Goal: Task Accomplishment & Management: Use online tool/utility

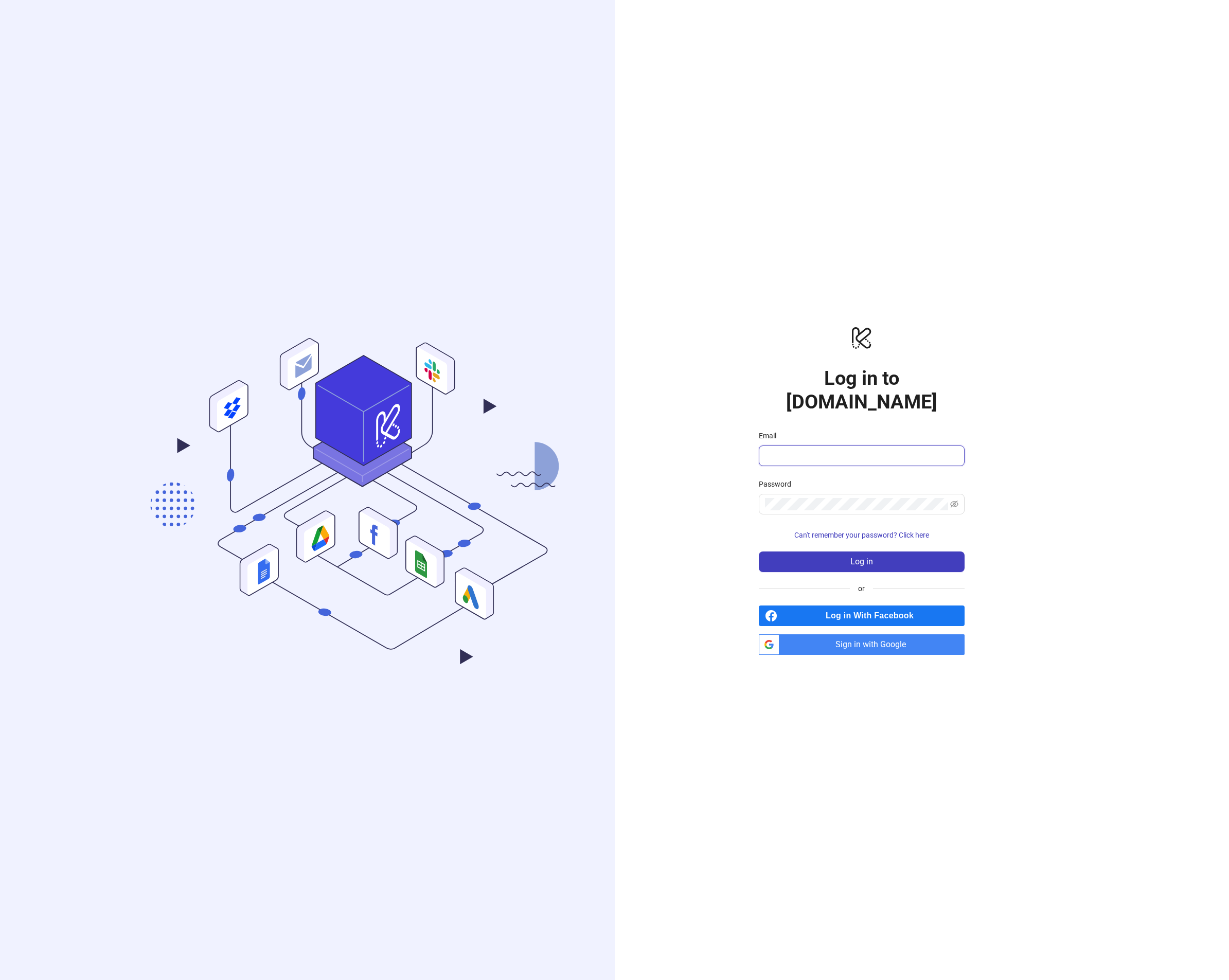
click at [856, 450] on input "Email" at bounding box center [861, 456] width 192 height 12
paste input "**********"
type input "**********"
click at [910, 450] on span at bounding box center [862, 456] width 206 height 21
click at [910, 450] on input "Email" at bounding box center [861, 456] width 192 height 12
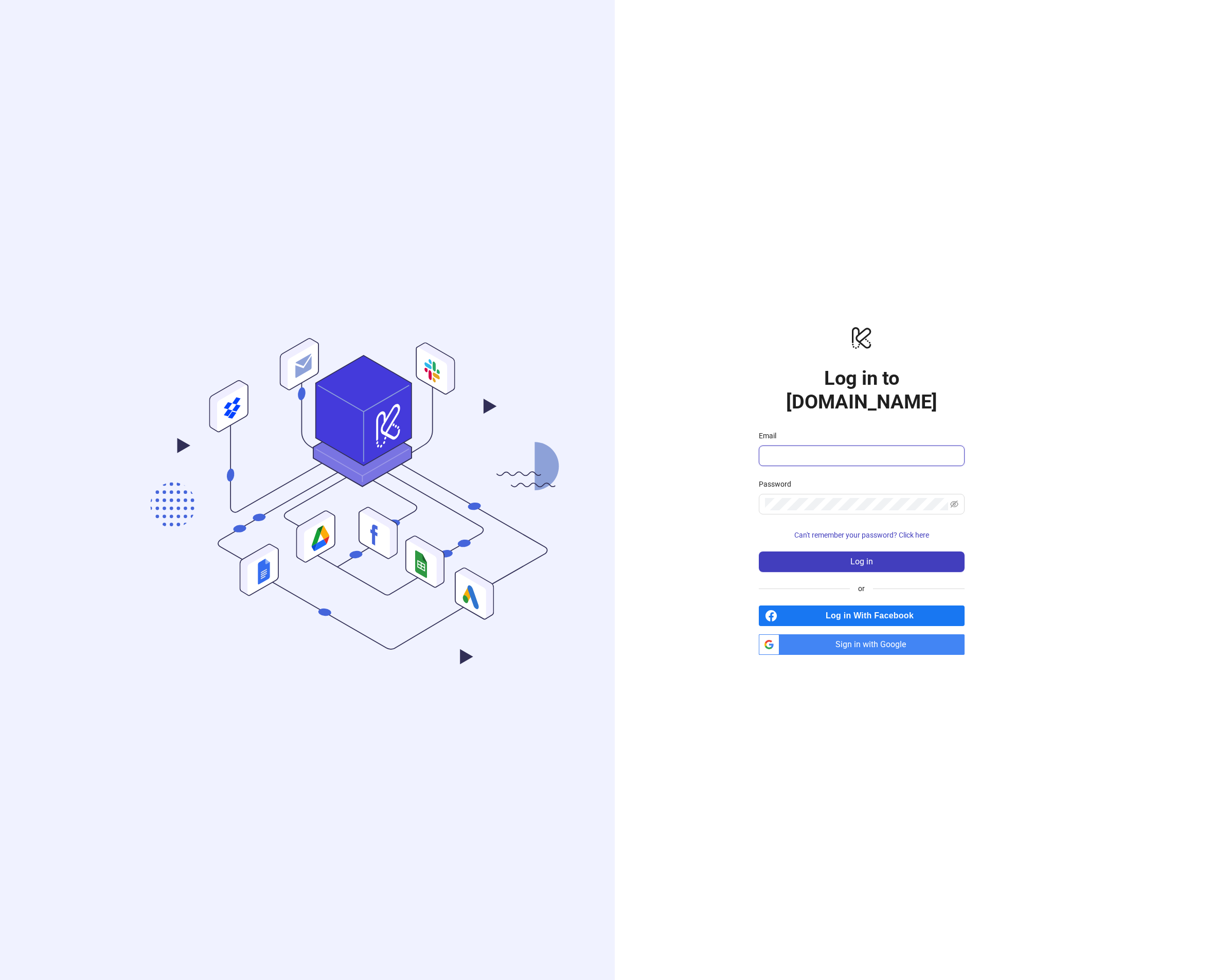
type input "**********"
click at [860, 531] on span "Can't remember your password? Click here" at bounding box center [862, 535] width 135 height 8
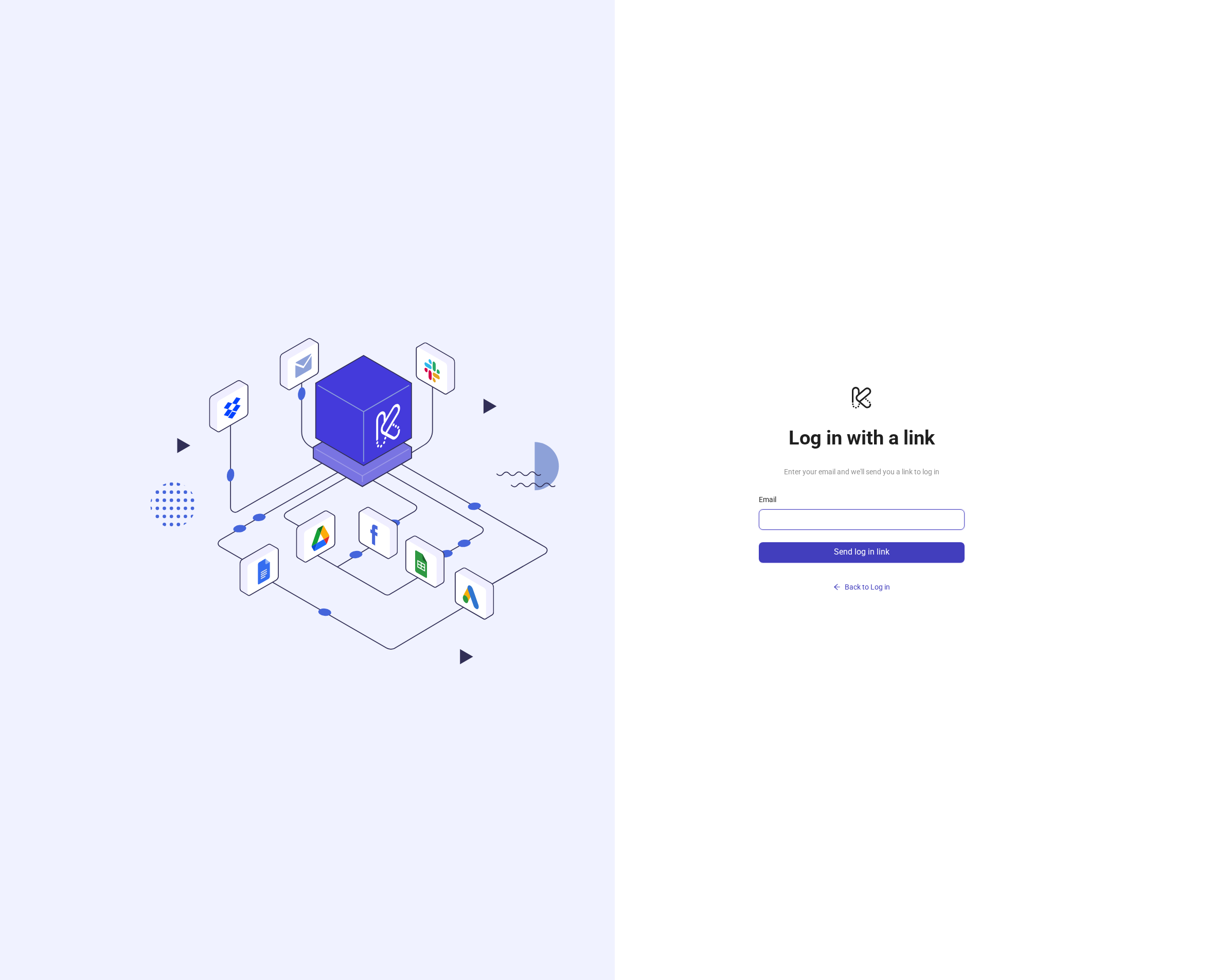
click at [817, 519] on input "Email" at bounding box center [861, 519] width 192 height 12
type input "**********"
click at [838, 550] on span "Send log in link" at bounding box center [862, 552] width 56 height 9
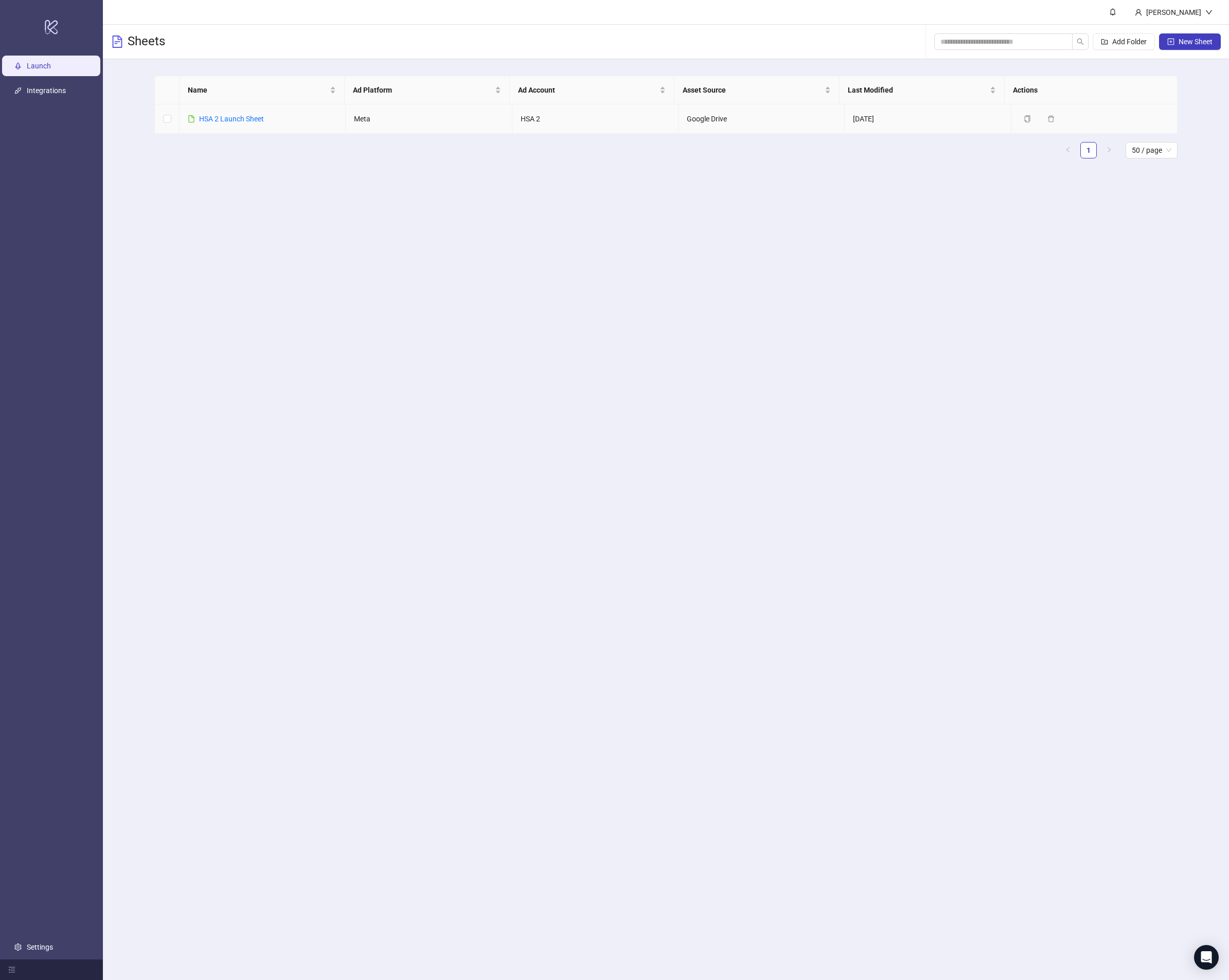
click at [245, 120] on link "HSA 2 Launch Sheet" at bounding box center [232, 119] width 65 height 8
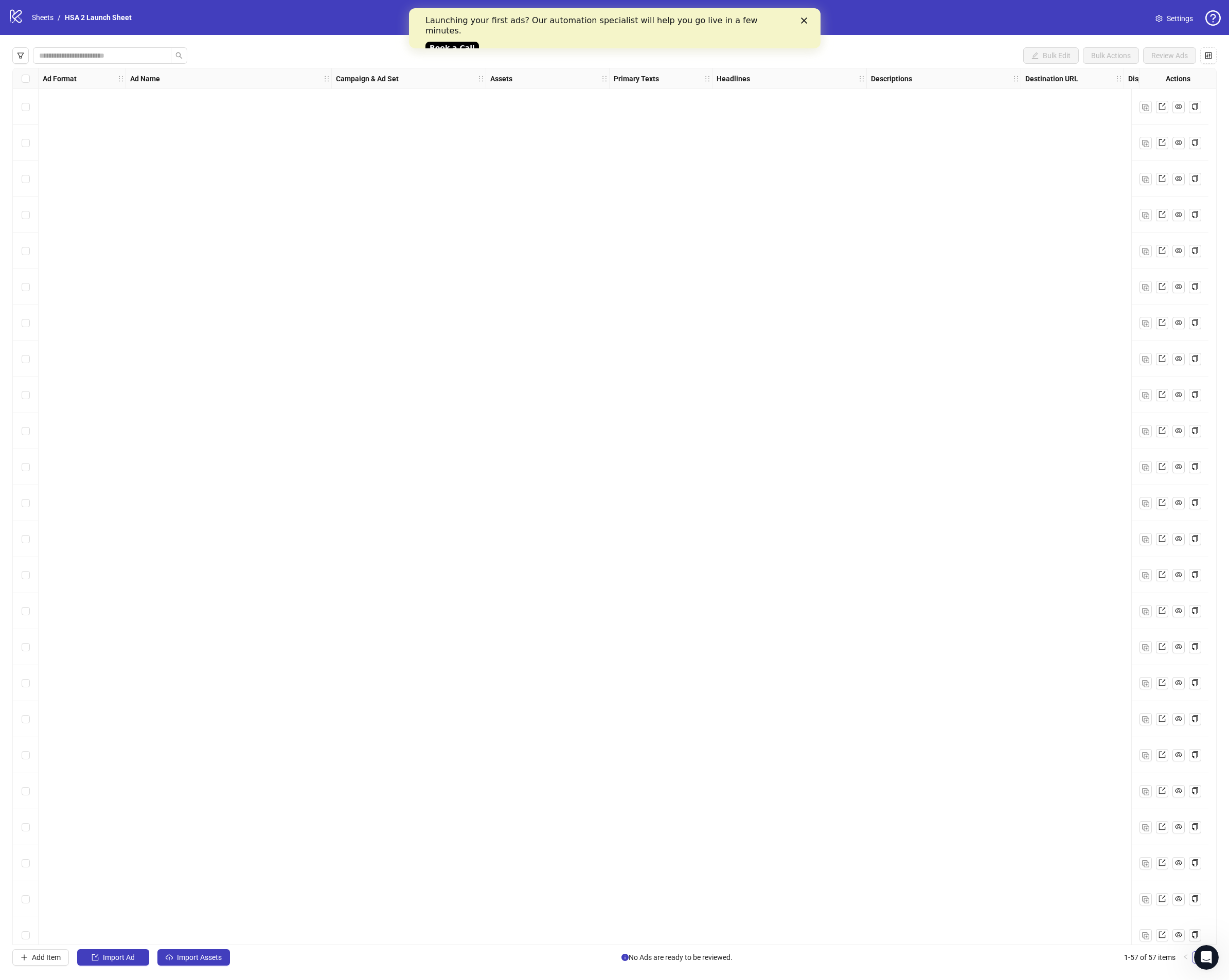
scroll to position [1201, 0]
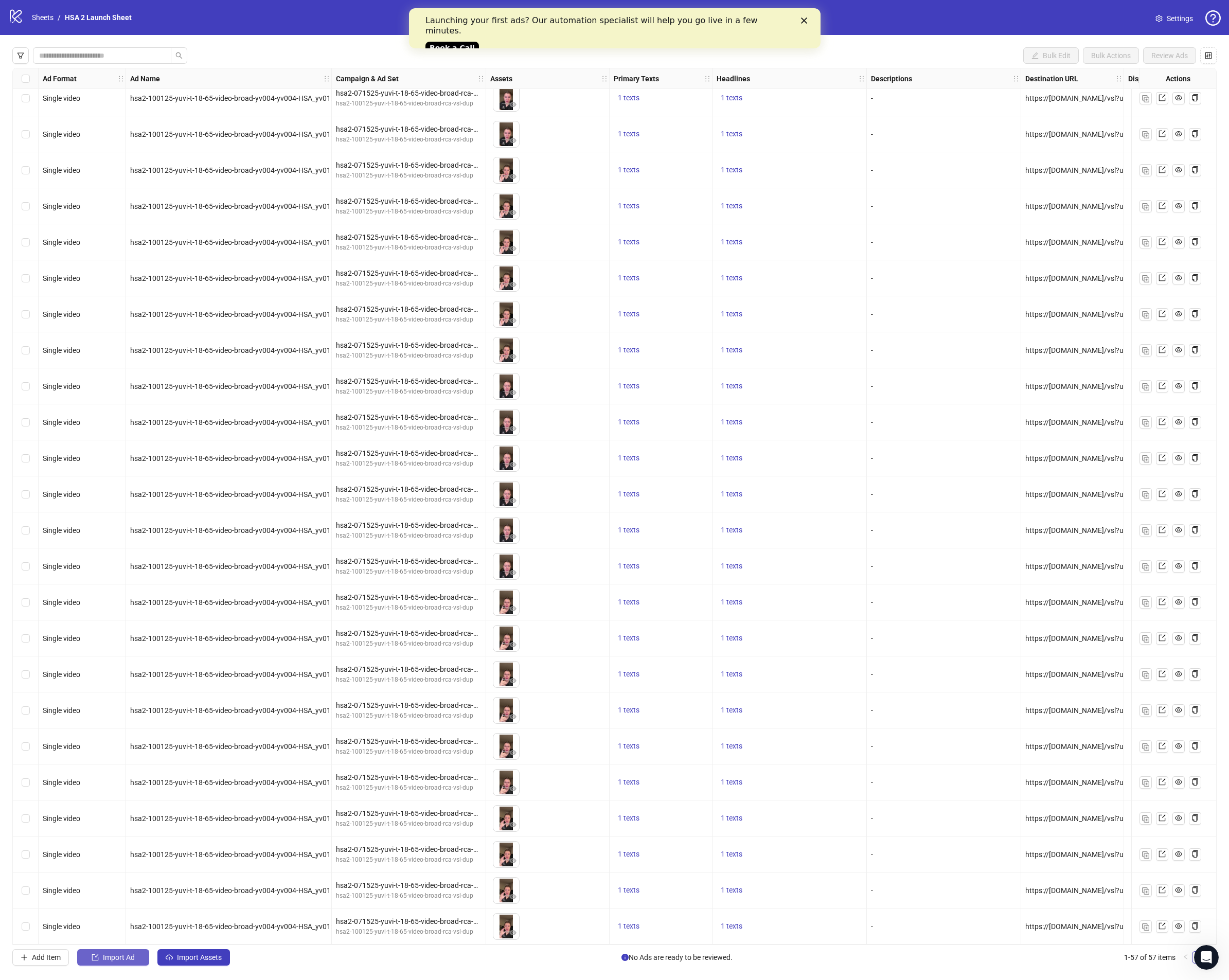
click at [120, 957] on span "Import Ad" at bounding box center [119, 957] width 32 height 8
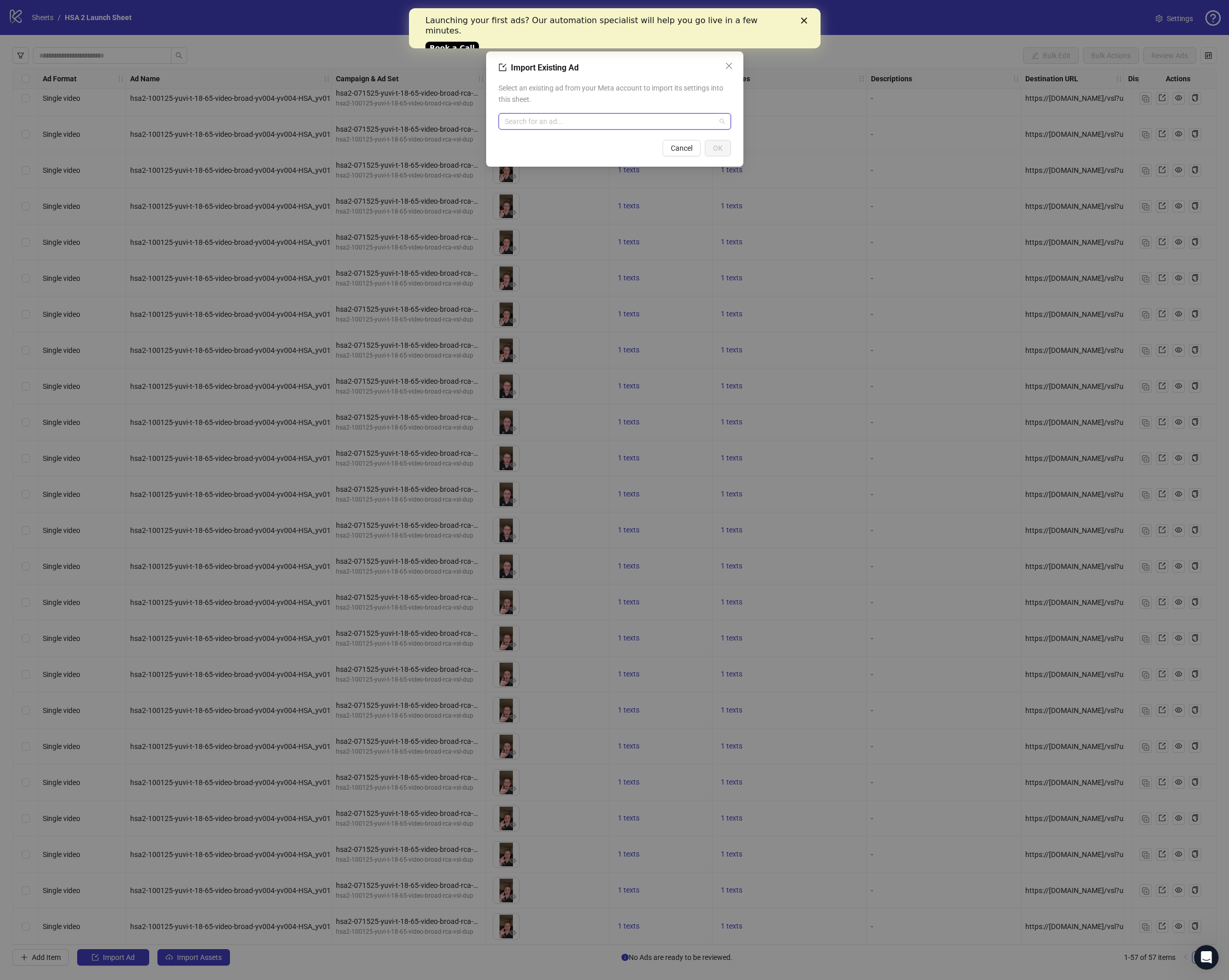
click at [574, 116] on input "search" at bounding box center [610, 121] width 211 height 16
click at [923, 44] on div "Import Existing Ad Select an existing ad from your Meta account to import its s…" at bounding box center [614, 490] width 1229 height 980
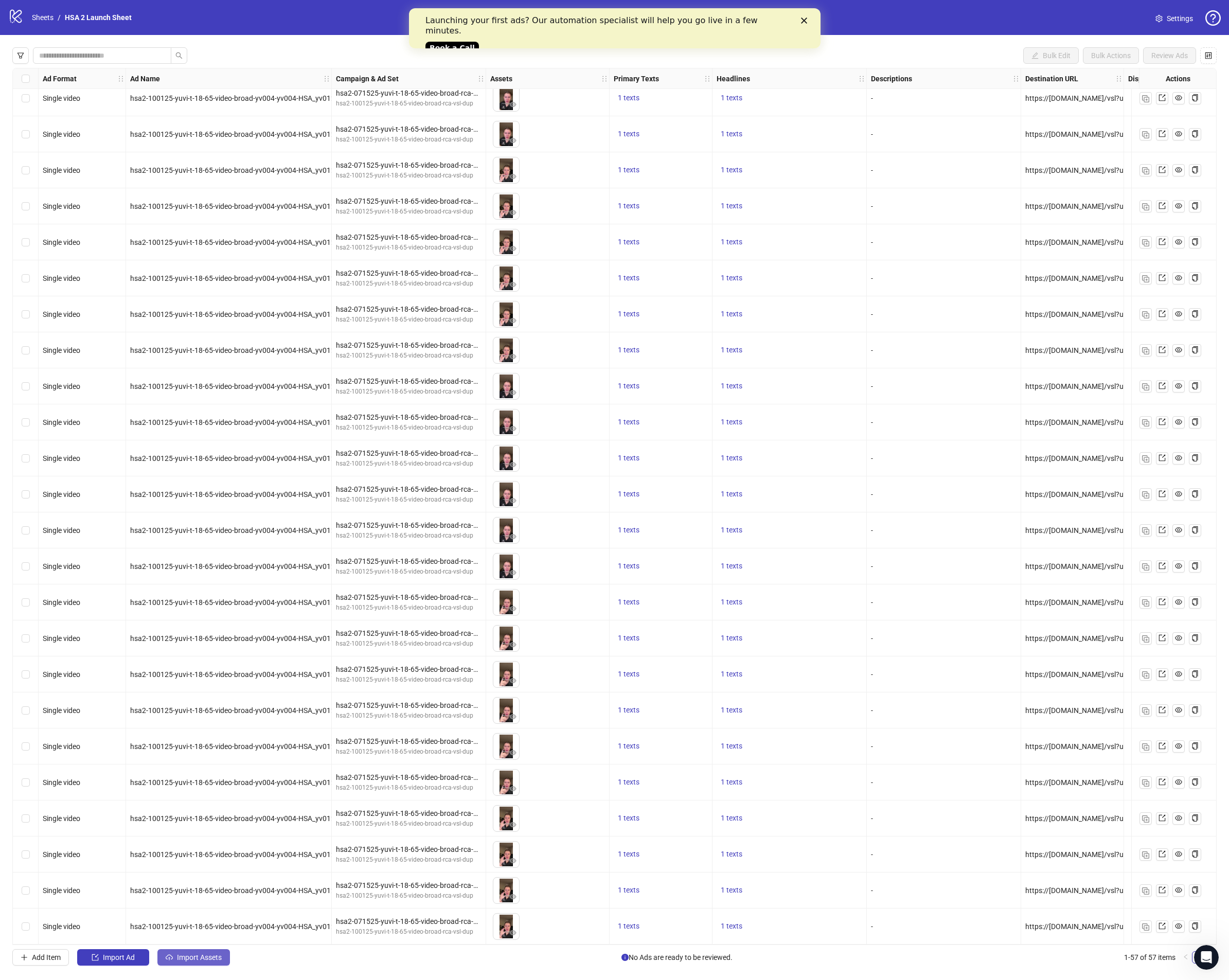
click at [177, 953] on span "Import Assets" at bounding box center [199, 957] width 45 height 8
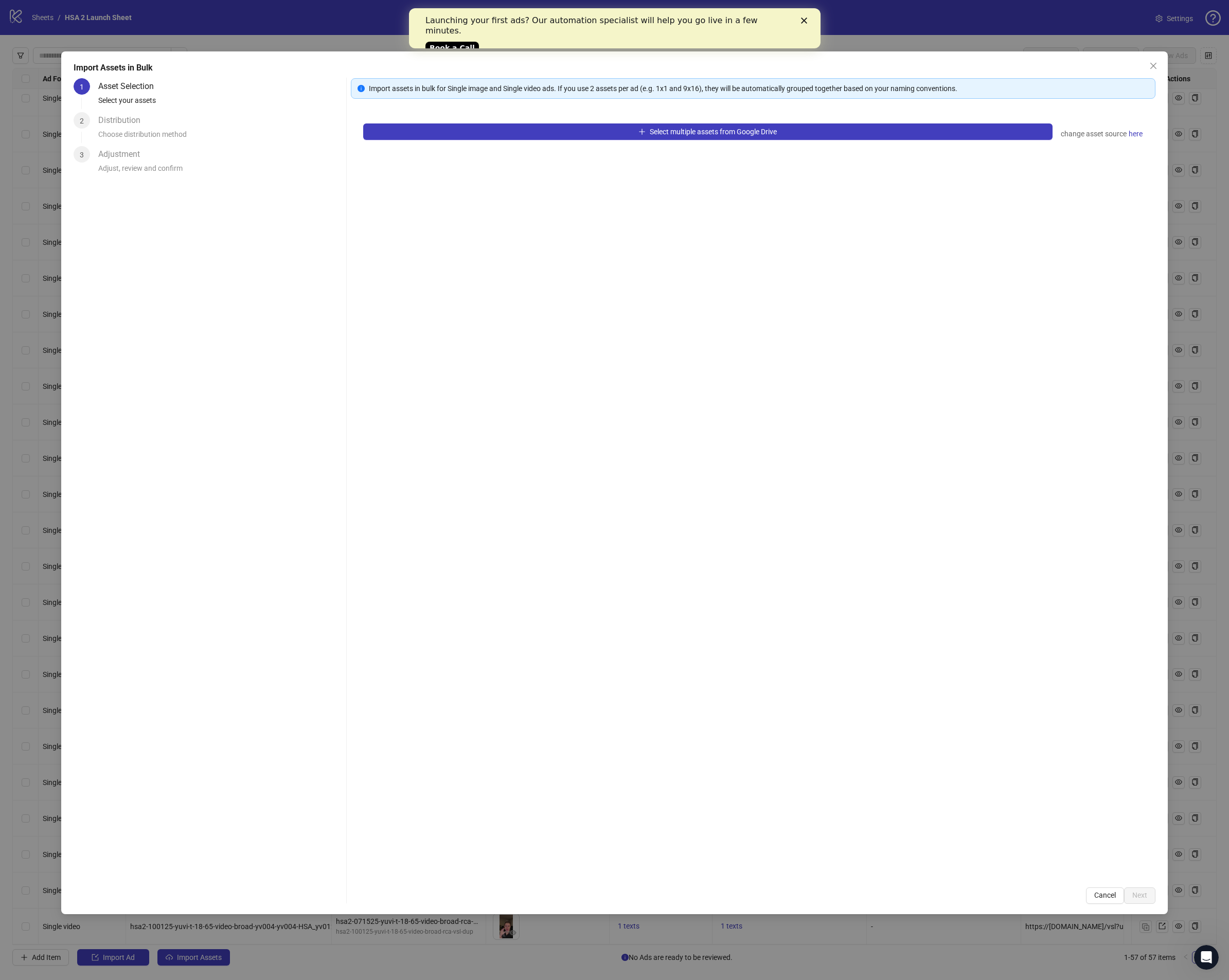
click at [656, 119] on div "Select multiple assets from Google Drive change asset source here" at bounding box center [754, 493] width 805 height 764
click at [654, 132] on span "Select multiple assets from Google Drive" at bounding box center [714, 132] width 127 height 8
click at [1158, 66] on span "Close" at bounding box center [1153, 66] width 16 height 8
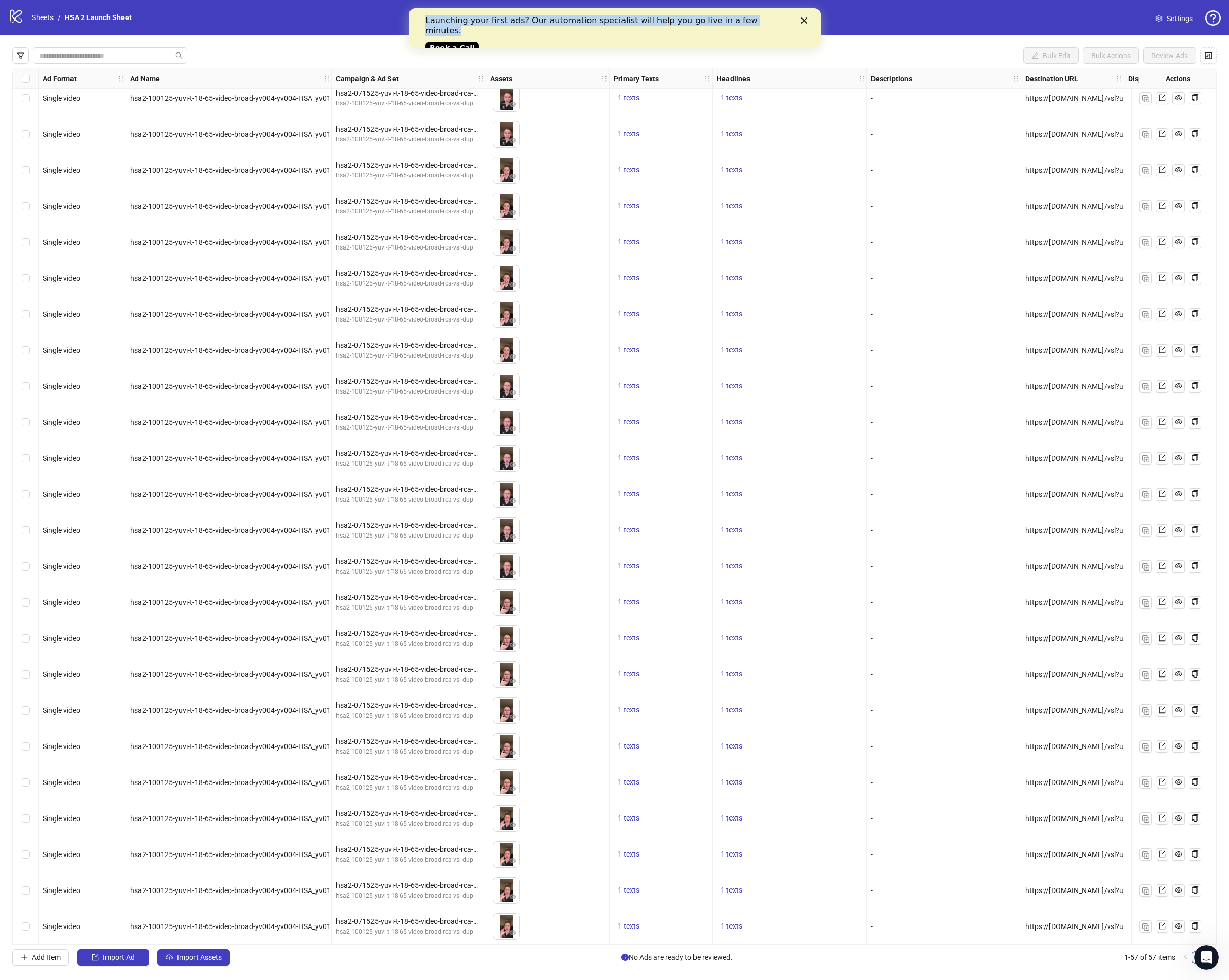
drag, startPoint x: 804, startPoint y: 15, endPoint x: 804, endPoint y: 21, distance: 6.0
click at [804, 16] on div "Launching your first ads? Our automation specialist will help you go live in a …" at bounding box center [614, 33] width 412 height 42
click at [47, 11] on div "logo/logo-mobile Sheets / HSA 2 Launch Sheet" at bounding box center [72, 18] width 128 height 19
click at [45, 13] on link "Sheets" at bounding box center [43, 17] width 26 height 11
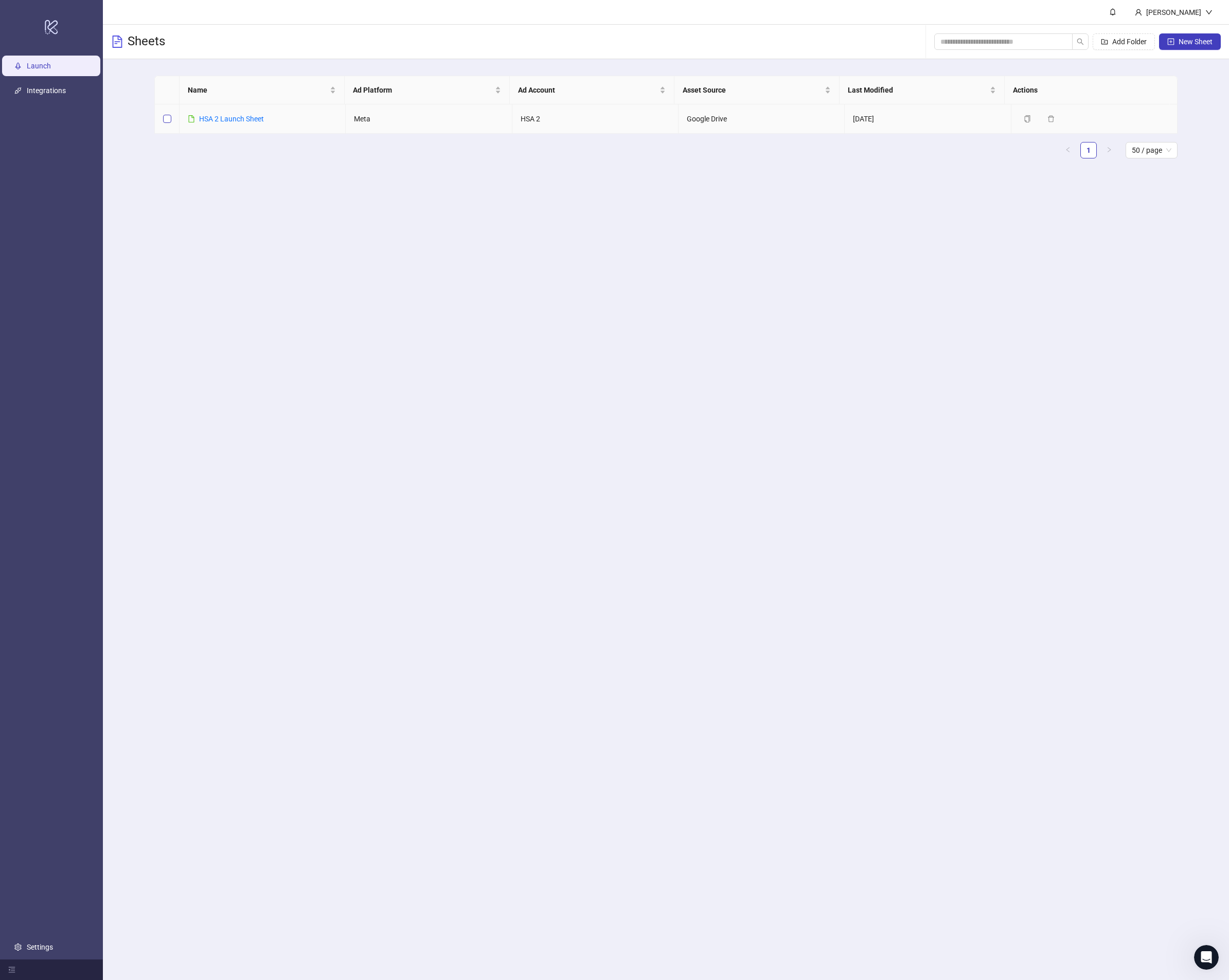
click at [168, 123] on label at bounding box center [167, 118] width 8 height 11
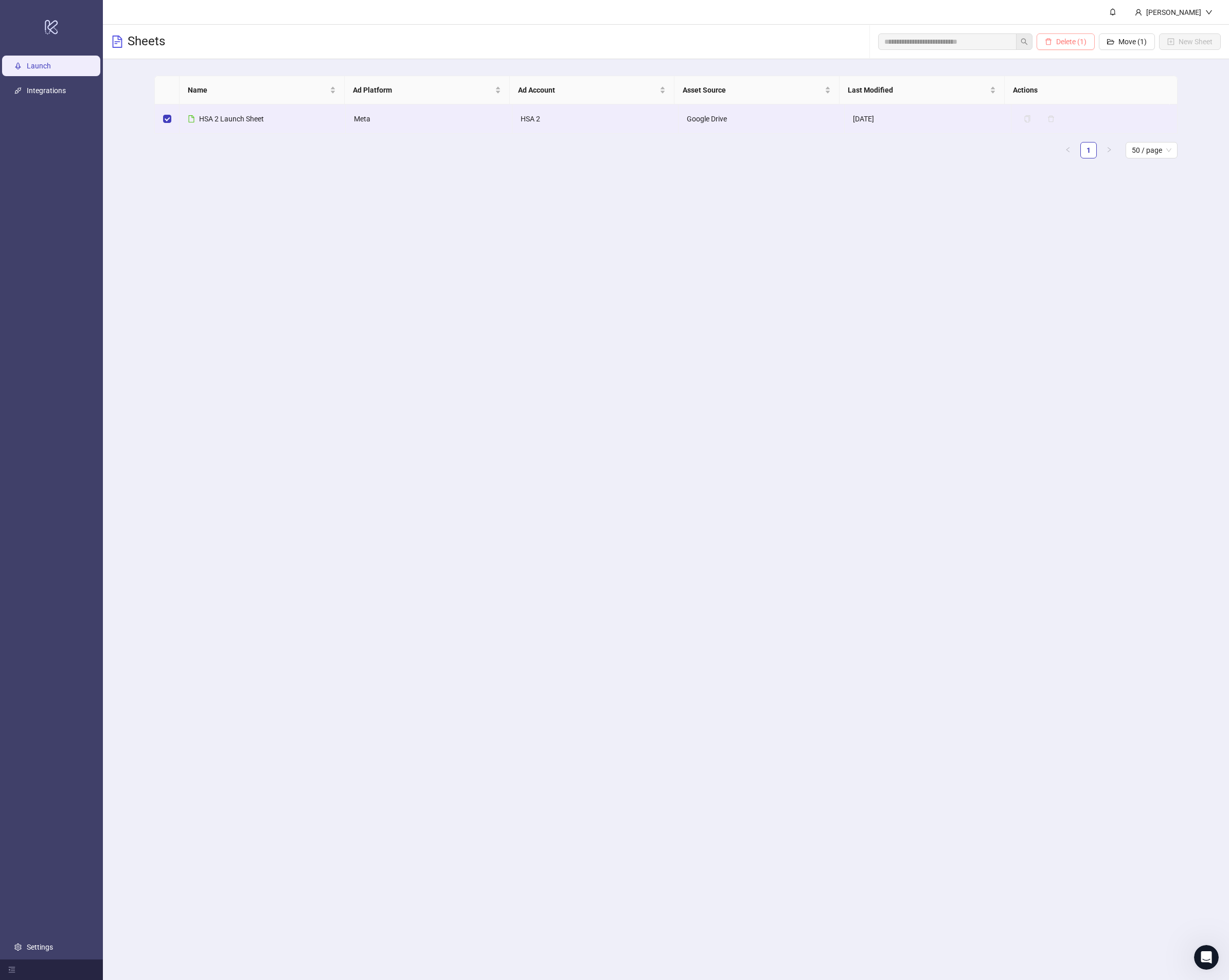
click at [1045, 38] on icon "delete" at bounding box center [1049, 42] width 7 height 7
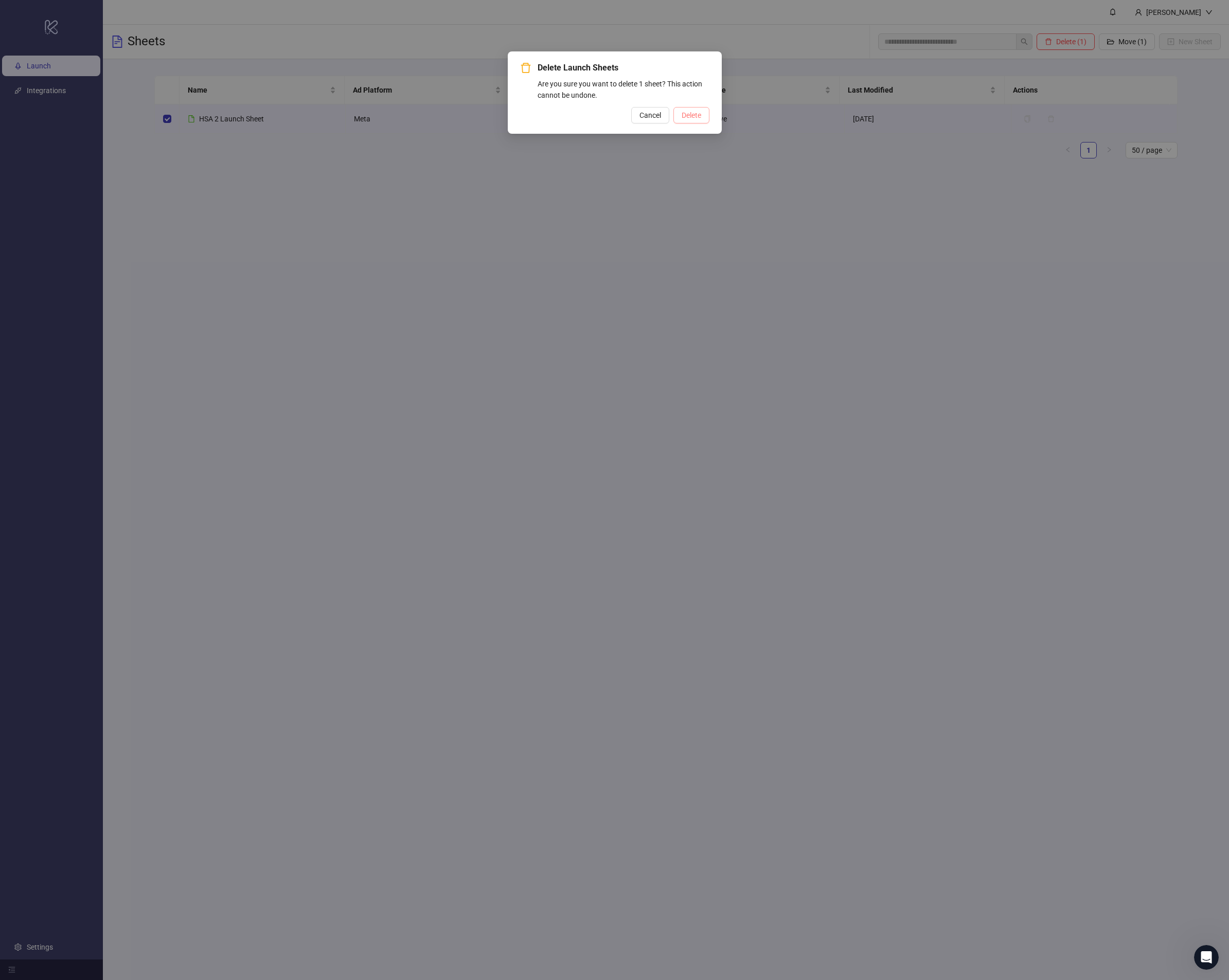
click at [701, 117] on button "Delete" at bounding box center [691, 115] width 36 height 16
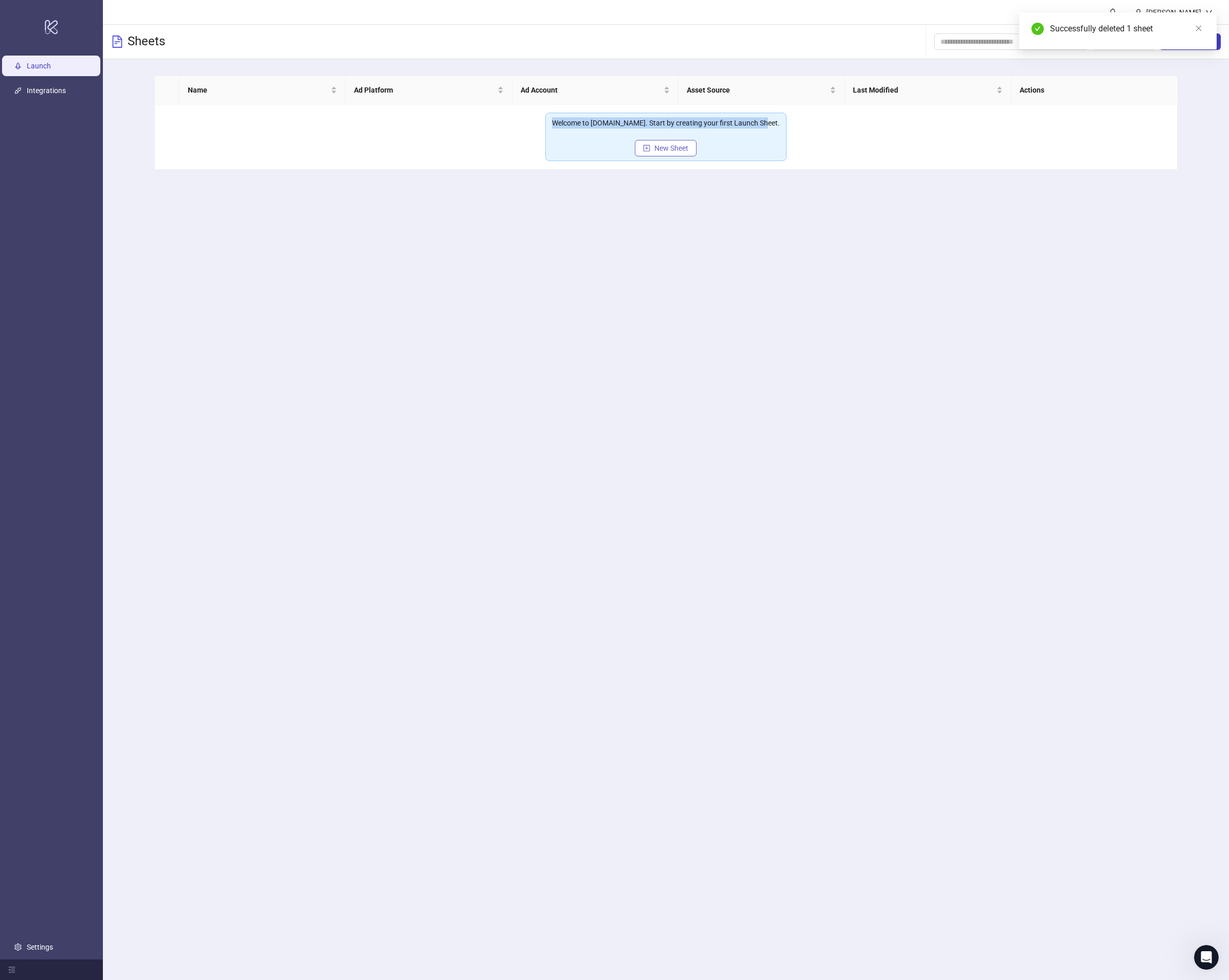
drag, startPoint x: 714, startPoint y: 150, endPoint x: 691, endPoint y: 148, distance: 23.1
click at [693, 148] on div "Welcome to [DOMAIN_NAME]. Start by creating your first Launch Sheet. New Sheet" at bounding box center [665, 137] width 228 height 39
click at [686, 148] on span "New Sheet" at bounding box center [671, 148] width 34 height 8
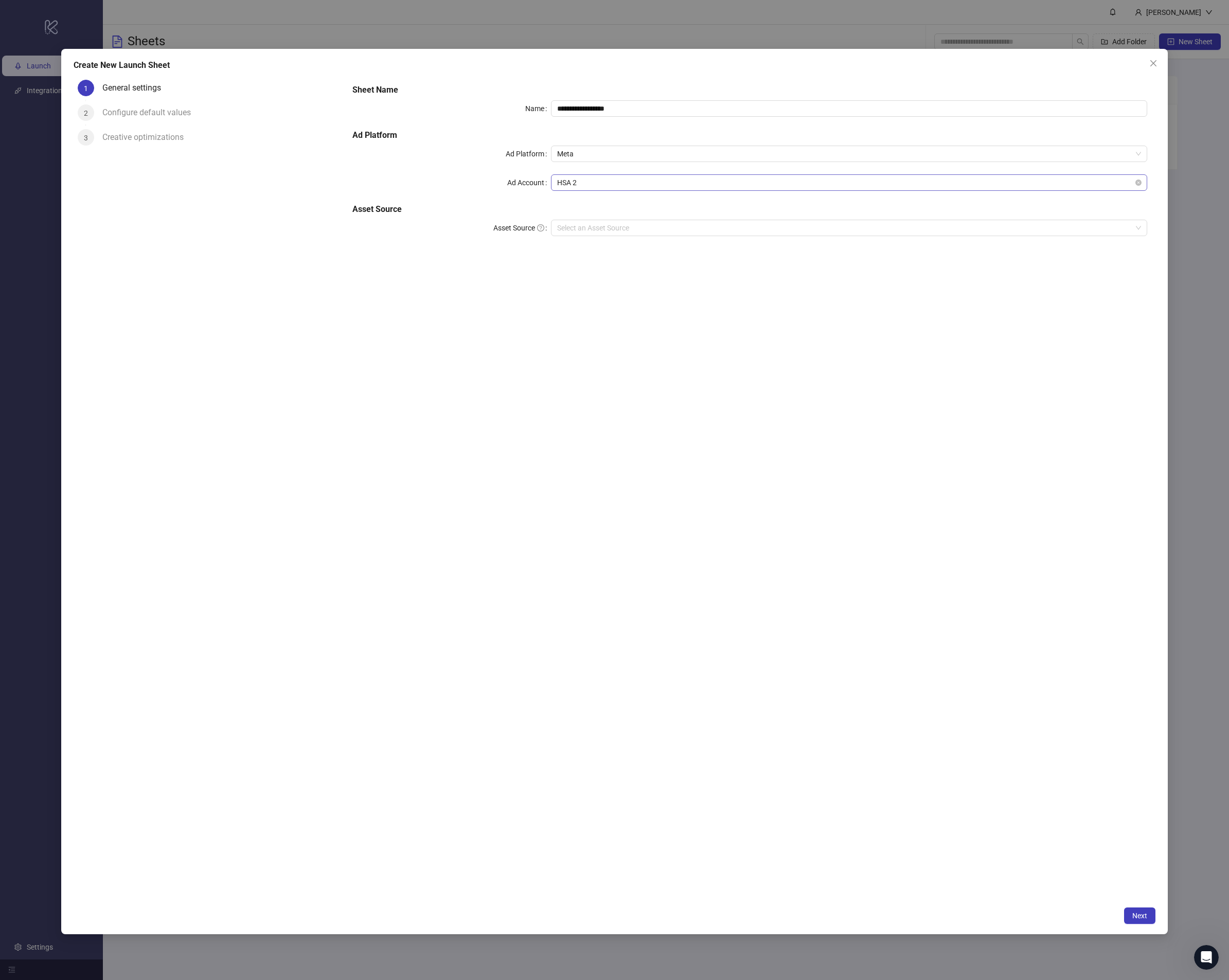
click at [584, 188] on span "HSA 2" at bounding box center [849, 182] width 584 height 16
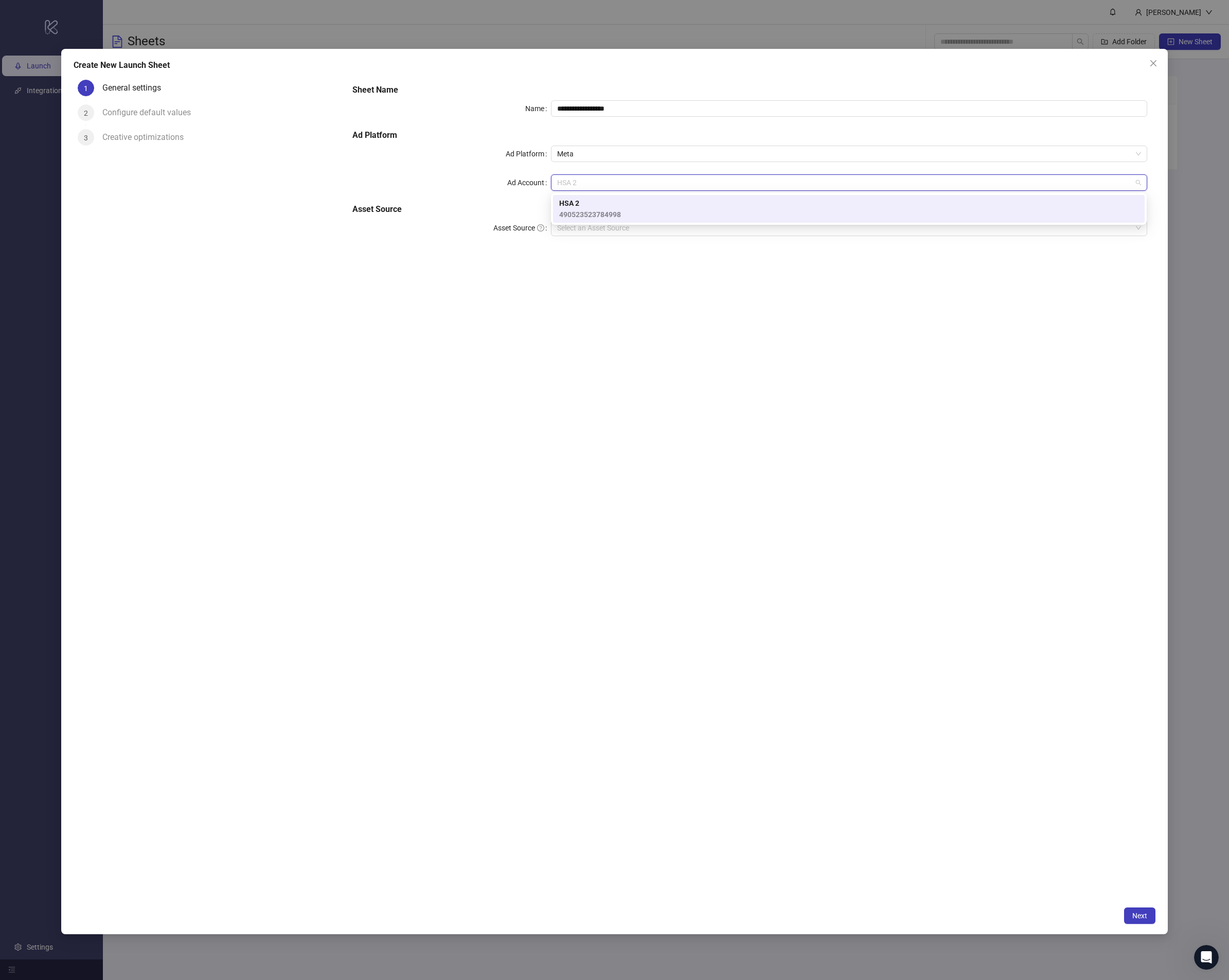
click at [636, 301] on div "**********" at bounding box center [750, 489] width 812 height 826
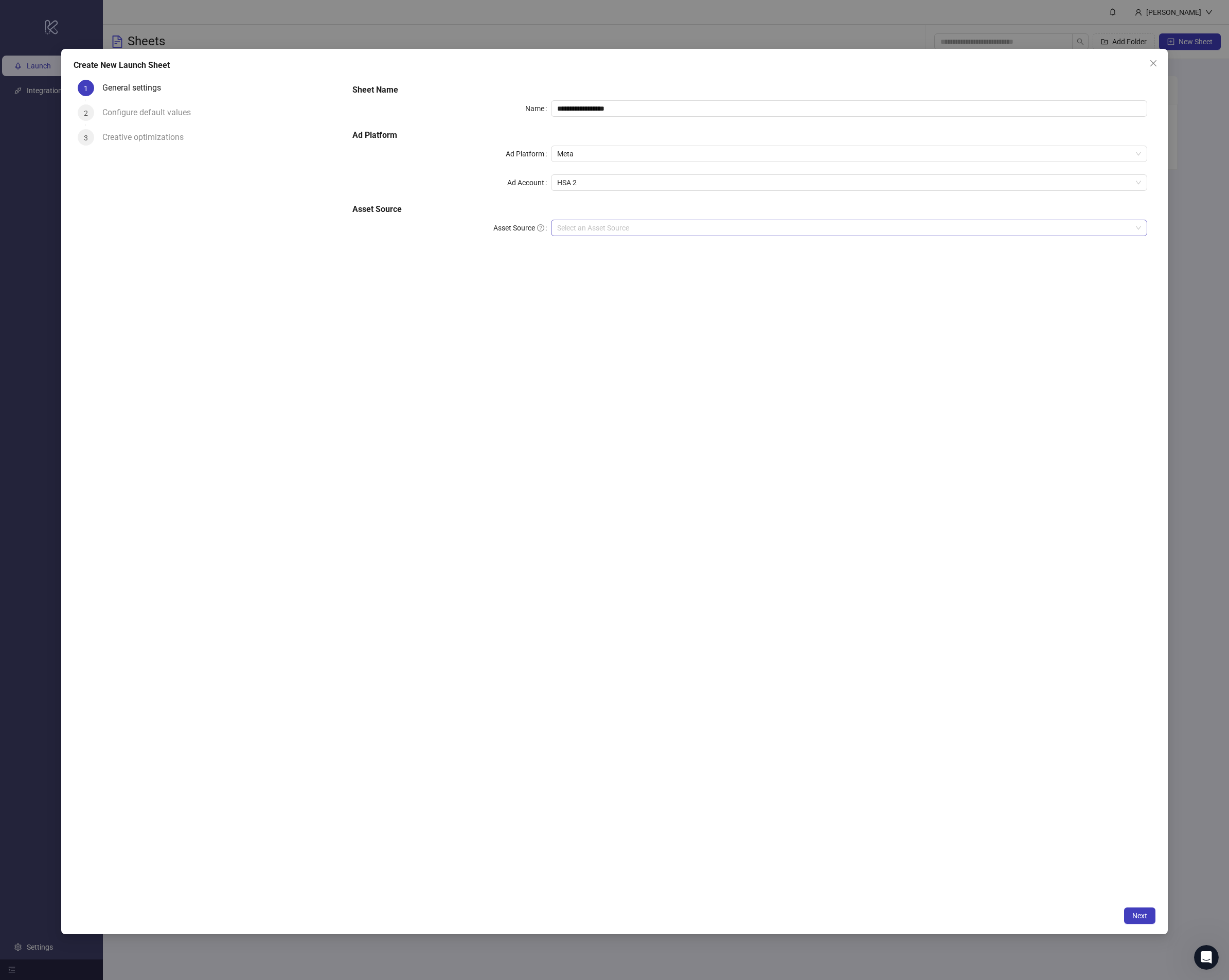
click at [622, 227] on input "Asset Source" at bounding box center [844, 228] width 574 height 16
click at [591, 269] on div "Google Drive" at bounding box center [849, 264] width 579 height 11
click at [643, 256] on input "Main Folder" at bounding box center [844, 257] width 574 height 16
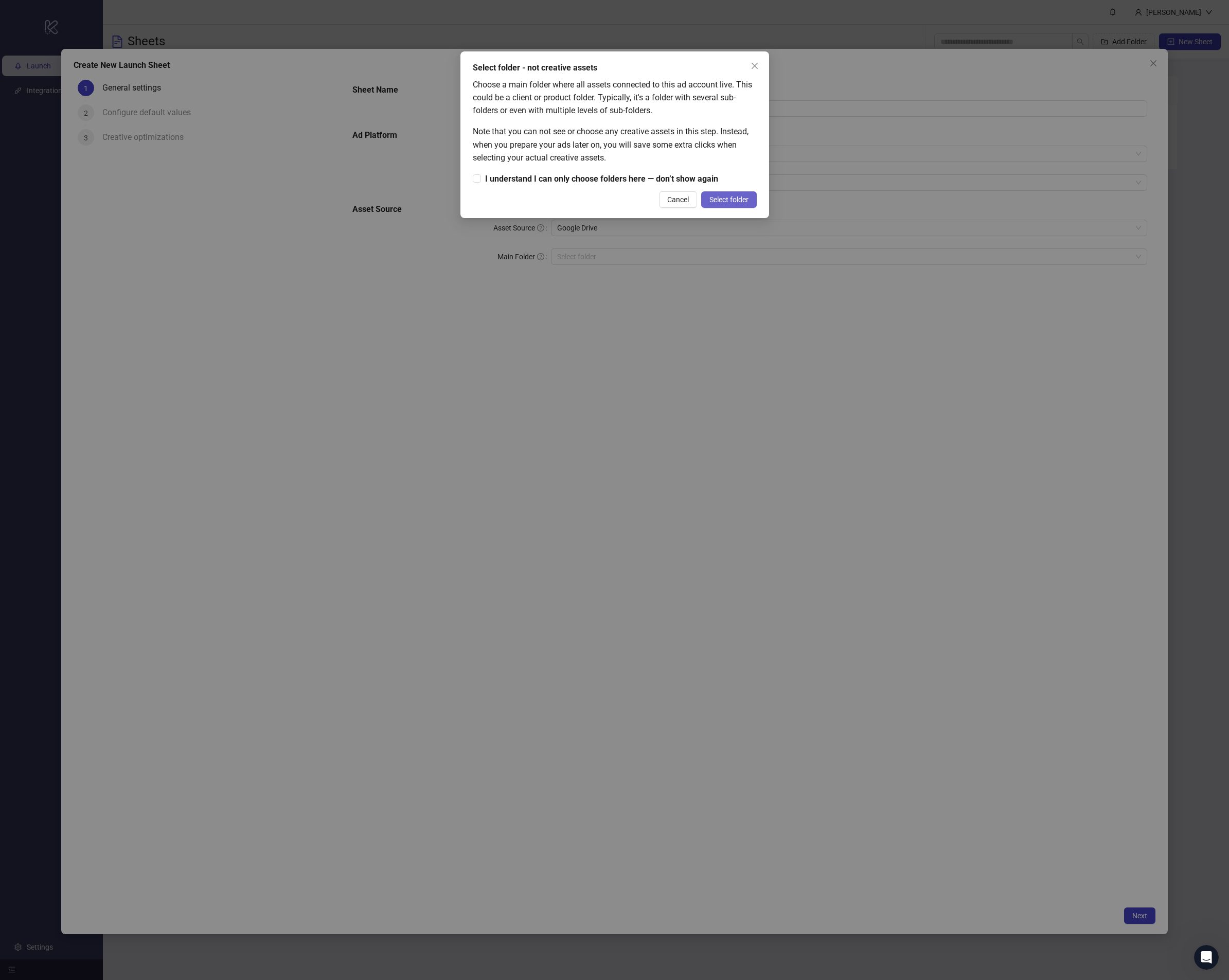
click at [714, 202] on span "Select folder" at bounding box center [729, 199] width 39 height 8
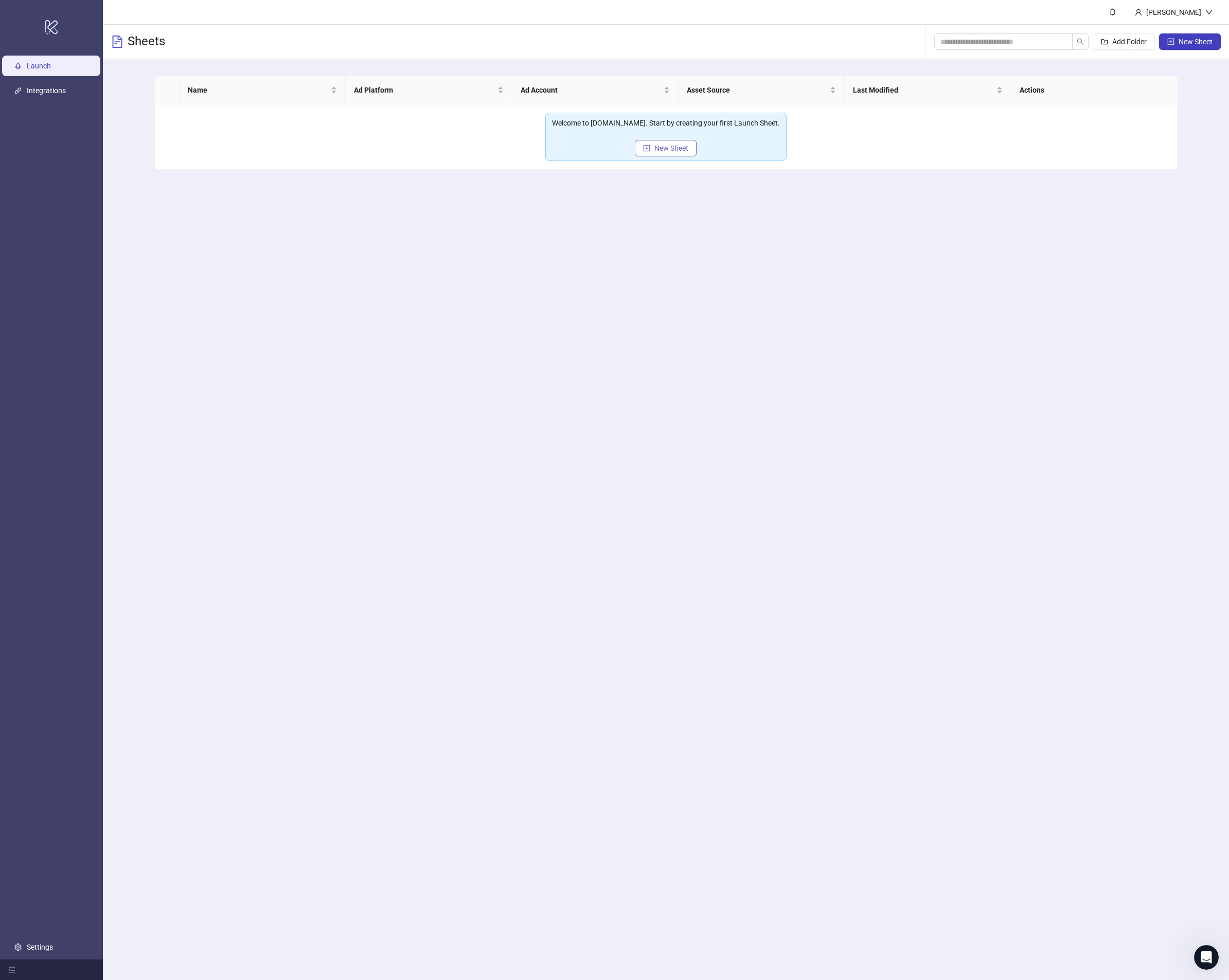
click at [665, 153] on button "New Sheet" at bounding box center [665, 148] width 62 height 16
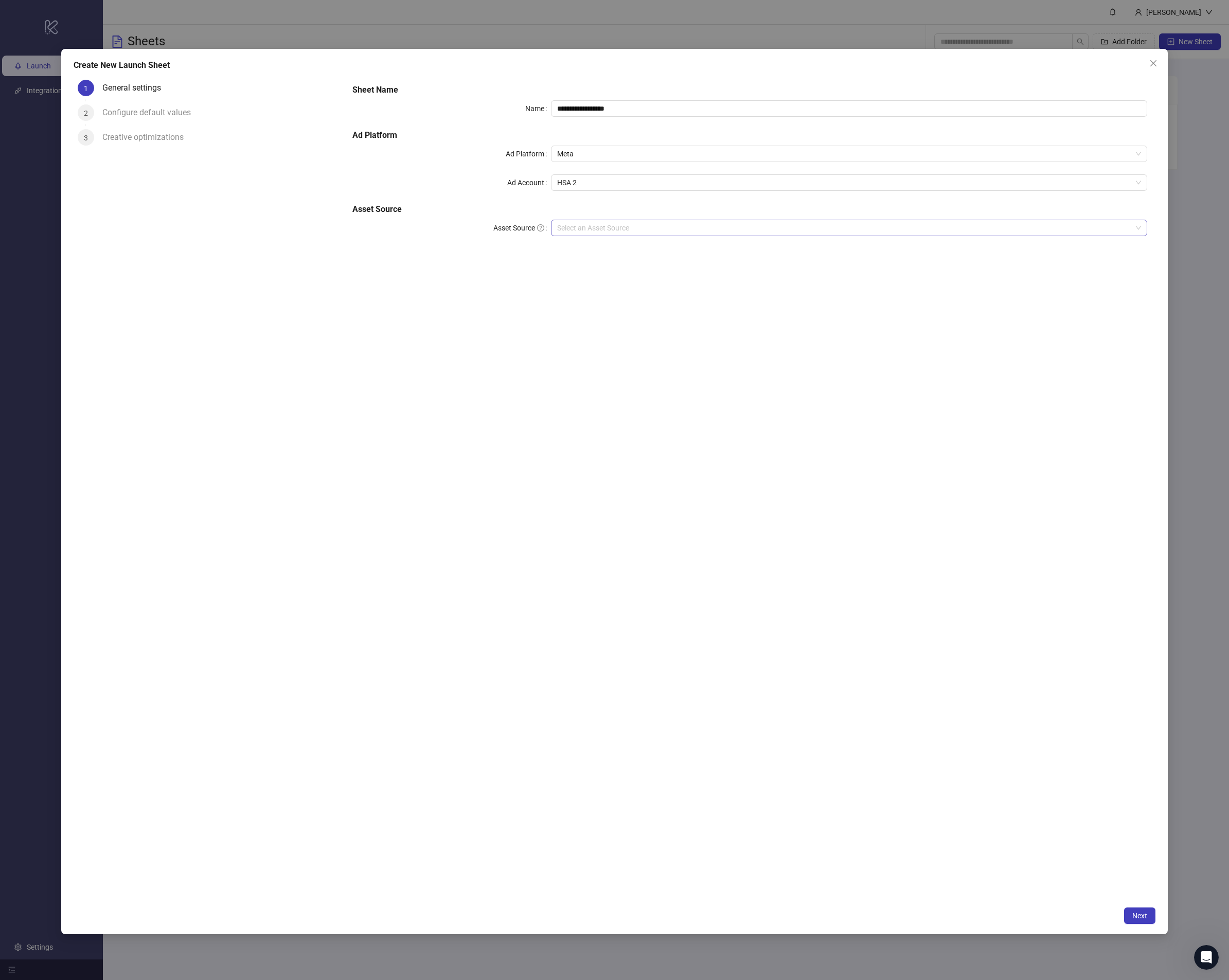
click at [580, 226] on input "Asset Source" at bounding box center [844, 228] width 574 height 16
drag, startPoint x: 591, startPoint y: 266, endPoint x: 587, endPoint y: 272, distance: 7.2
click at [590, 266] on div "Google Drive" at bounding box center [849, 264] width 579 height 11
click at [577, 265] on div "**********" at bounding box center [750, 180] width 803 height 202
click at [582, 257] on input "Main Folder" at bounding box center [844, 257] width 574 height 16
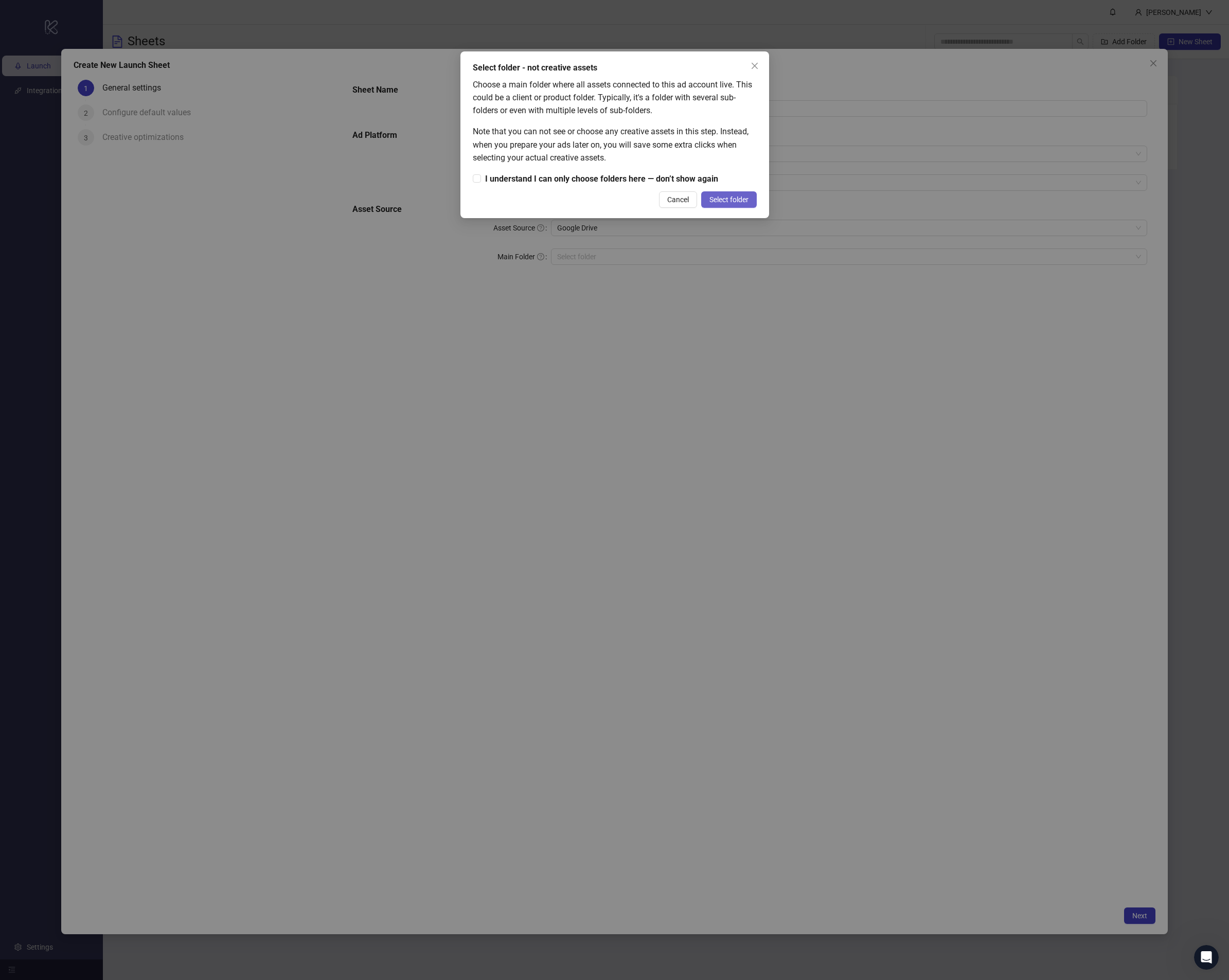
click at [723, 202] on span "Select folder" at bounding box center [729, 199] width 39 height 8
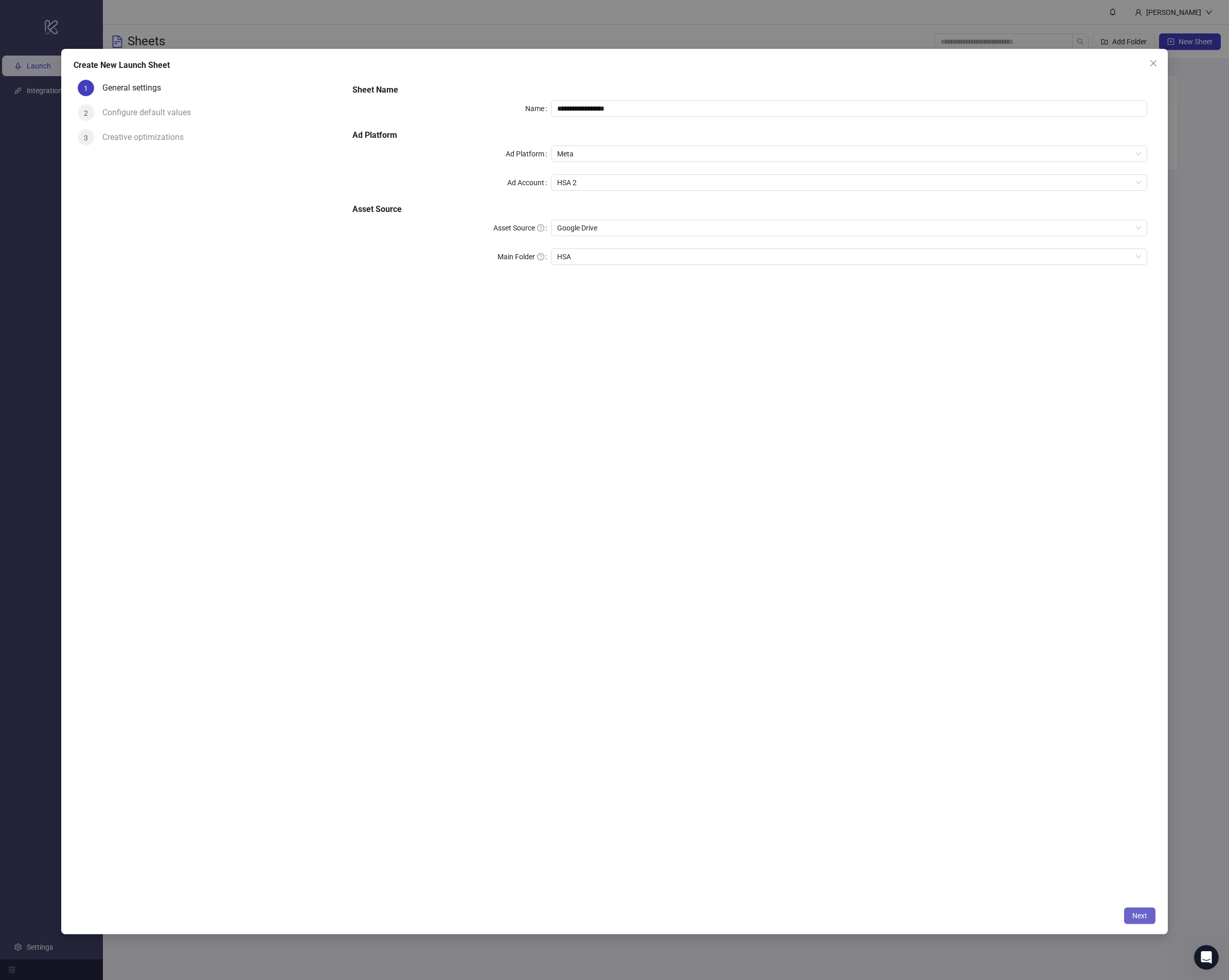
click at [1124, 918] on button "Next" at bounding box center [1140, 915] width 31 height 16
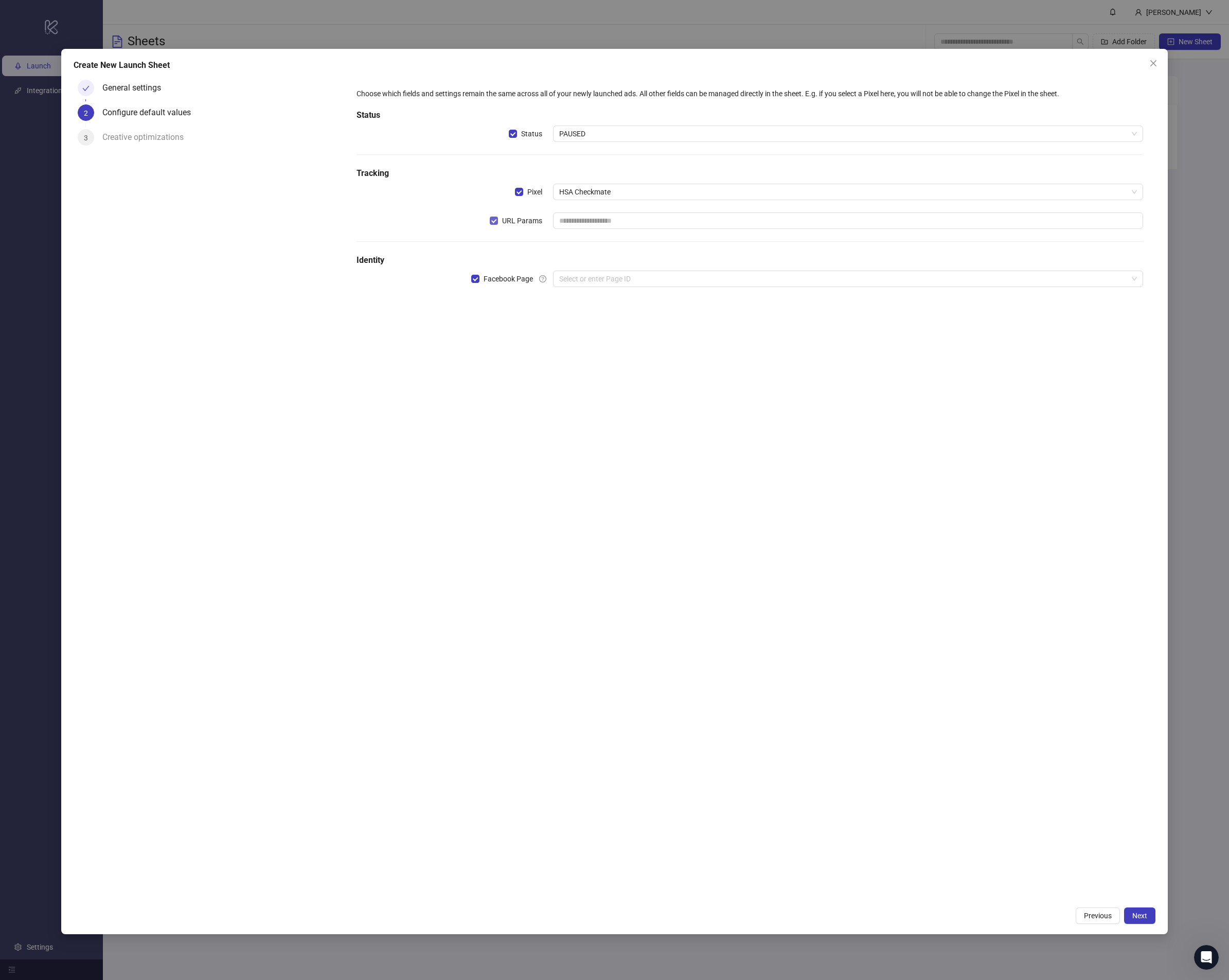
click at [522, 218] on span "URL Params" at bounding box center [522, 220] width 49 height 11
click at [590, 286] on input "search" at bounding box center [843, 279] width 568 height 16
paste input "**********"
type input "**********"
click at [583, 347] on div "Add new ID" at bounding box center [848, 352] width 586 height 19
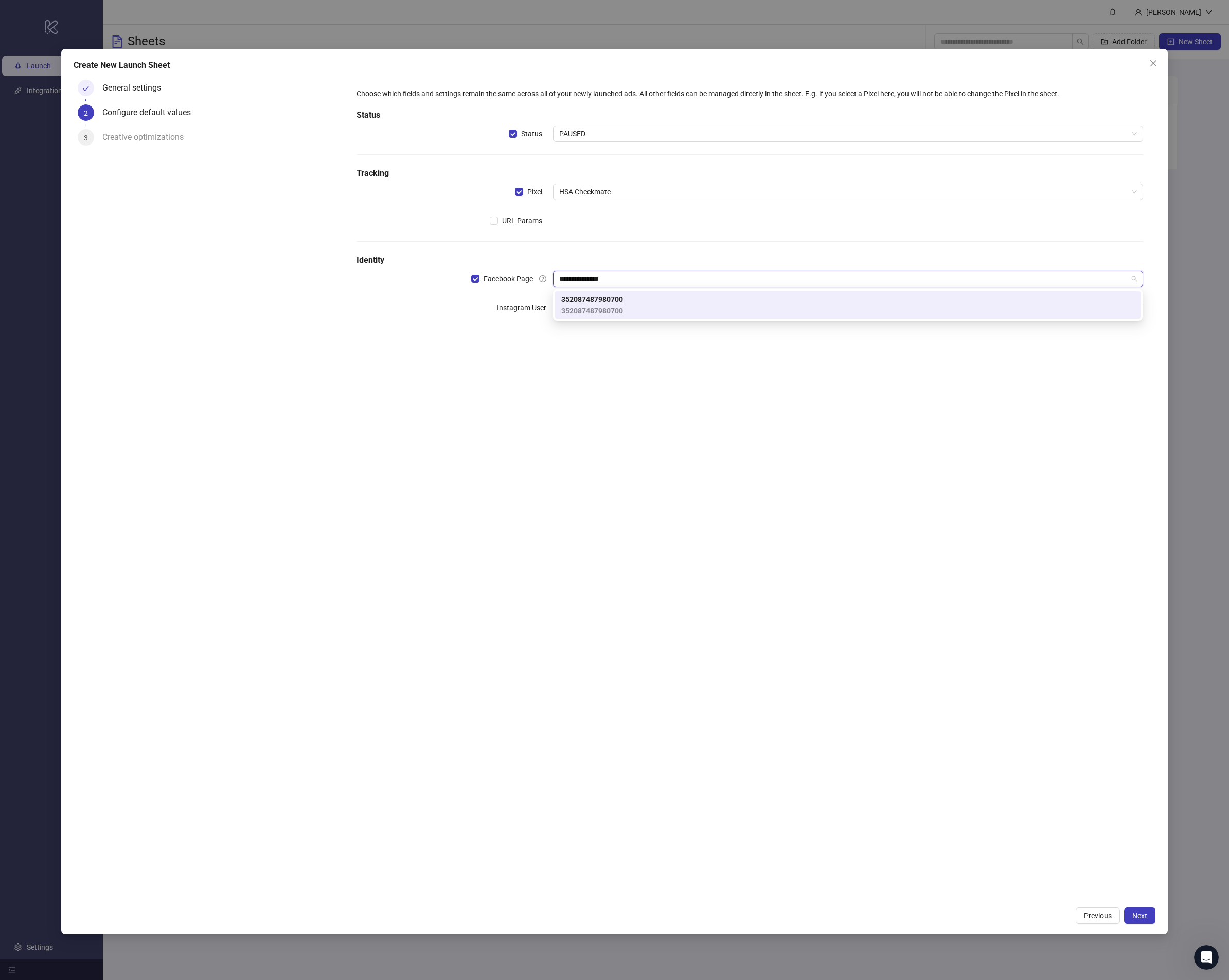
click at [574, 306] on span "352087487980700" at bounding box center [592, 310] width 62 height 11
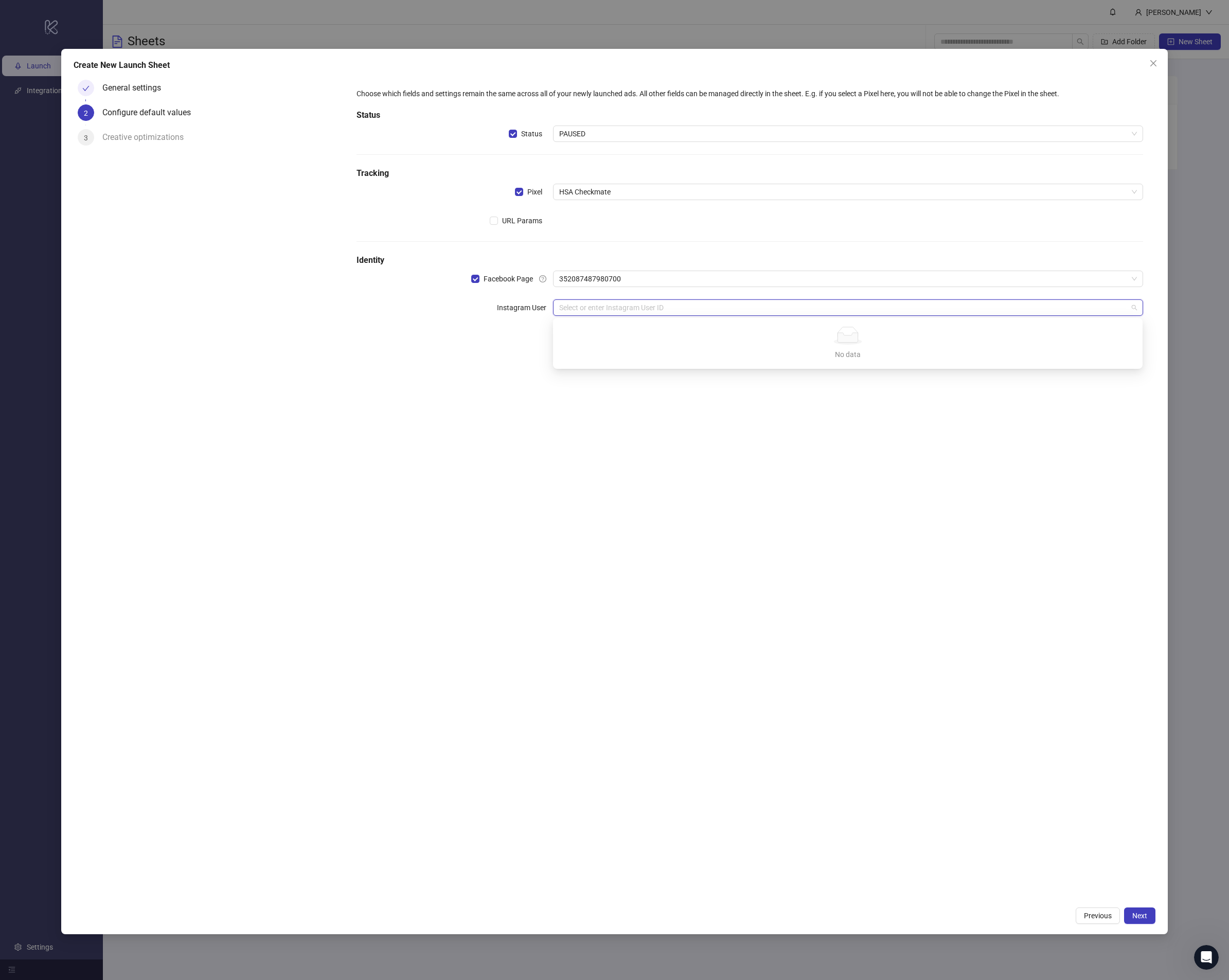
click at [572, 305] on input "search" at bounding box center [843, 308] width 568 height 16
paste input "**********"
click at [595, 378] on div "Add new ID" at bounding box center [848, 381] width 586 height 19
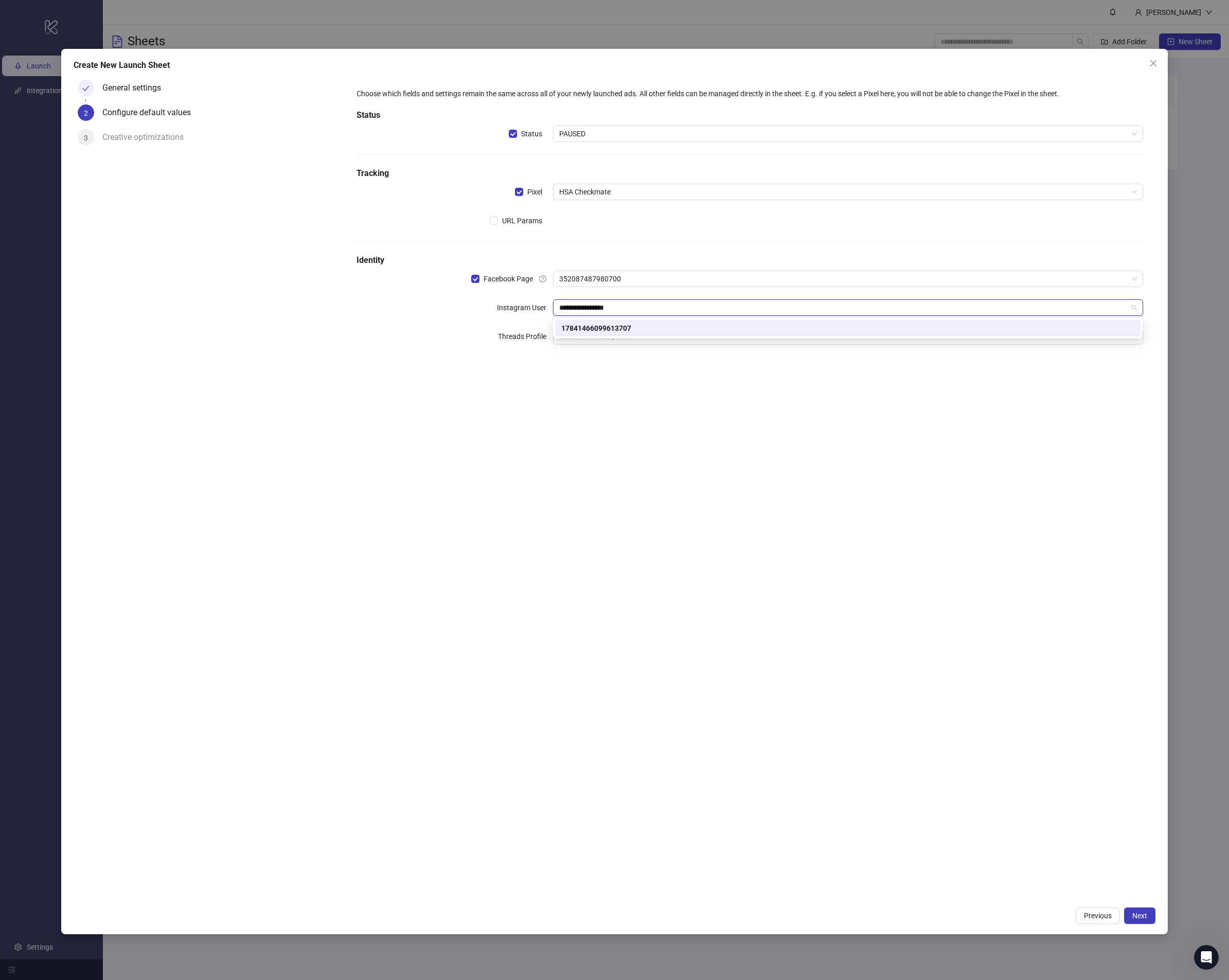
type input "**********"
click at [665, 418] on div "Choose which fields and settings remain the same across all of your newly launc…" at bounding box center [750, 489] width 812 height 826
click at [1150, 919] on button "Next" at bounding box center [1140, 915] width 31 height 16
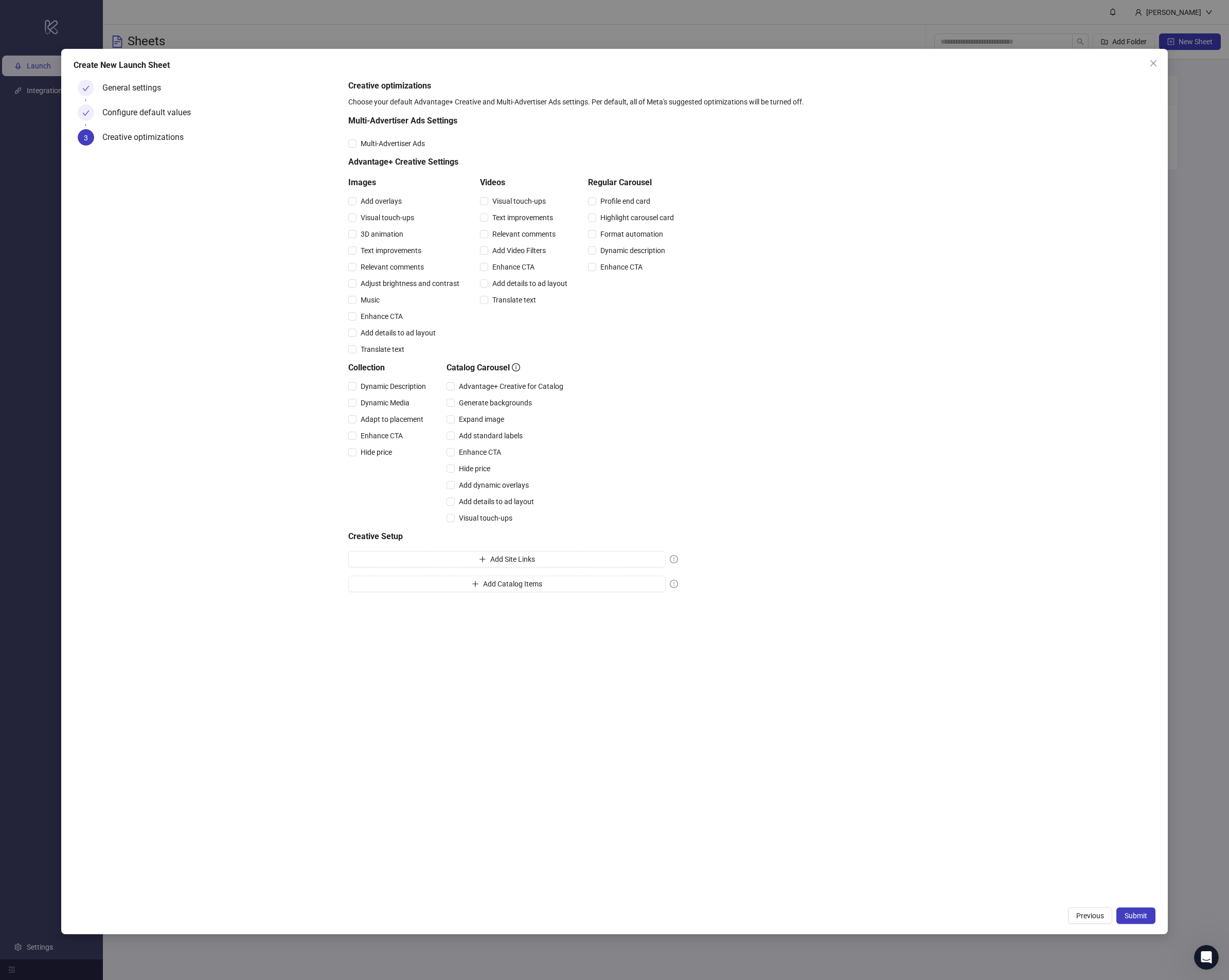
drag, startPoint x: 528, startPoint y: 199, endPoint x: 517, endPoint y: 259, distance: 61.0
click at [527, 200] on span "Visual touch-ups" at bounding box center [519, 201] width 62 height 11
click at [508, 289] on div "Add details to ad layout" at bounding box center [525, 283] width 92 height 16
click at [498, 280] on span "Add details to ad layout" at bounding box center [530, 283] width 83 height 11
click at [500, 273] on div "Enhance CTA" at bounding box center [525, 267] width 92 height 16
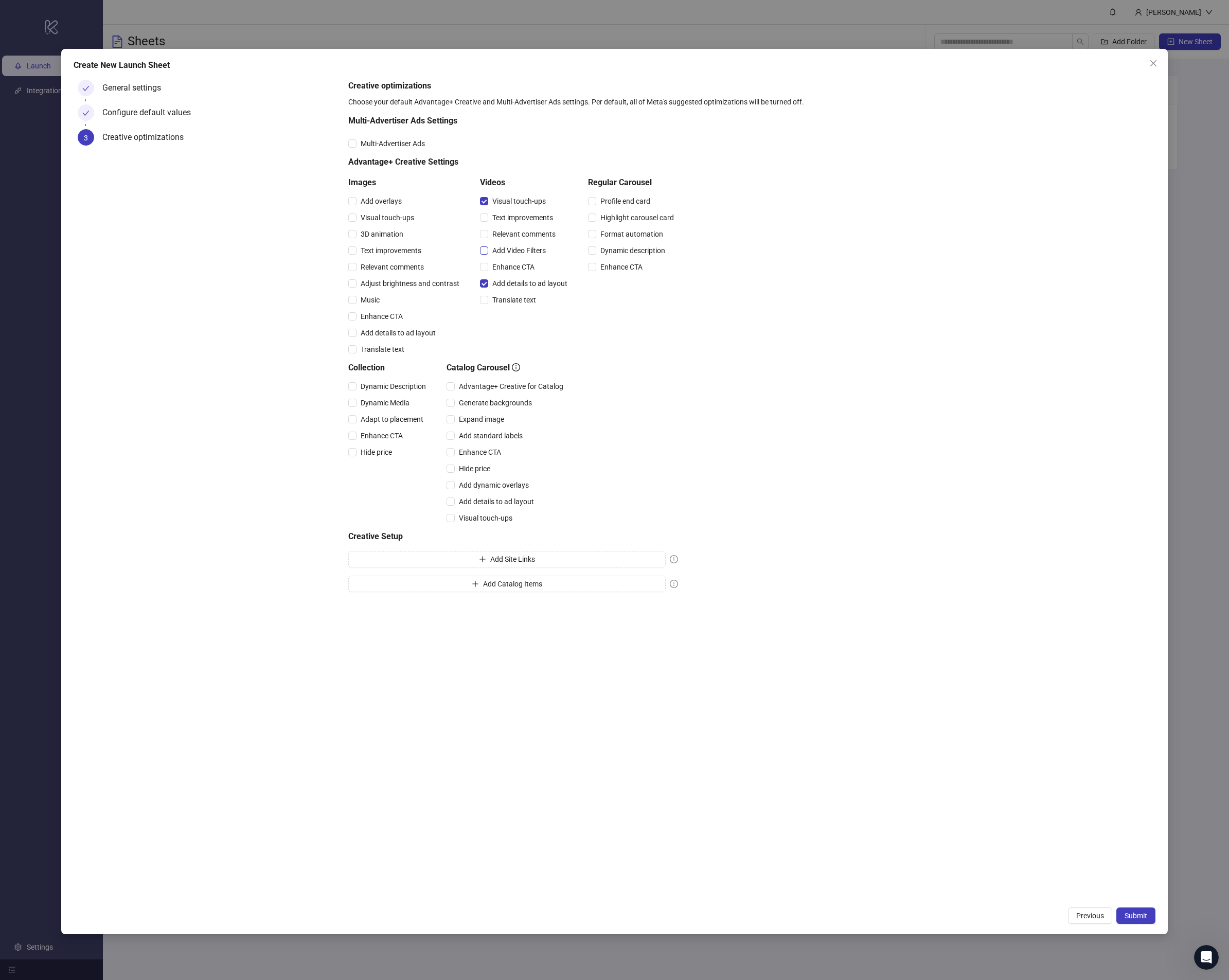
click at [504, 249] on span "Add Video Filters" at bounding box center [519, 250] width 62 height 11
click at [506, 231] on span "Relevant comments" at bounding box center [524, 234] width 71 height 11
click at [511, 218] on span "Text improvements" at bounding box center [523, 217] width 69 height 11
click at [492, 234] on span "Relevant comments" at bounding box center [524, 234] width 71 height 11
click at [497, 269] on span "Enhance CTA" at bounding box center [514, 267] width 51 height 11
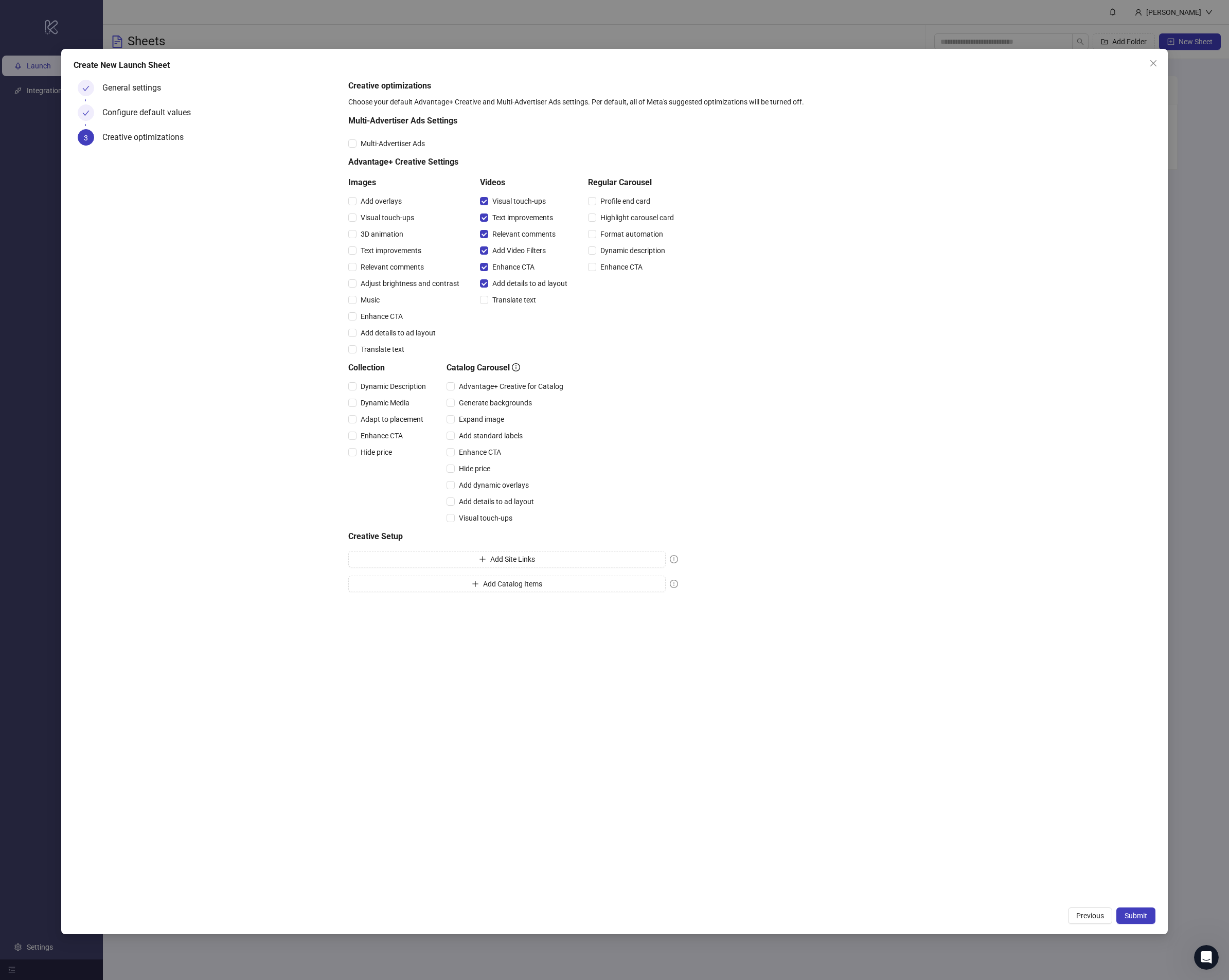
click at [1131, 936] on div "Create New Launch Sheet General settings Configure default values 3 Creative op…" at bounding box center [614, 490] width 1229 height 980
click at [1140, 926] on div "Create New Launch Sheet General settings Configure default values 3 Creative op…" at bounding box center [614, 491] width 1106 height 885
click at [1142, 920] on button "Submit" at bounding box center [1136, 915] width 39 height 16
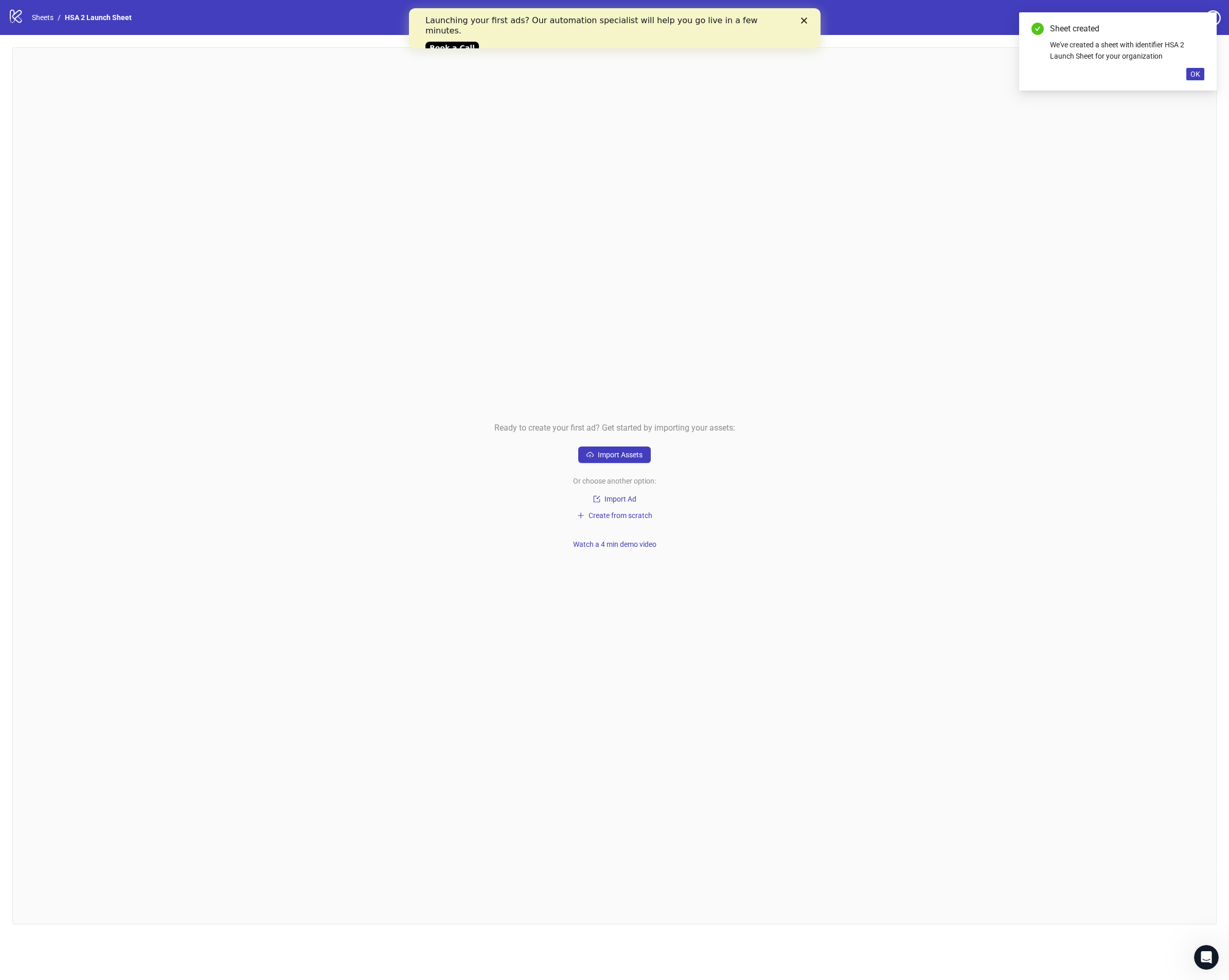
click at [611, 445] on div "Ready to create your first ad? Get started by importing your assets: Import Ass…" at bounding box center [614, 485] width 1204 height 877
click at [611, 447] on button "Import Assets" at bounding box center [615, 454] width 73 height 16
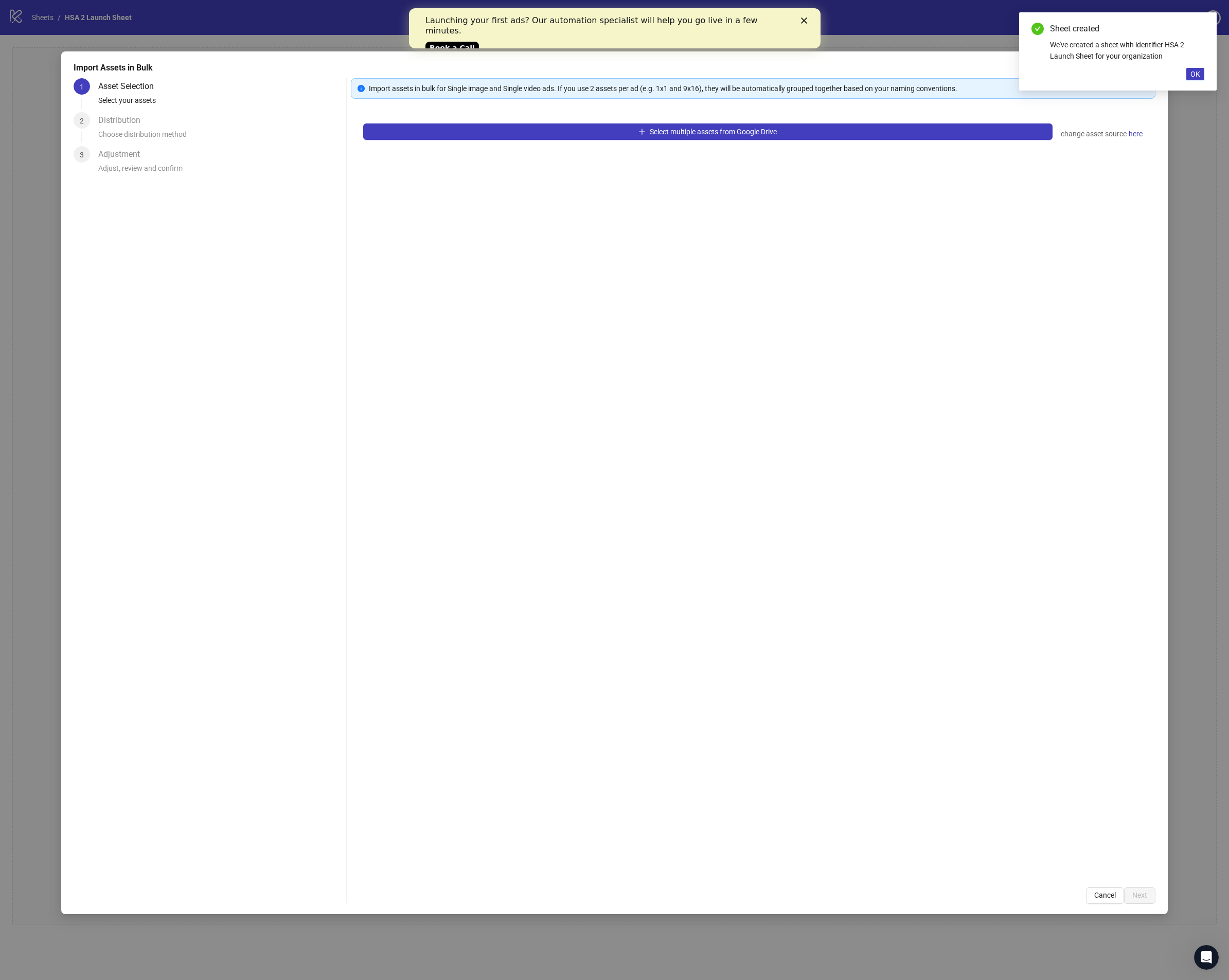
click at [522, 111] on div "Select multiple assets from Google Drive change asset source here" at bounding box center [754, 493] width 805 height 764
click at [525, 123] on div "Select multiple assets from Google Drive change asset source here" at bounding box center [754, 493] width 805 height 764
click at [526, 129] on button "Select multiple assets from Google Drive" at bounding box center [708, 131] width 689 height 16
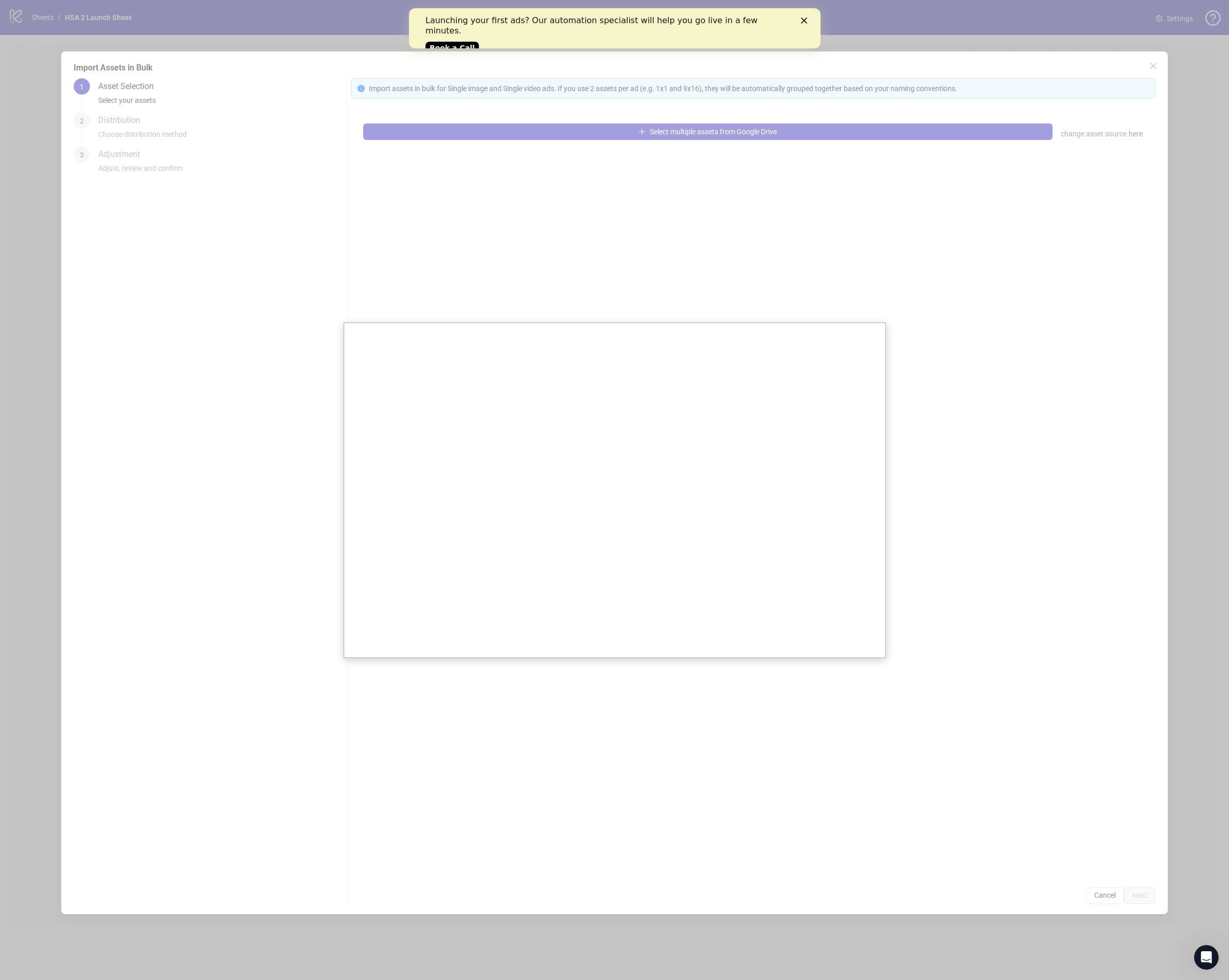
click at [496, 282] on div at bounding box center [614, 490] width 1229 height 980
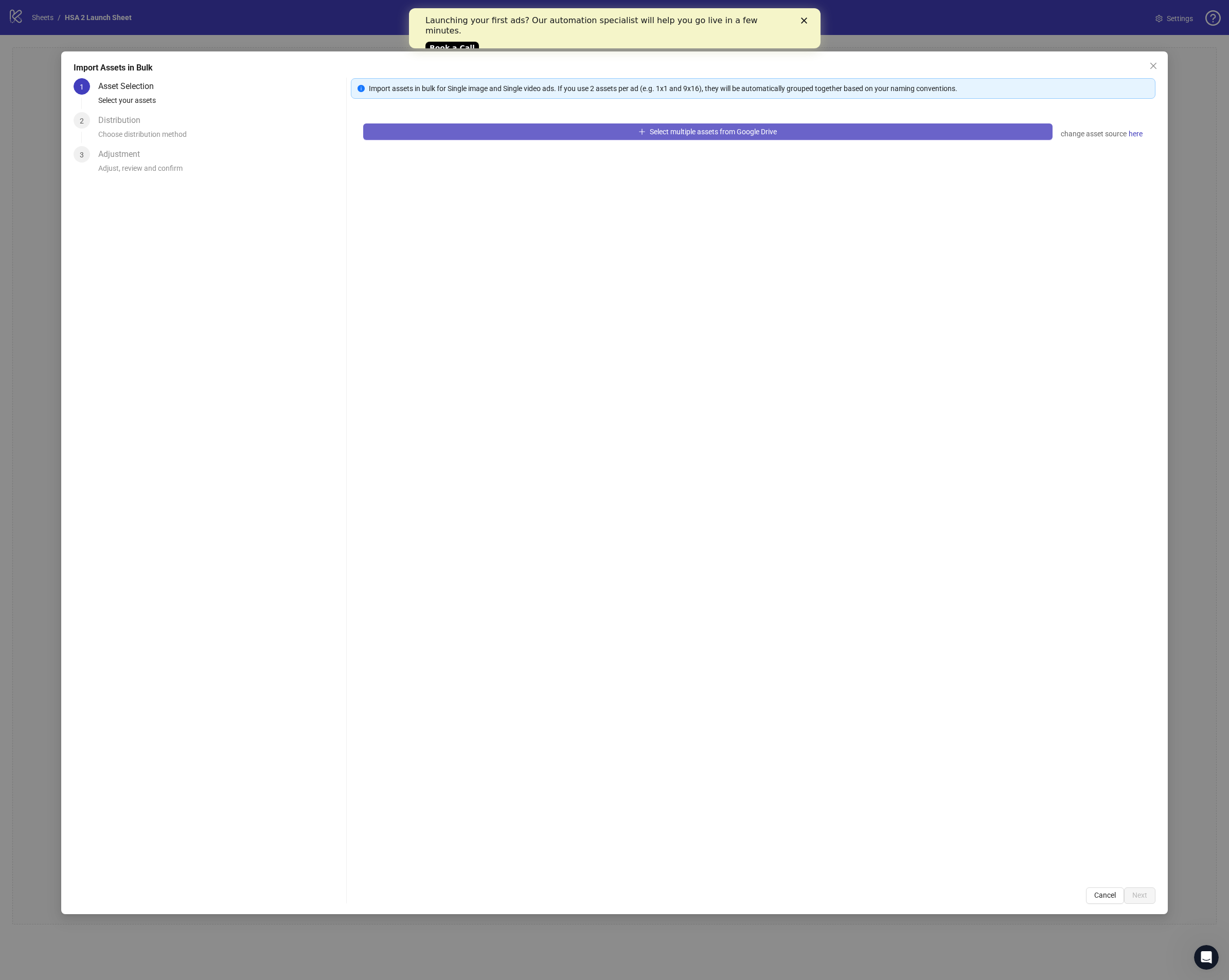
click at [552, 125] on button "Select multiple assets from Google Drive" at bounding box center [708, 131] width 689 height 16
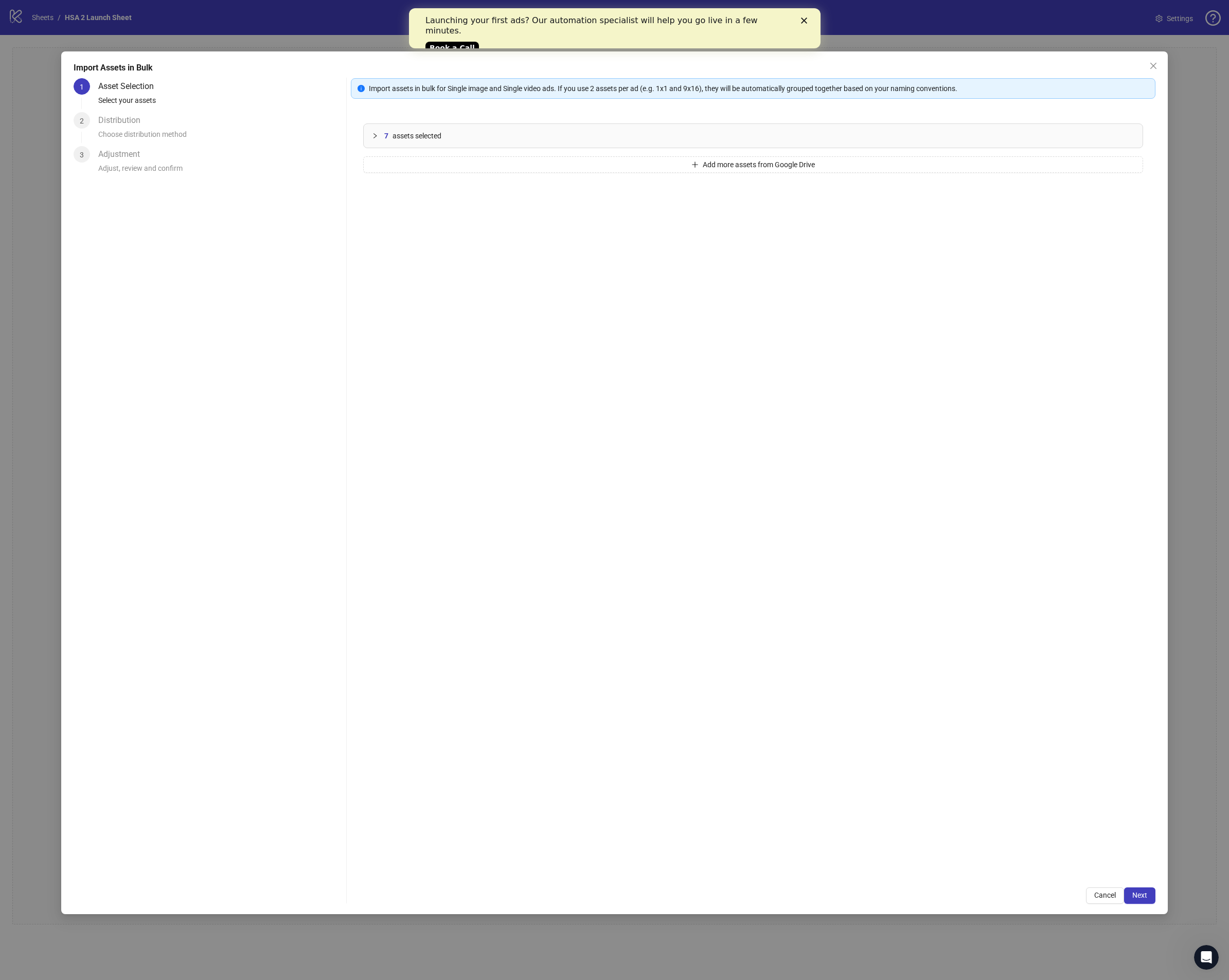
click at [540, 129] on div "7 assets selected" at bounding box center [753, 136] width 779 height 23
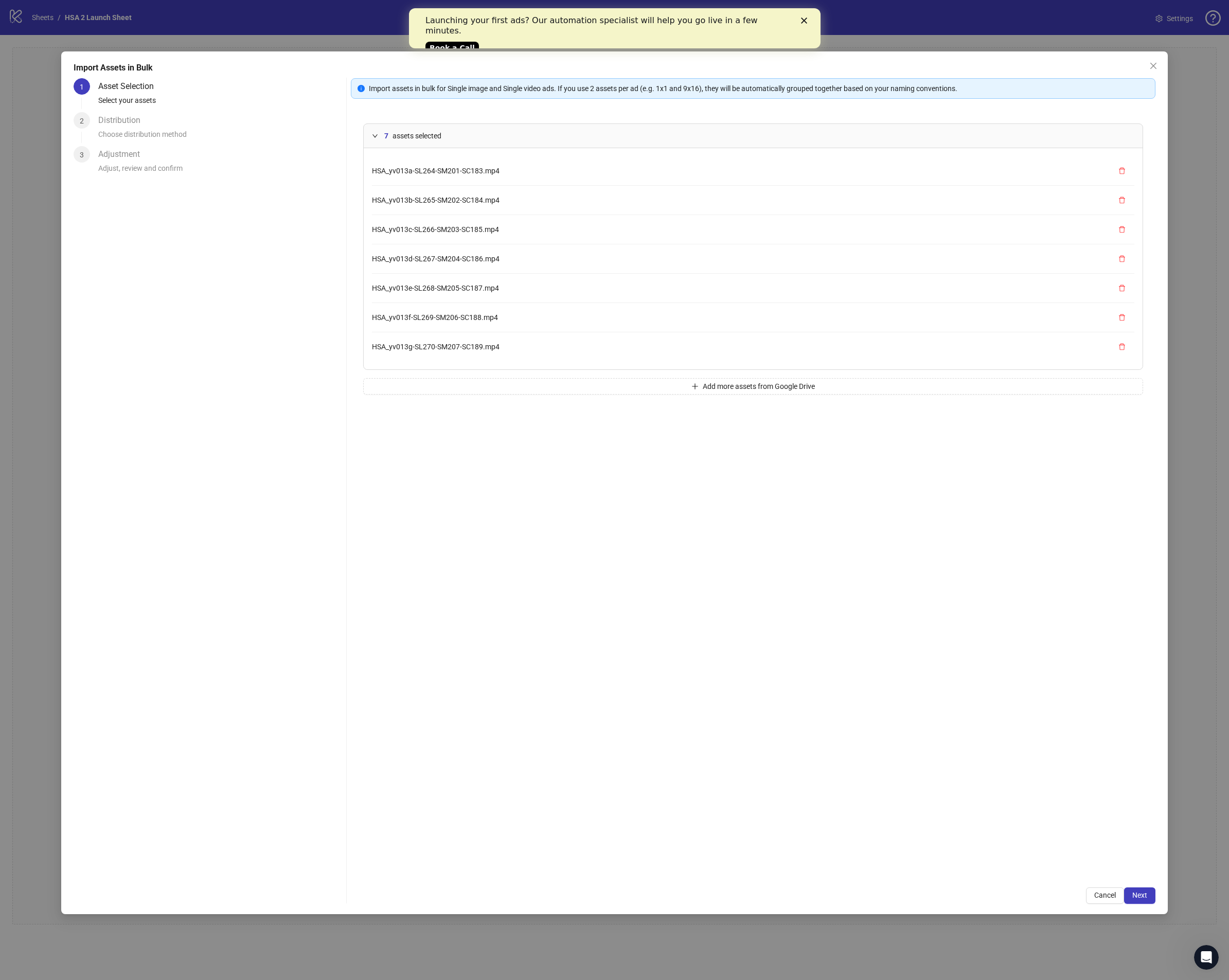
click at [540, 129] on div "7 assets selected" at bounding box center [753, 136] width 779 height 23
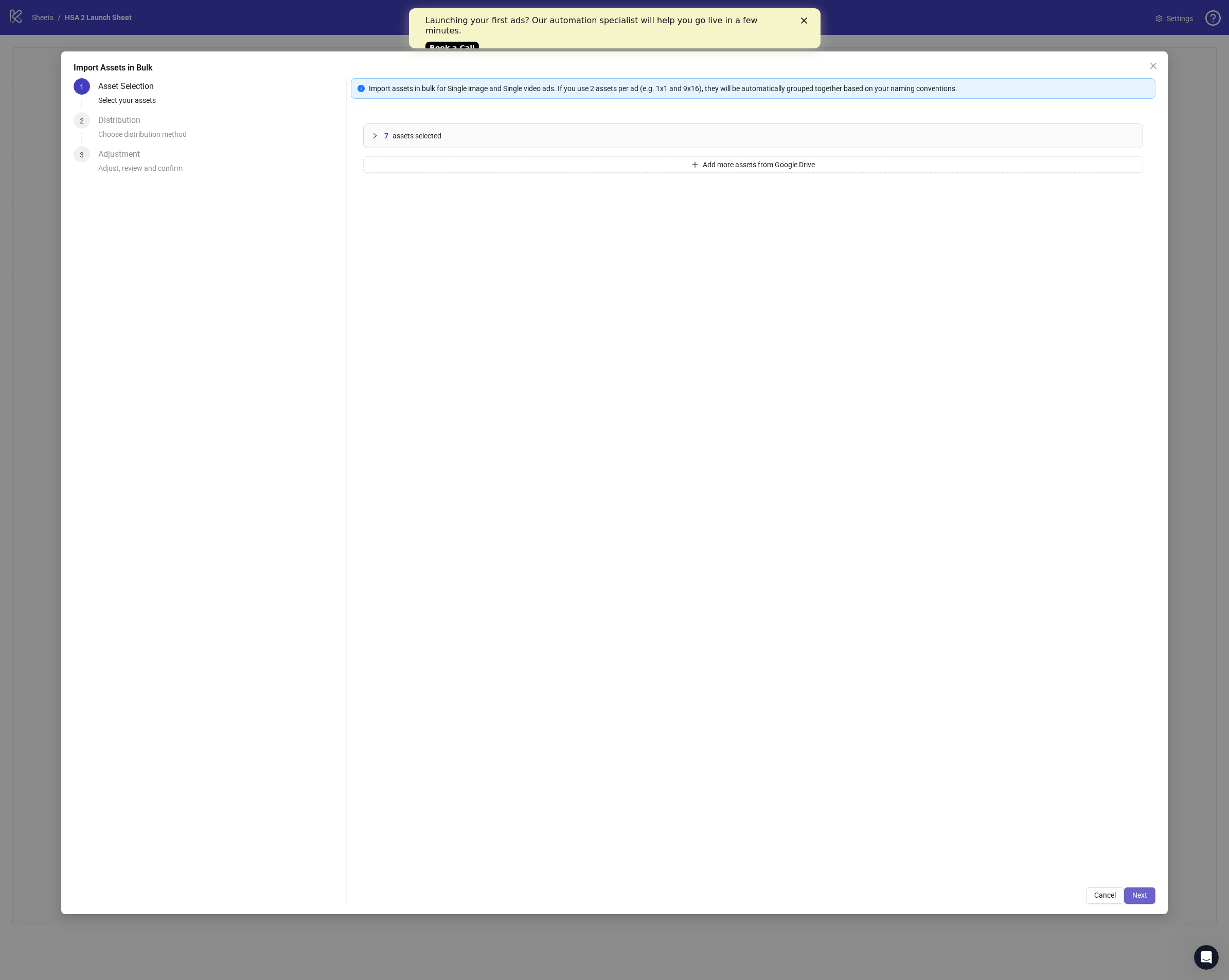
click at [1136, 898] on span "Next" at bounding box center [1139, 895] width 15 height 8
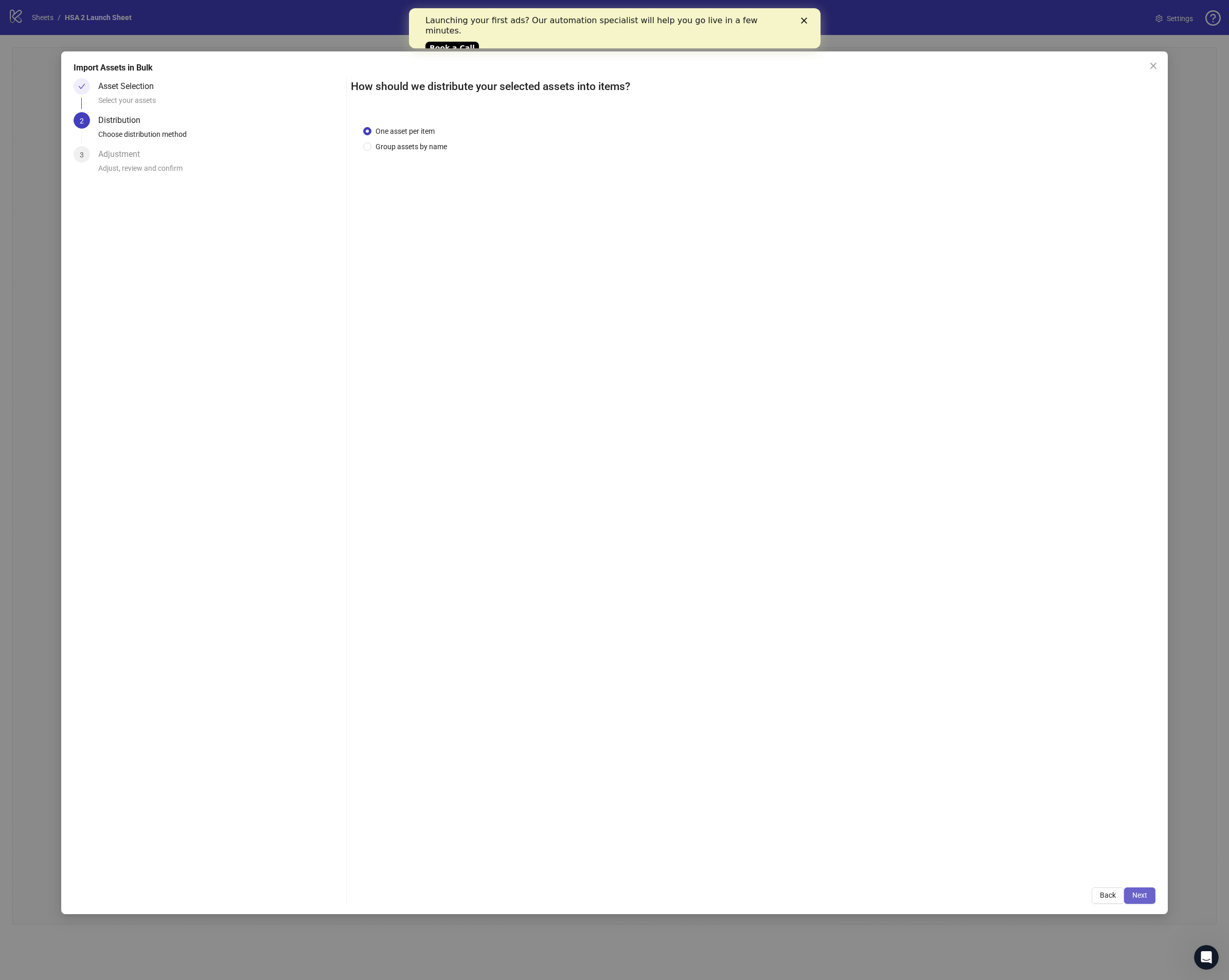
click at [1147, 896] on span "Next" at bounding box center [1139, 895] width 15 height 8
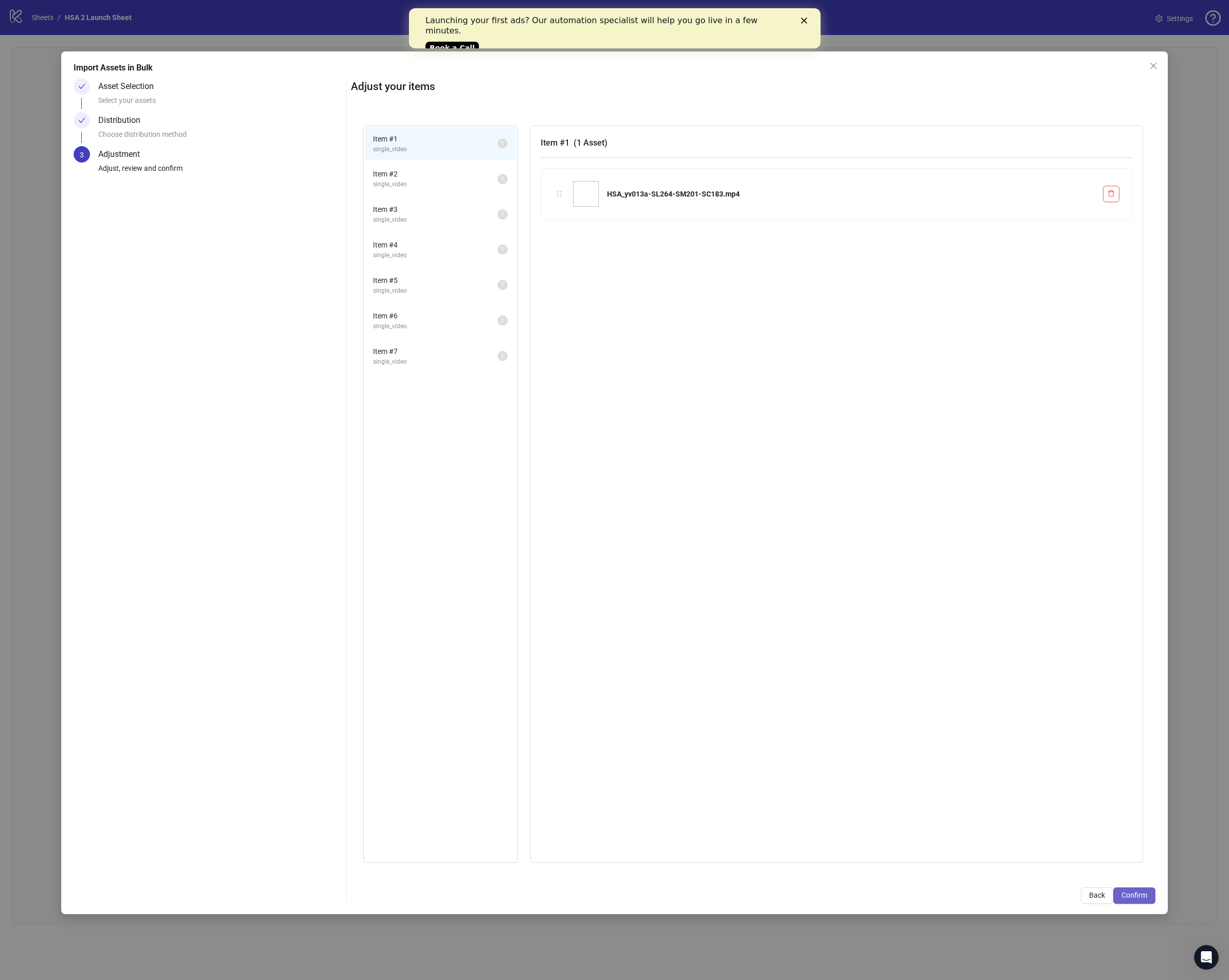
click at [1140, 894] on span "Confirm" at bounding box center [1135, 895] width 26 height 8
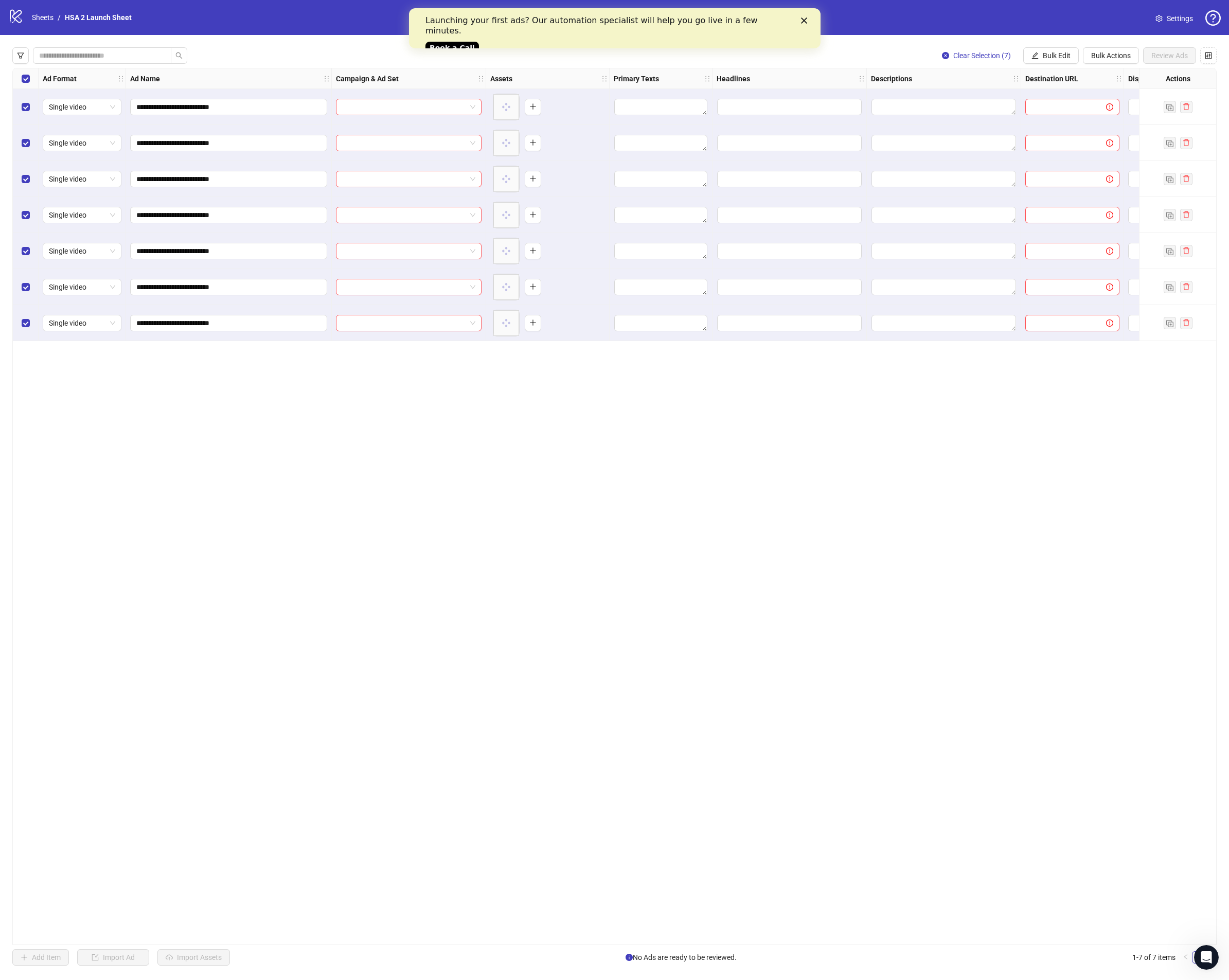
drag, startPoint x: 599, startPoint y: 473, endPoint x: 581, endPoint y: 426, distance: 50.3
click at [599, 473] on div "**********" at bounding box center [614, 506] width 1204 height 877
click at [462, 101] on input "search" at bounding box center [404, 107] width 124 height 16
paste input "**********"
type input "**********"
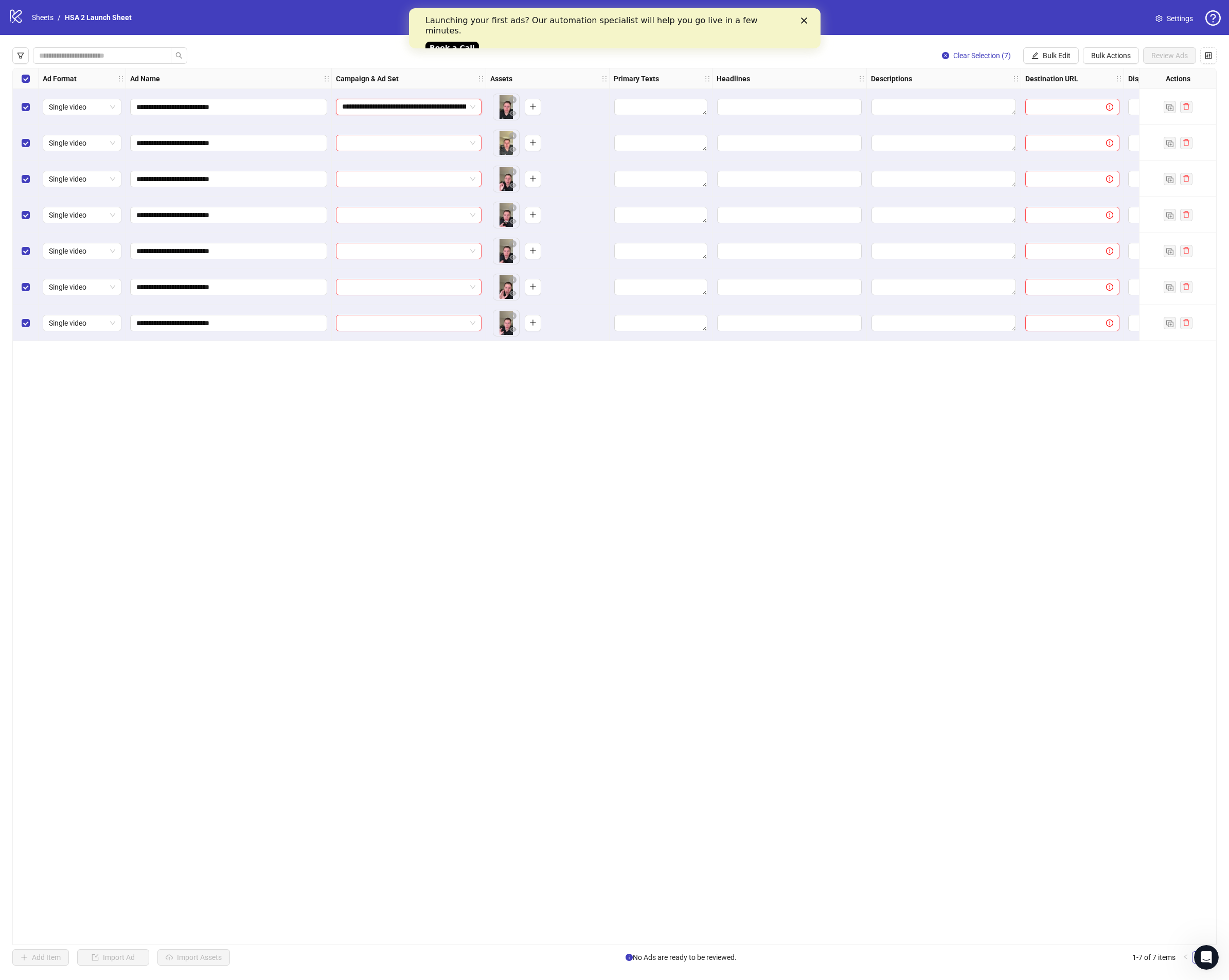
scroll to position [0, 85]
drag, startPoint x: 405, startPoint y: 135, endPoint x: 430, endPoint y: 139, distance: 25.3
click at [405, 134] on div "hsa2-093025-yuvi-t-18-65-video-broad-form-b2b-homeservices" at bounding box center [398, 138] width 108 height 10
click at [450, 110] on span "hsa2-100325-yuvi-t-18-65-video-broad-form-homeservicesinterest" at bounding box center [408, 107] width 133 height 16
click at [1045, 56] on span "Bulk Edit" at bounding box center [1057, 55] width 28 height 8
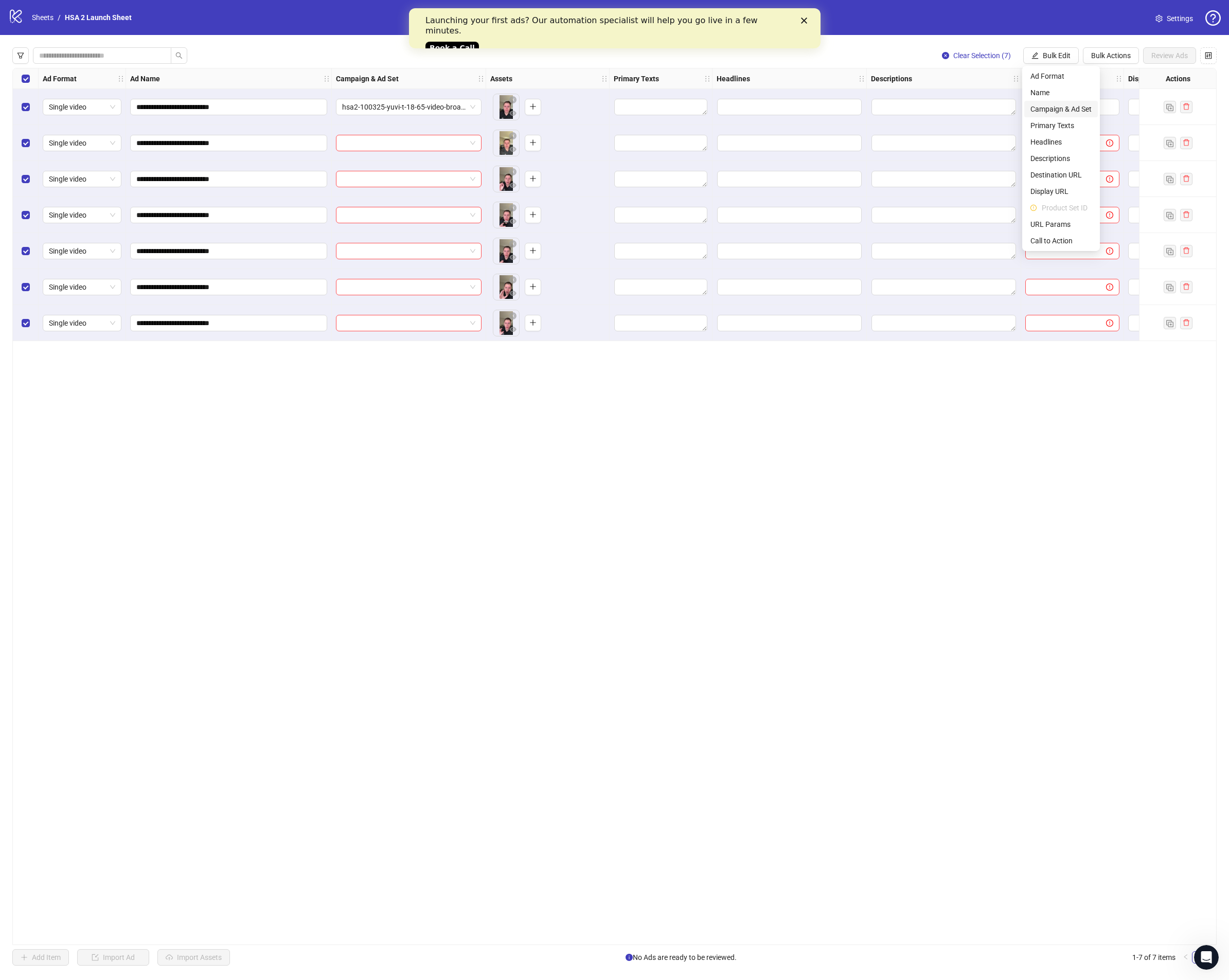
click at [1060, 110] on span "Campaign & Ad Set" at bounding box center [1061, 108] width 61 height 11
click at [1113, 126] on button "submit" at bounding box center [1119, 126] width 12 height 12
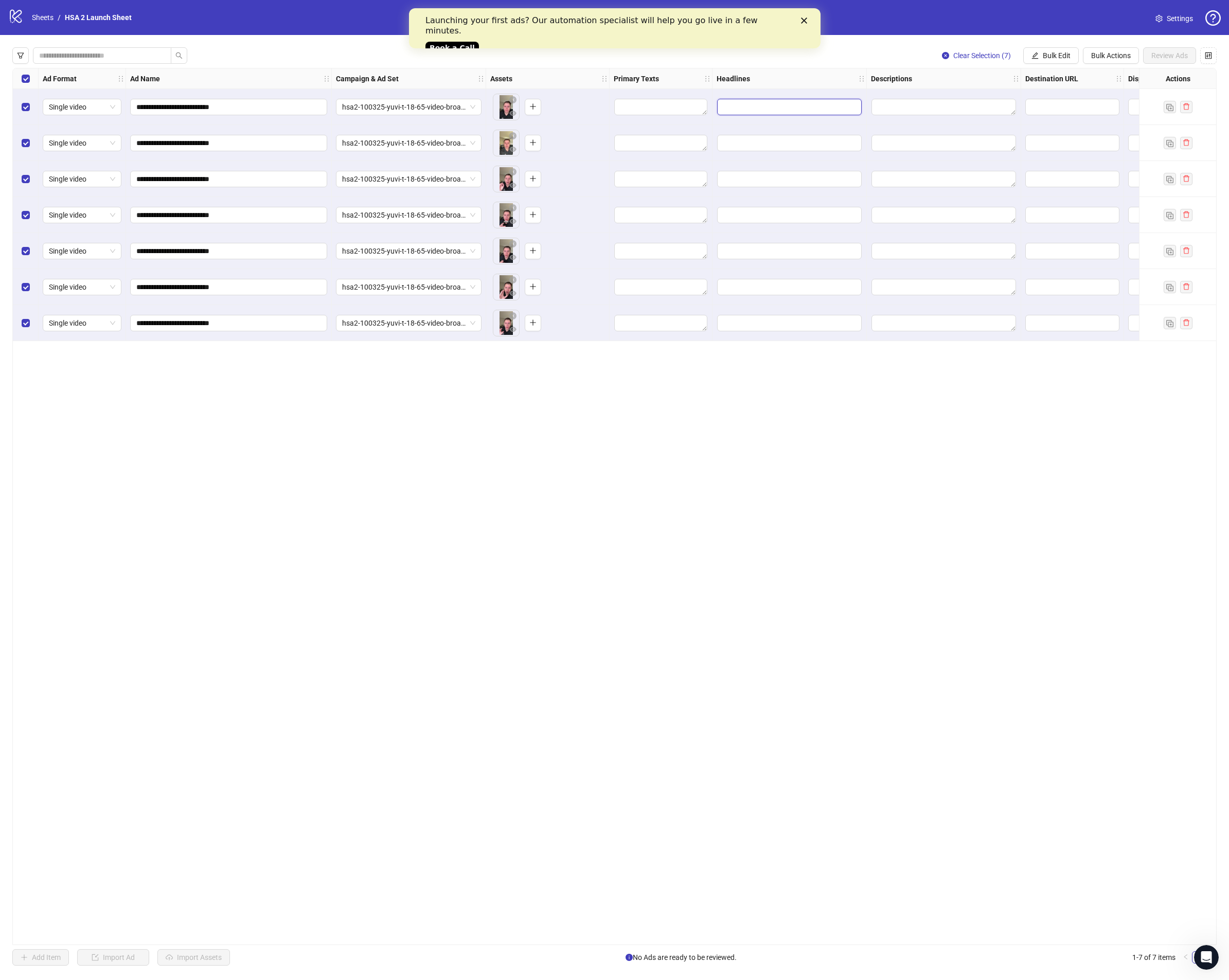
click at [749, 114] on input "Edit values" at bounding box center [789, 106] width 145 height 16
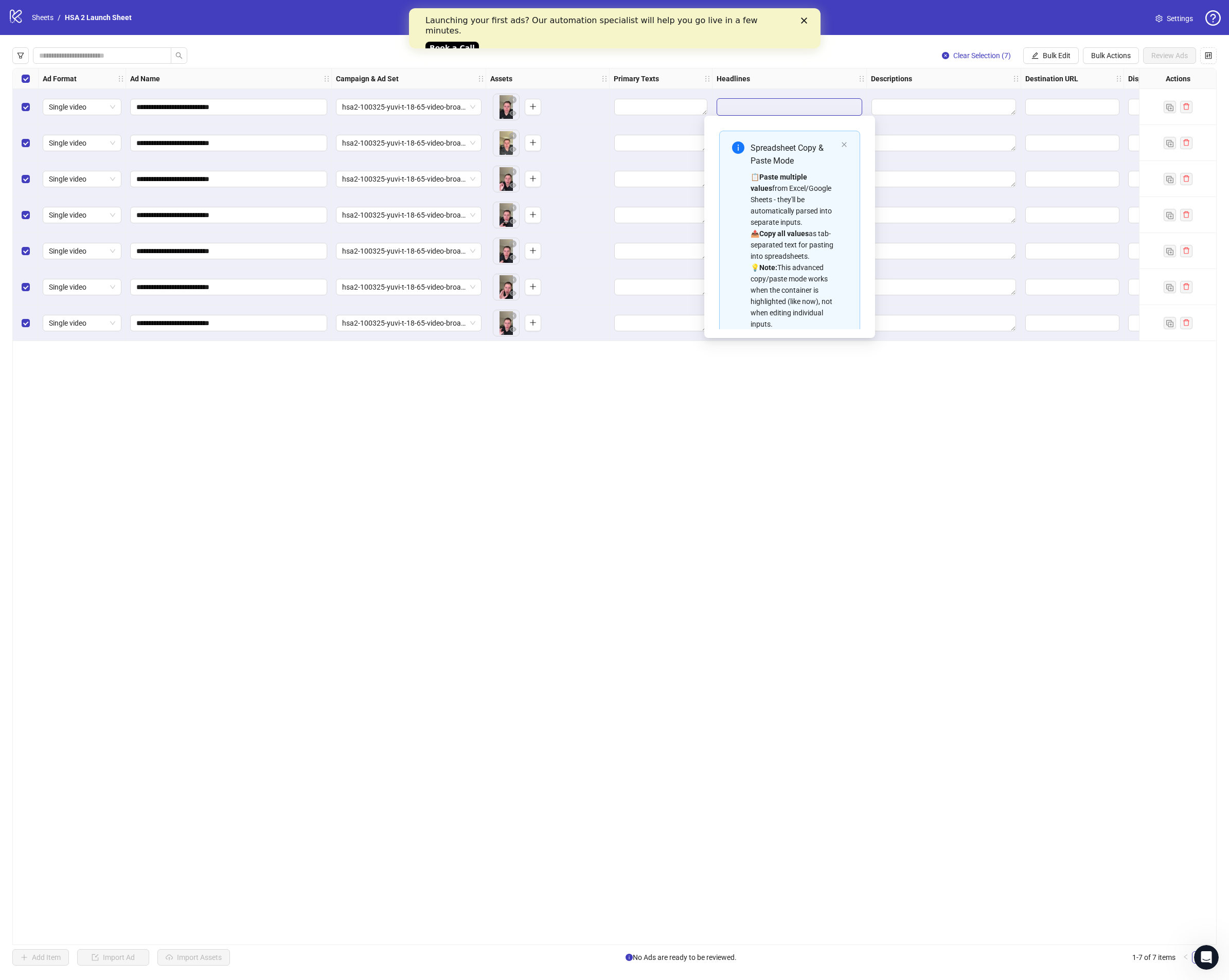
click at [1107, 643] on div "**********" at bounding box center [614, 506] width 1204 height 877
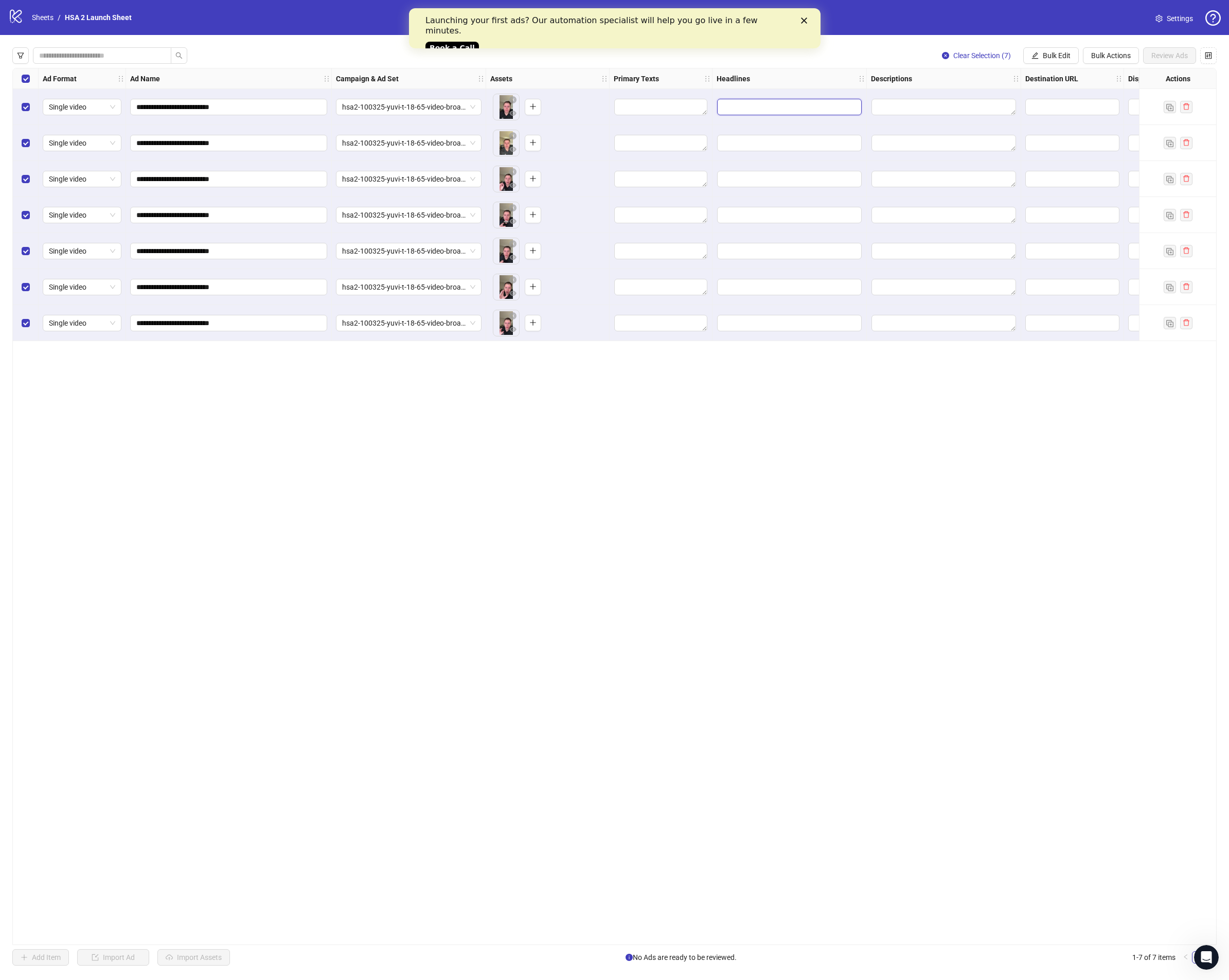
click at [788, 110] on input "Edit values" at bounding box center [789, 106] width 145 height 16
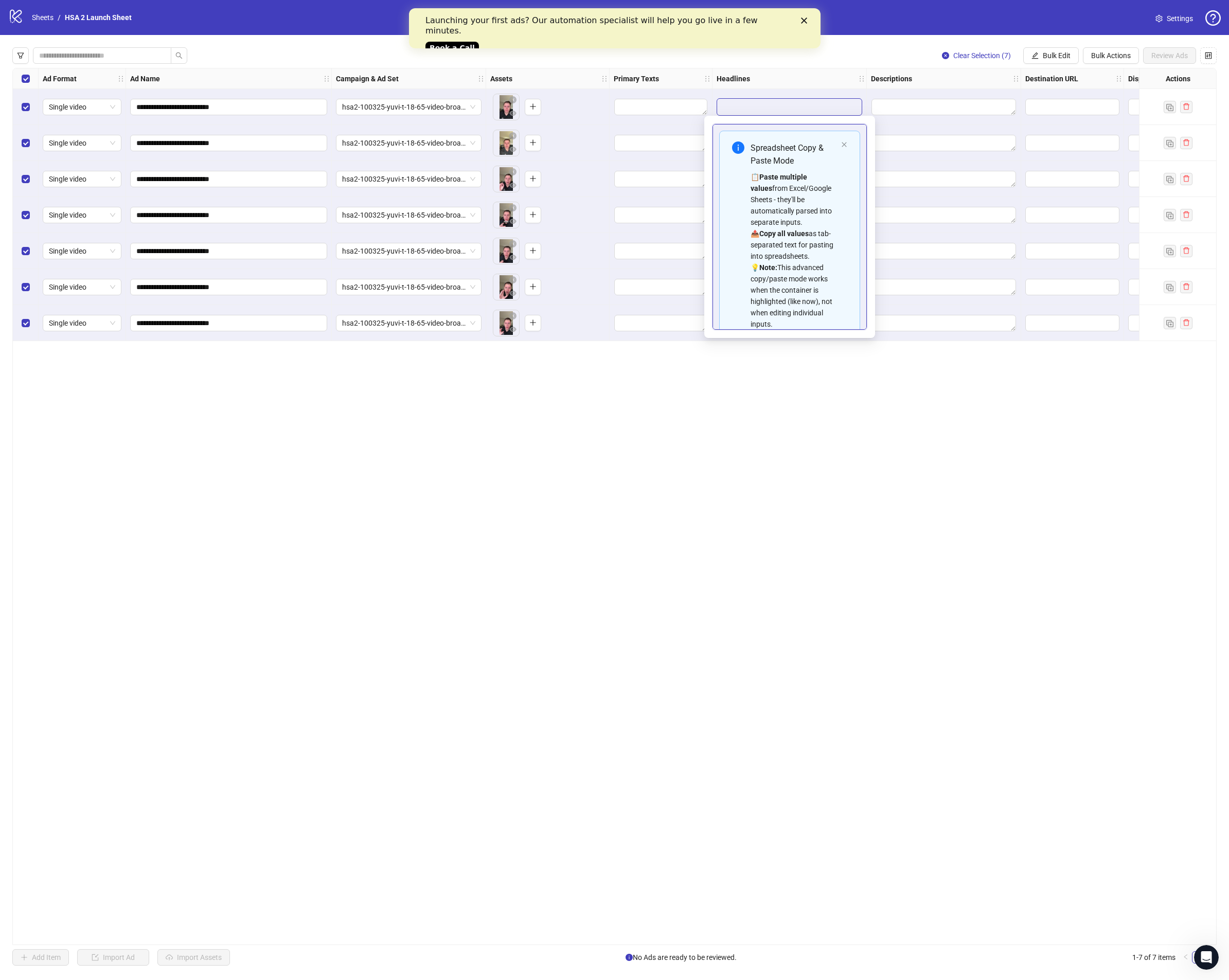
type input "**********"
click at [780, 288] on input "**********" at bounding box center [789, 296] width 141 height 16
drag, startPoint x: 778, startPoint y: 293, endPoint x: 858, endPoint y: 294, distance: 80.0
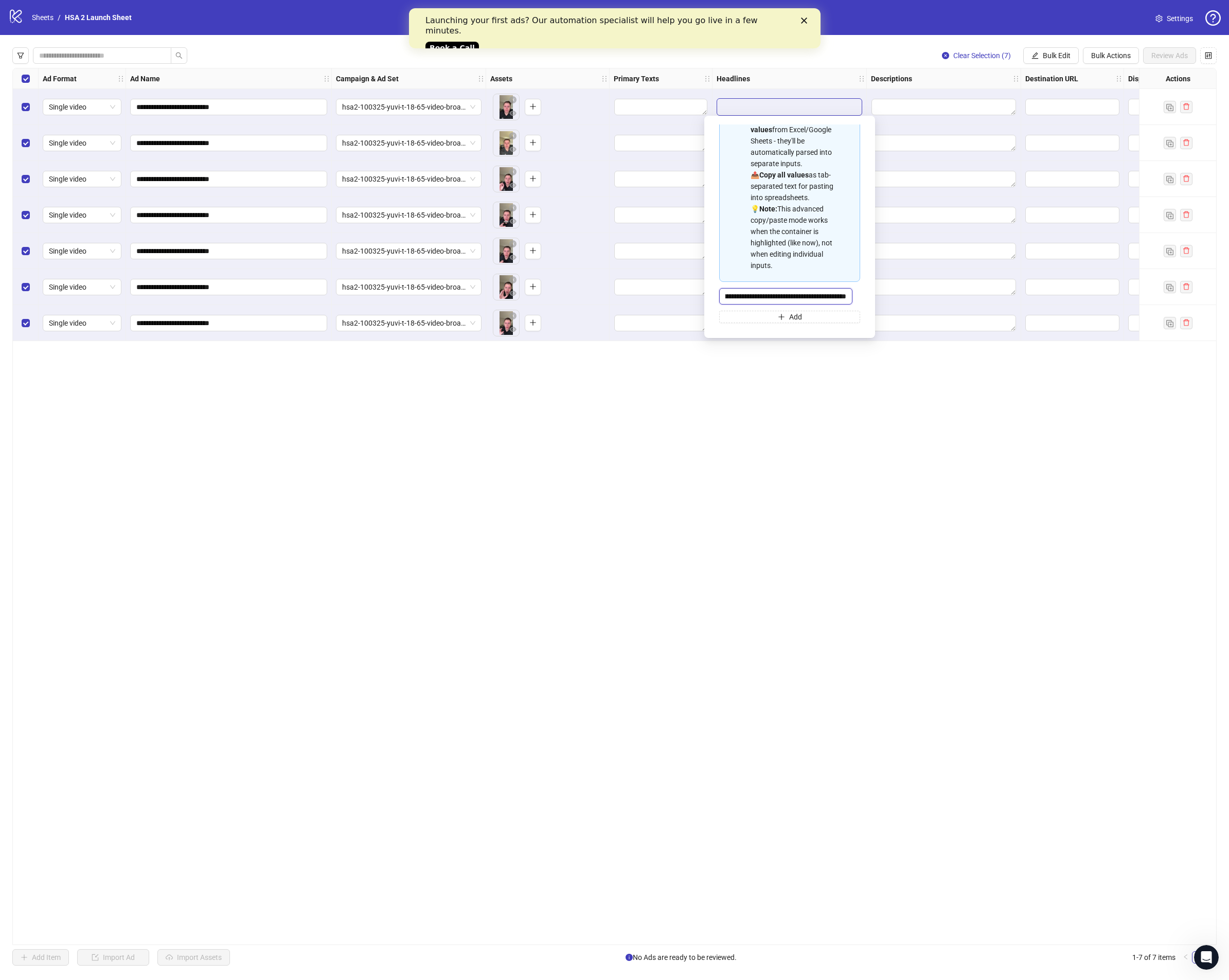
click at [858, 294] on div "**********" at bounding box center [790, 227] width 155 height 206
click at [839, 302] on input "**********" at bounding box center [786, 296] width 133 height 16
click at [1036, 43] on div "**********" at bounding box center [614, 506] width 1229 height 943
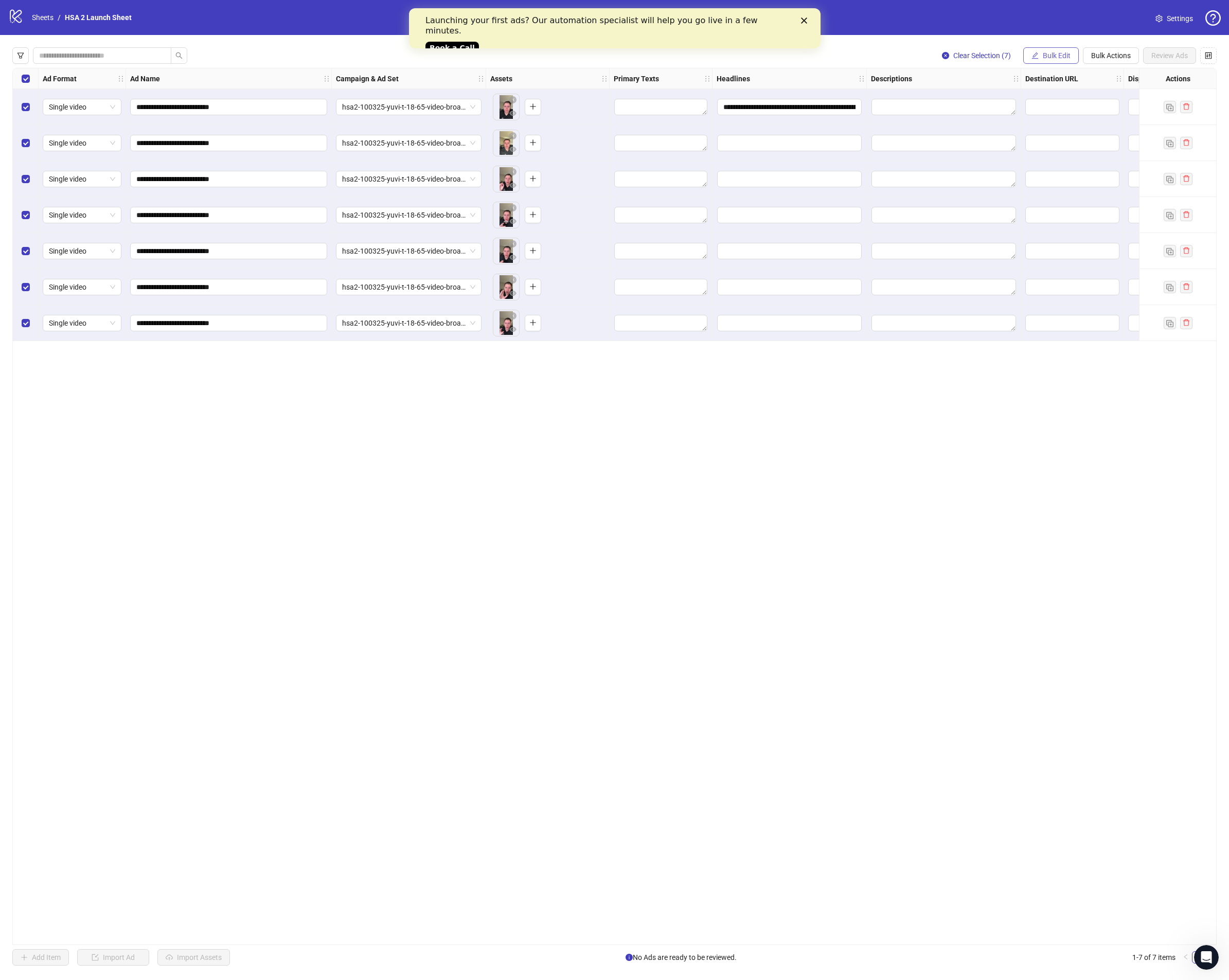
click at [1039, 56] on button "Bulk Edit" at bounding box center [1051, 55] width 56 height 16
click at [1054, 134] on li "Headlines" at bounding box center [1061, 141] width 73 height 16
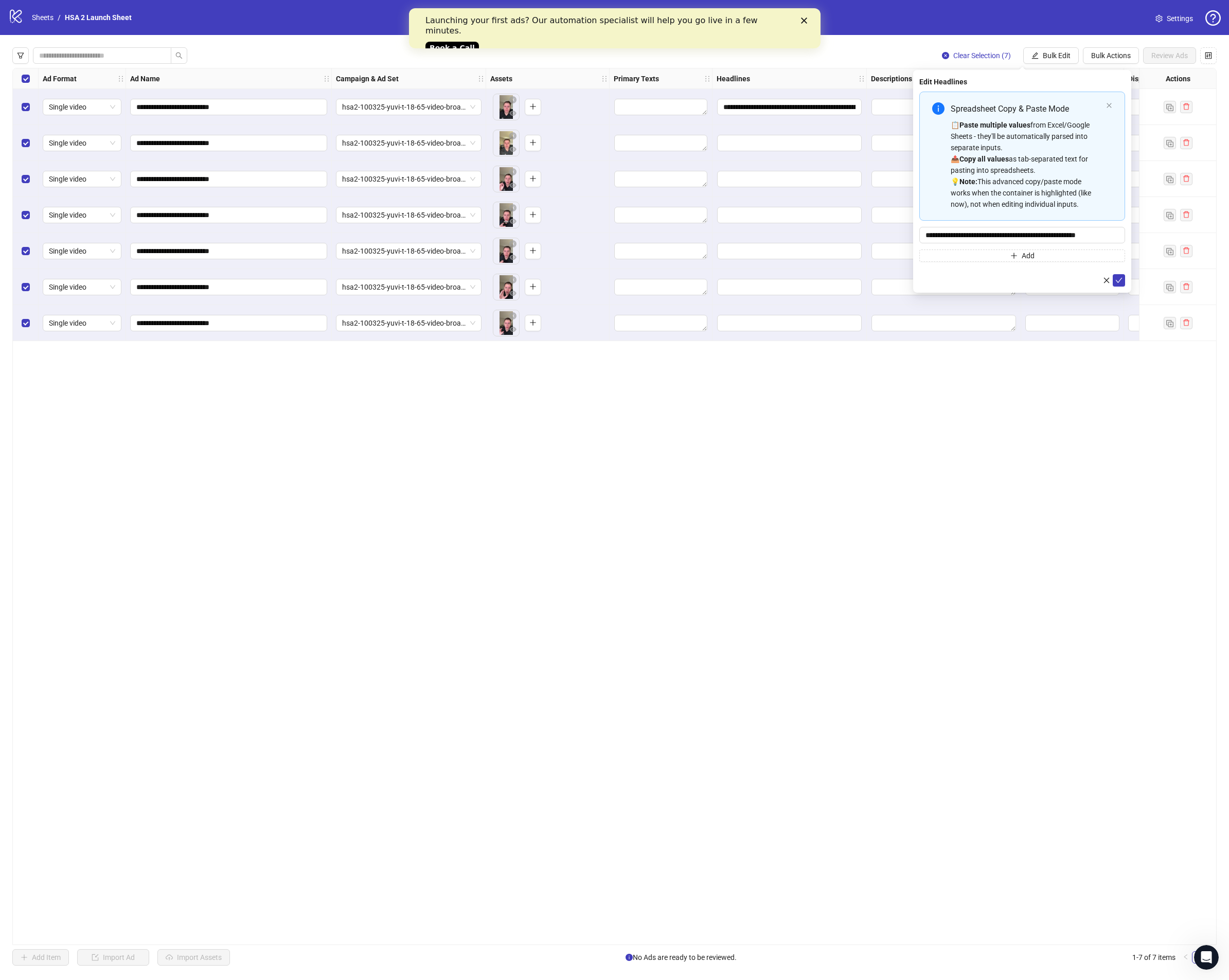
click at [1116, 273] on form "**********" at bounding box center [1022, 189] width 206 height 195
click at [1119, 279] on icon "check" at bounding box center [1119, 280] width 7 height 7
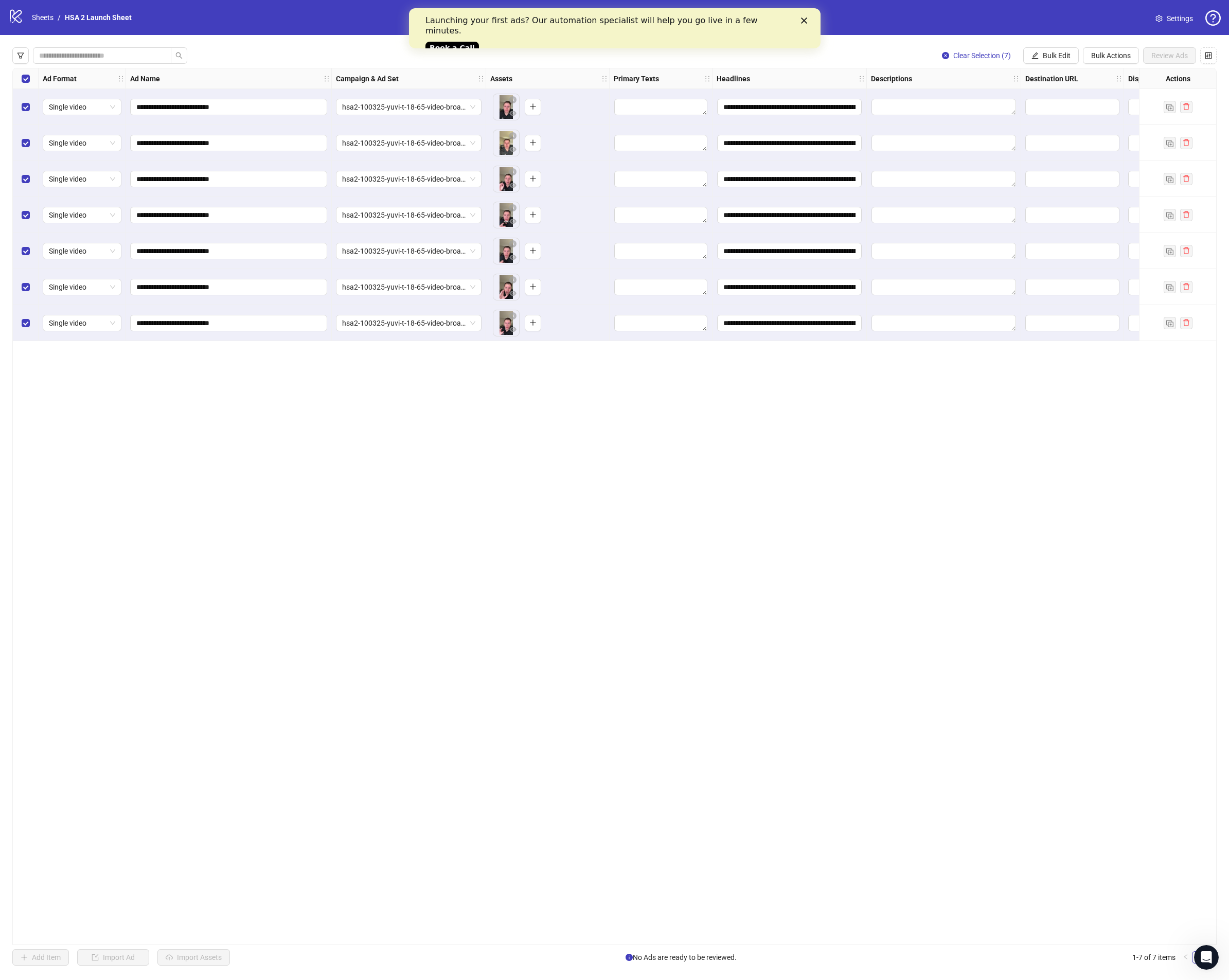
click at [811, 169] on div "**********" at bounding box center [790, 178] width 155 height 36
click at [939, 95] on div at bounding box center [944, 106] width 155 height 36
click at [936, 107] on textarea "Edit values" at bounding box center [944, 106] width 145 height 16
click at [1083, 103] on input "text" at bounding box center [1065, 106] width 68 height 11
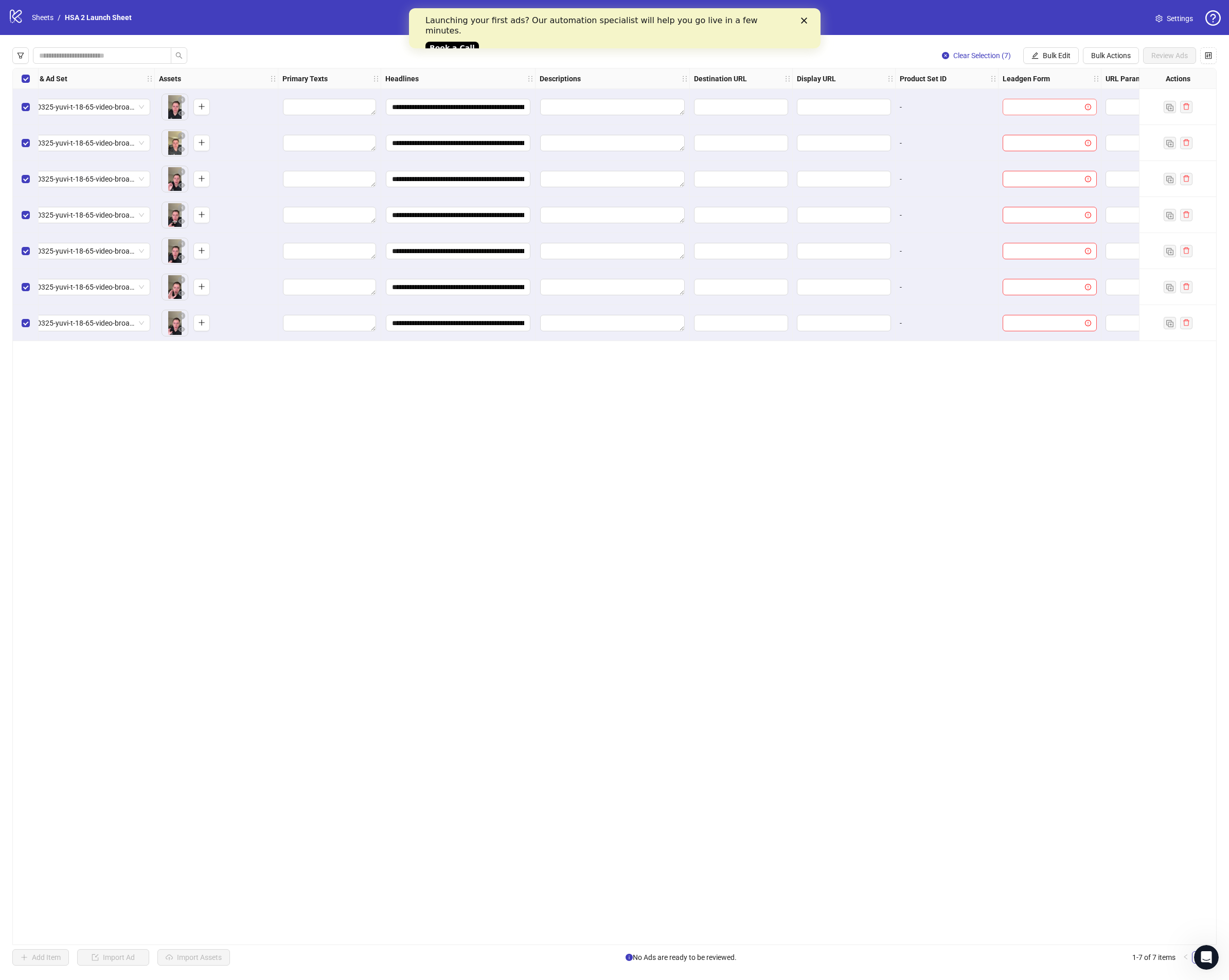
click at [1060, 100] on input "search" at bounding box center [1045, 107] width 73 height 16
drag, startPoint x: 978, startPoint y: 114, endPoint x: 986, endPoint y: 108, distance: 10.0
click at [978, 114] on div "-" at bounding box center [947, 106] width 103 height 36
click at [1038, 107] on input "search" at bounding box center [1045, 107] width 73 height 16
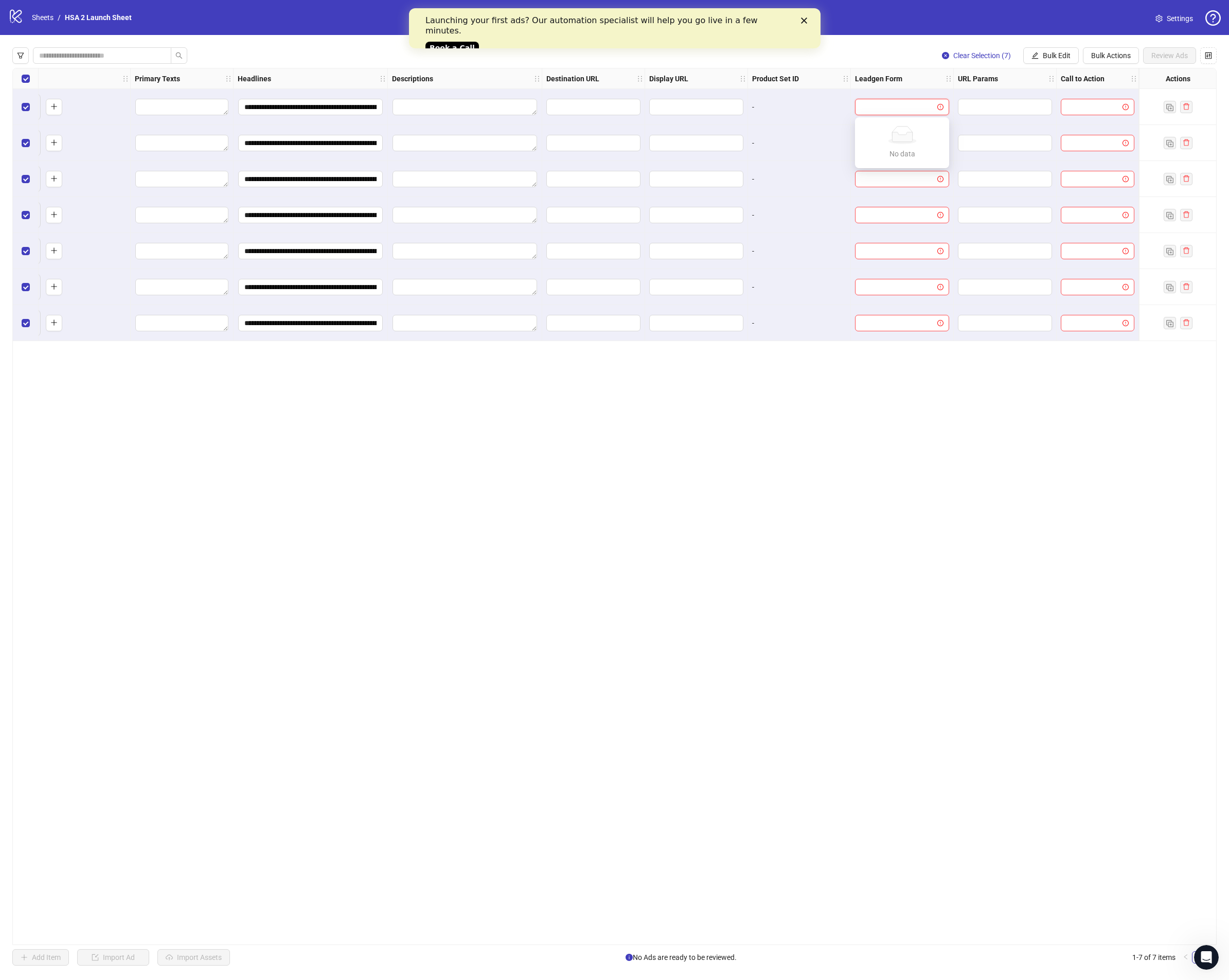
click at [1135, 101] on div at bounding box center [1098, 106] width 82 height 36
click at [1110, 108] on input "search" at bounding box center [1093, 107] width 52 height 16
click at [1095, 128] on div "Learn more" at bounding box center [1098, 129] width 57 height 11
click at [1062, 62] on button "Bulk Edit" at bounding box center [1051, 55] width 56 height 16
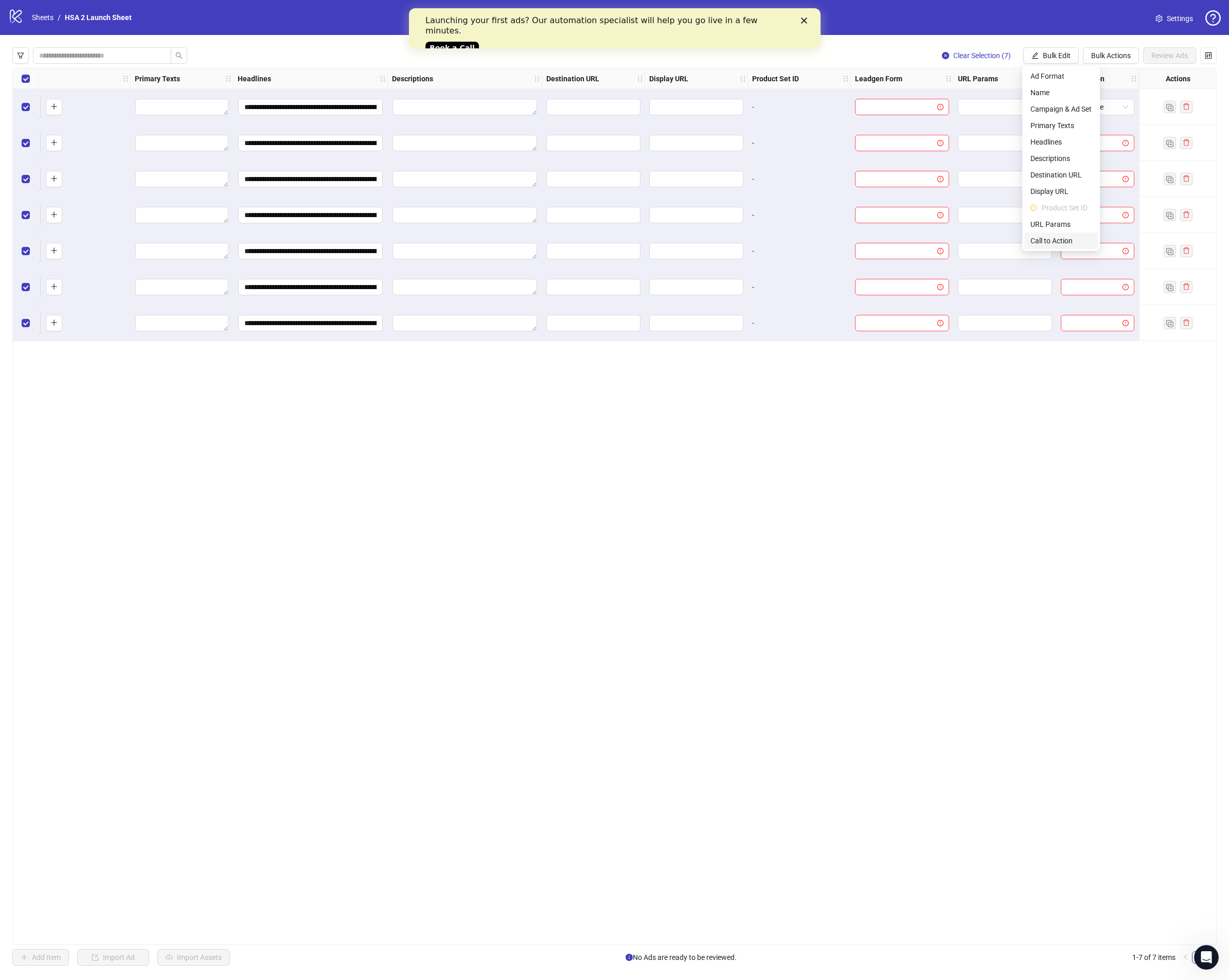
click at [1061, 239] on span "Call to Action" at bounding box center [1061, 240] width 61 height 11
click at [1115, 127] on icon "check" at bounding box center [1119, 126] width 7 height 7
click at [904, 103] on input "search" at bounding box center [898, 107] width 73 height 16
click at [906, 104] on input "search" at bounding box center [898, 107] width 73 height 16
click at [900, 121] on div "No data No data" at bounding box center [902, 143] width 90 height 47
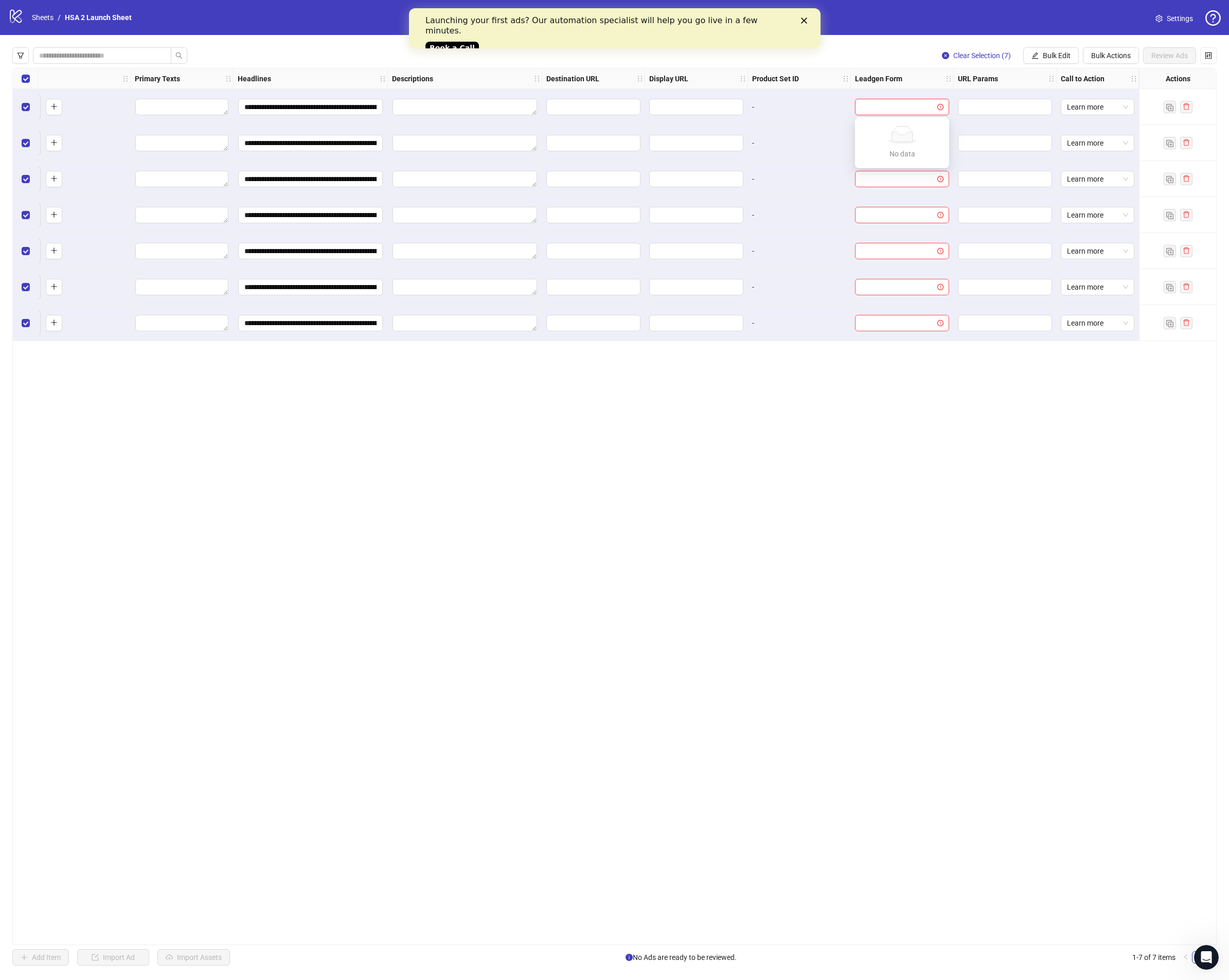
click at [910, 142] on icon at bounding box center [902, 137] width 20 height 10
click at [943, 108] on icon "exclamation-circle" at bounding box center [941, 107] width 6 height 6
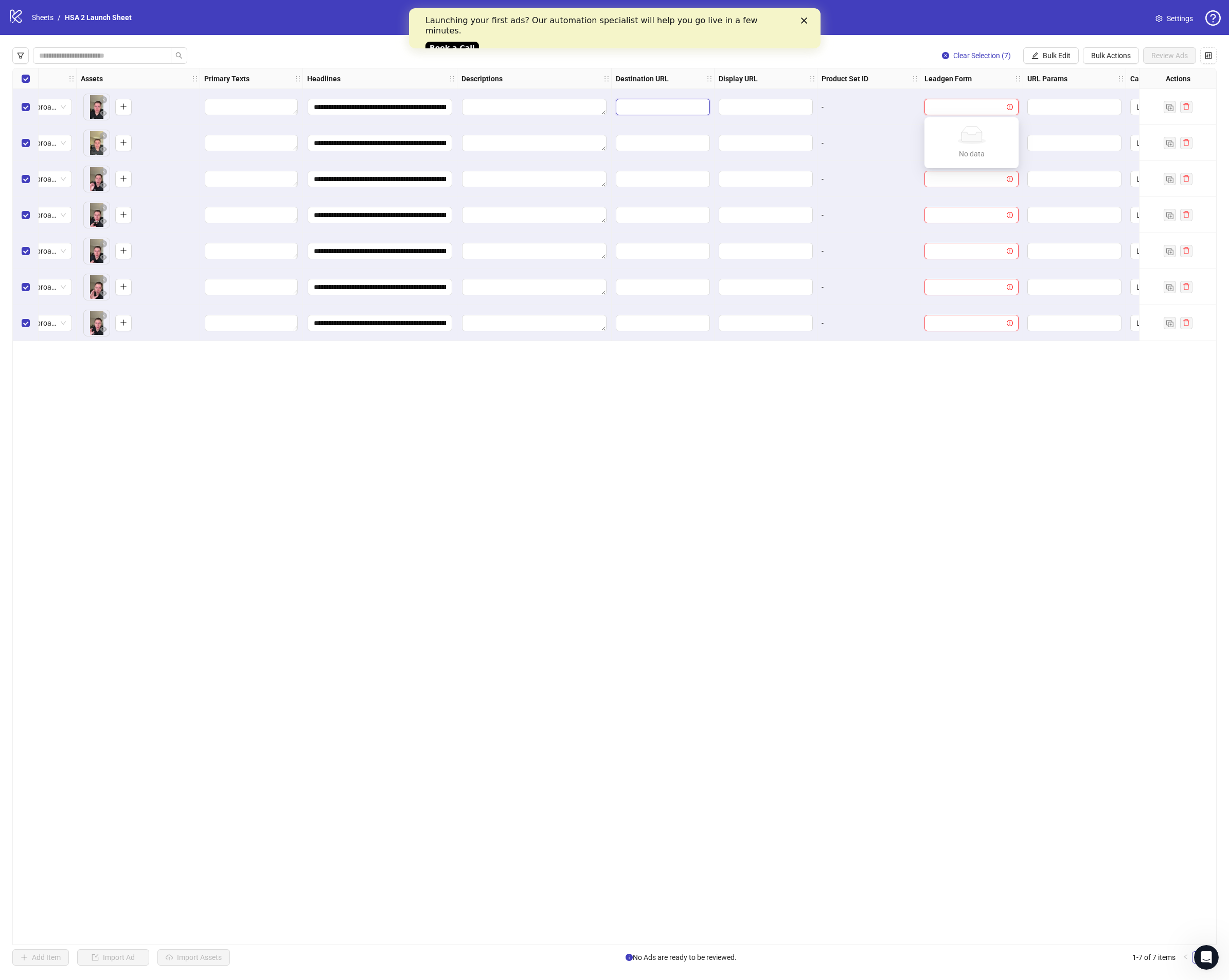
click at [684, 103] on input "text" at bounding box center [656, 106] width 68 height 11
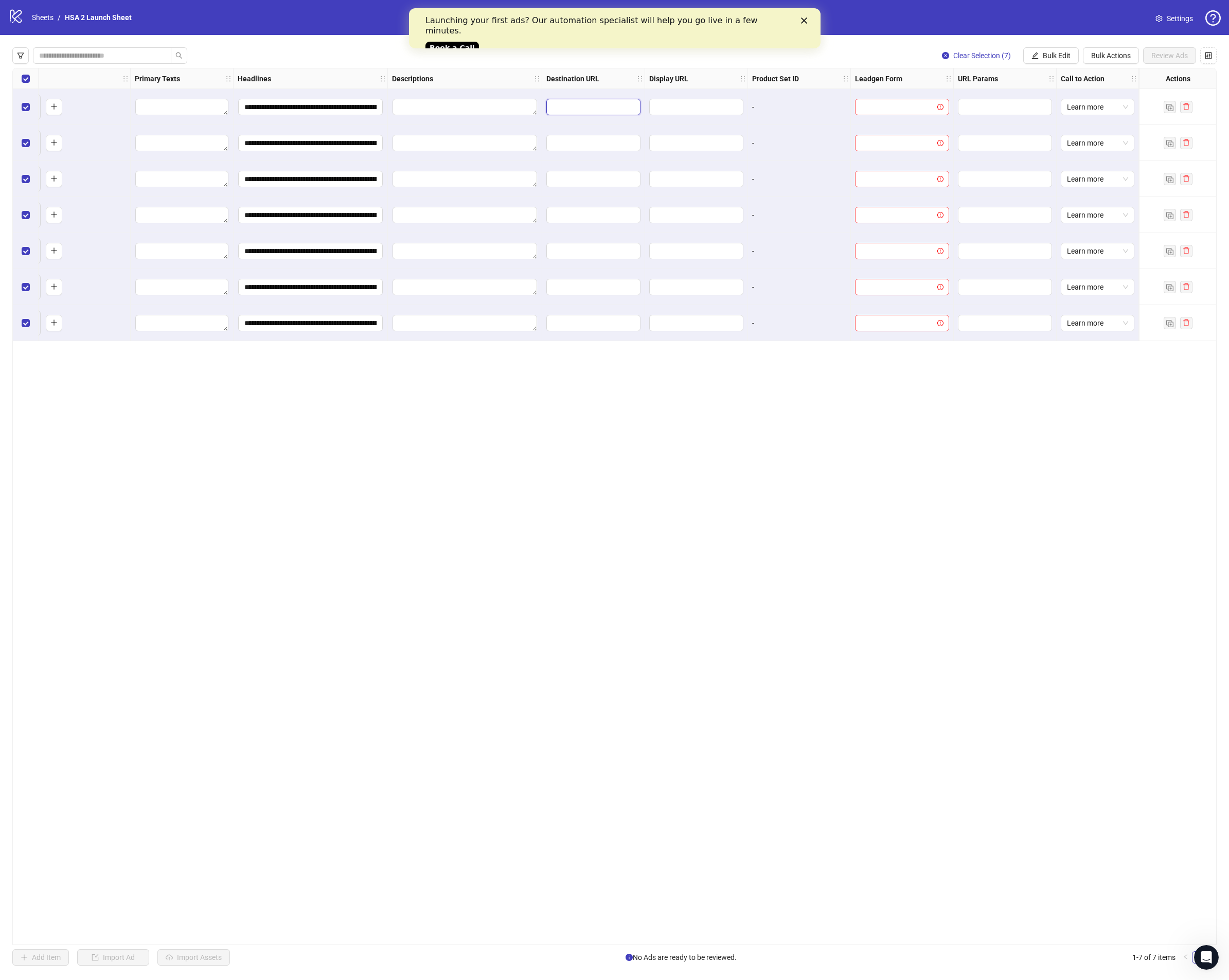
scroll to position [0, 53]
click at [893, 104] on input "search" at bounding box center [898, 107] width 73 height 16
click at [917, 134] on icon "No data" at bounding box center [902, 135] width 33 height 18
click at [939, 102] on span at bounding box center [902, 107] width 82 height 16
click at [939, 104] on div at bounding box center [902, 106] width 94 height 16
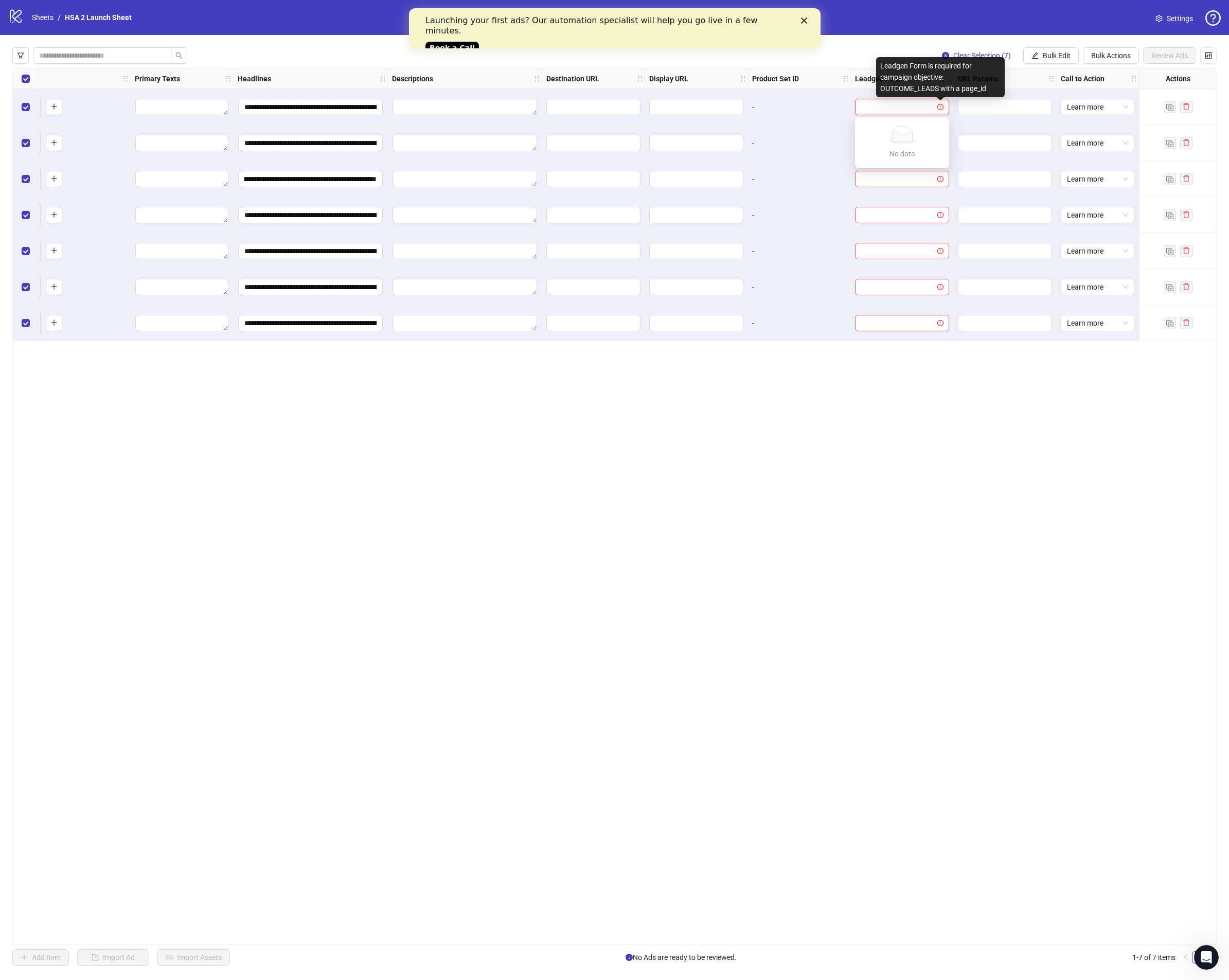
click at [939, 105] on icon "exclamation-circle" at bounding box center [941, 107] width 6 height 6
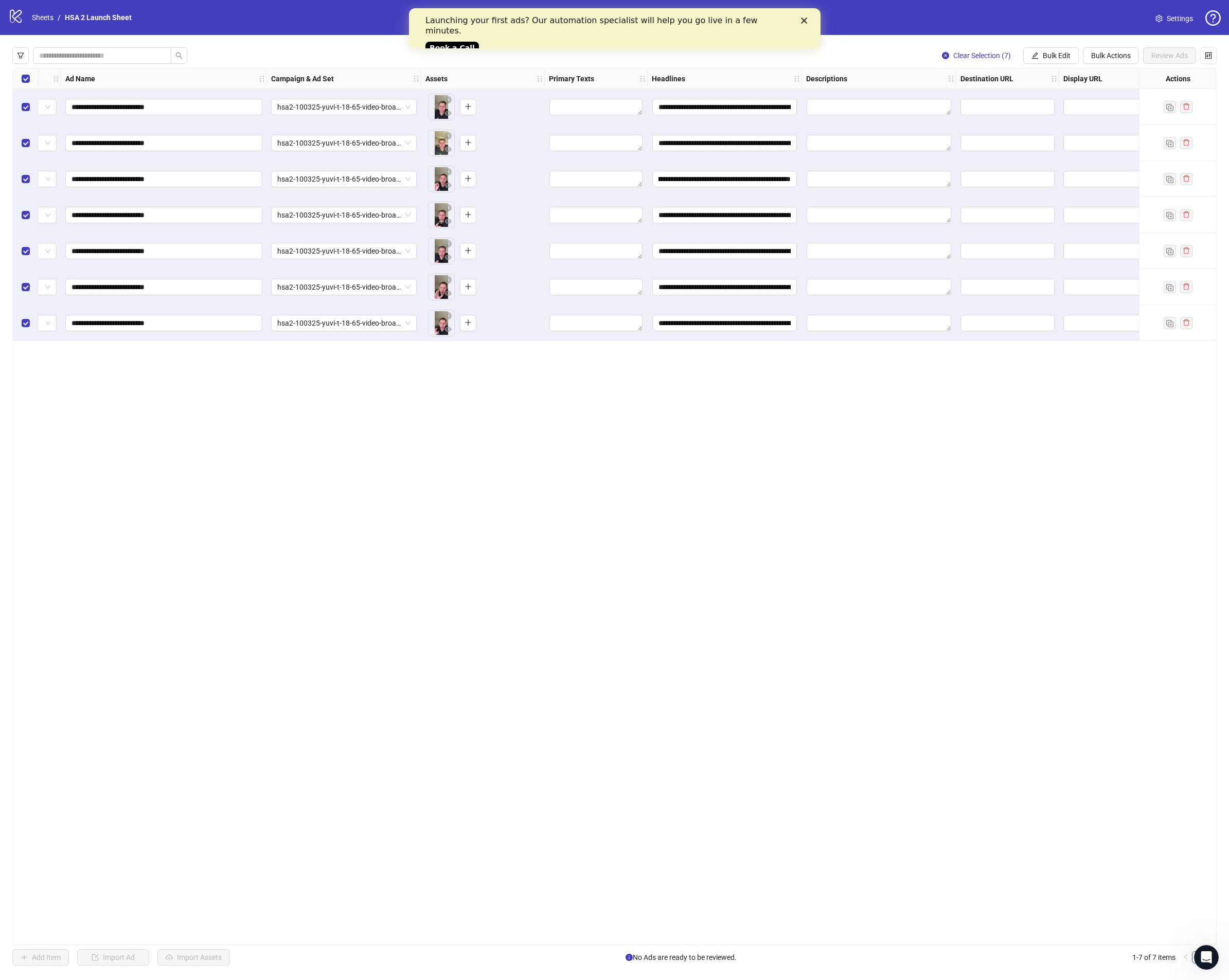
scroll to position [0, 25]
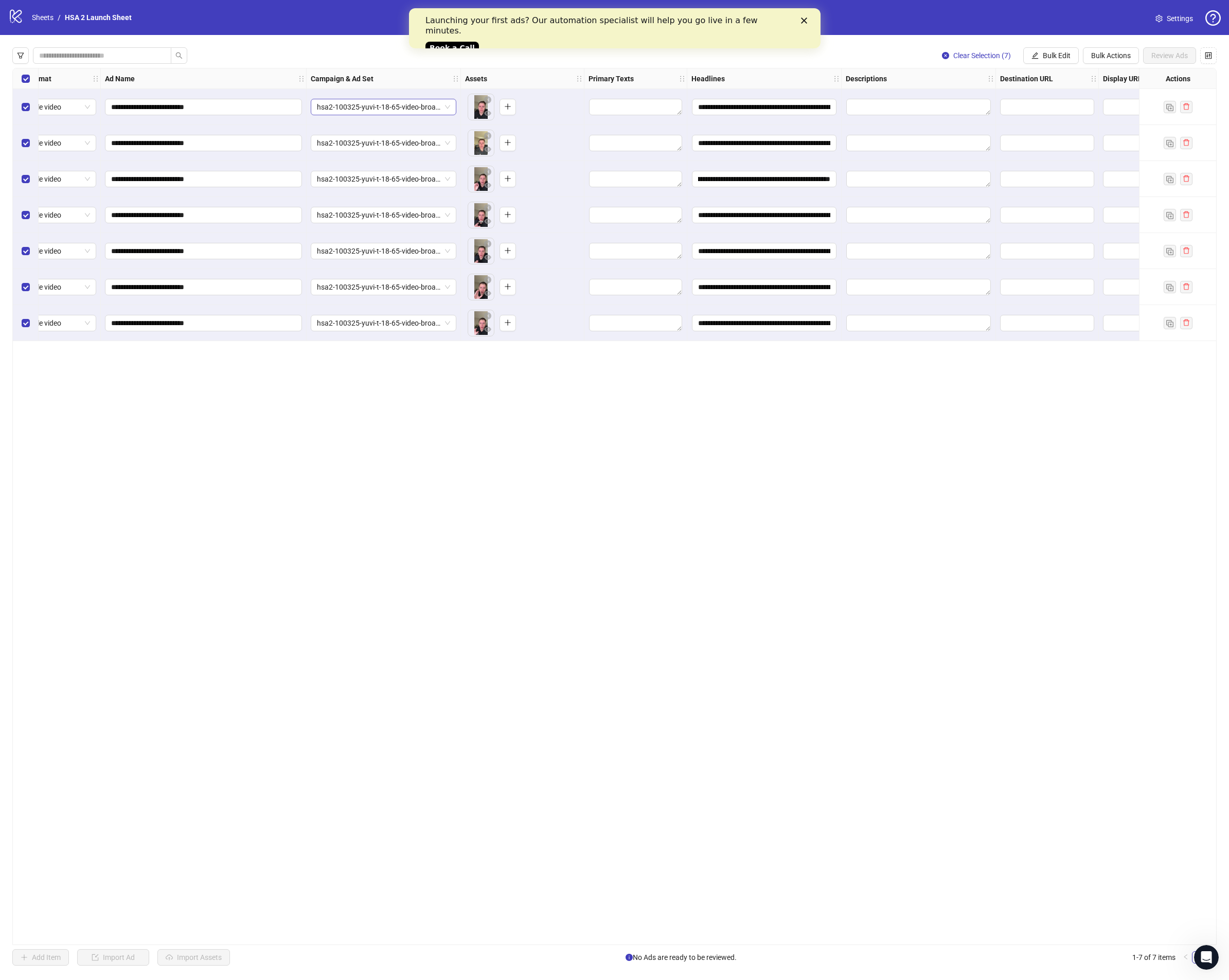
click at [345, 105] on span "hsa2-100325-yuvi-t-18-65-video-broad-form-homeservicesinterest" at bounding box center [383, 107] width 133 height 16
click at [403, 107] on span "hsa2-100325-yuvi-t-18-65-video-broad-form-homeservicesinterest" at bounding box center [383, 107] width 133 height 16
paste input "**********"
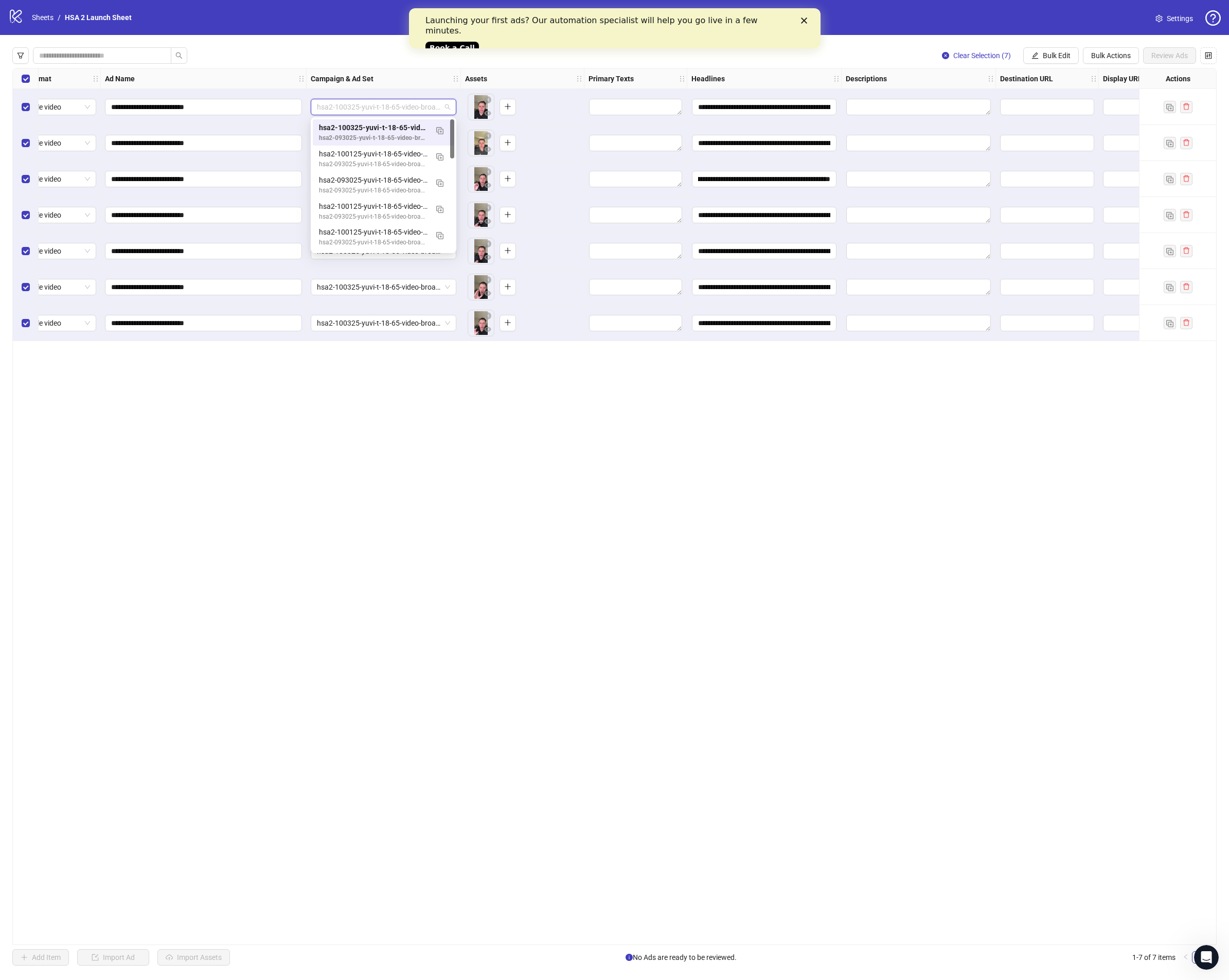
type input "**********"
click at [391, 120] on div "hsa2-071825-[PERSON_NAME]-t-18-65-video-broad-rca-vsl-2-top hsa2-071825-yuvi-t-…" at bounding box center [384, 132] width 142 height 26
click at [434, 103] on span "hsa2-071825-[PERSON_NAME]-t-18-65-video-broad-rca-vsl-2-top" at bounding box center [383, 107] width 133 height 16
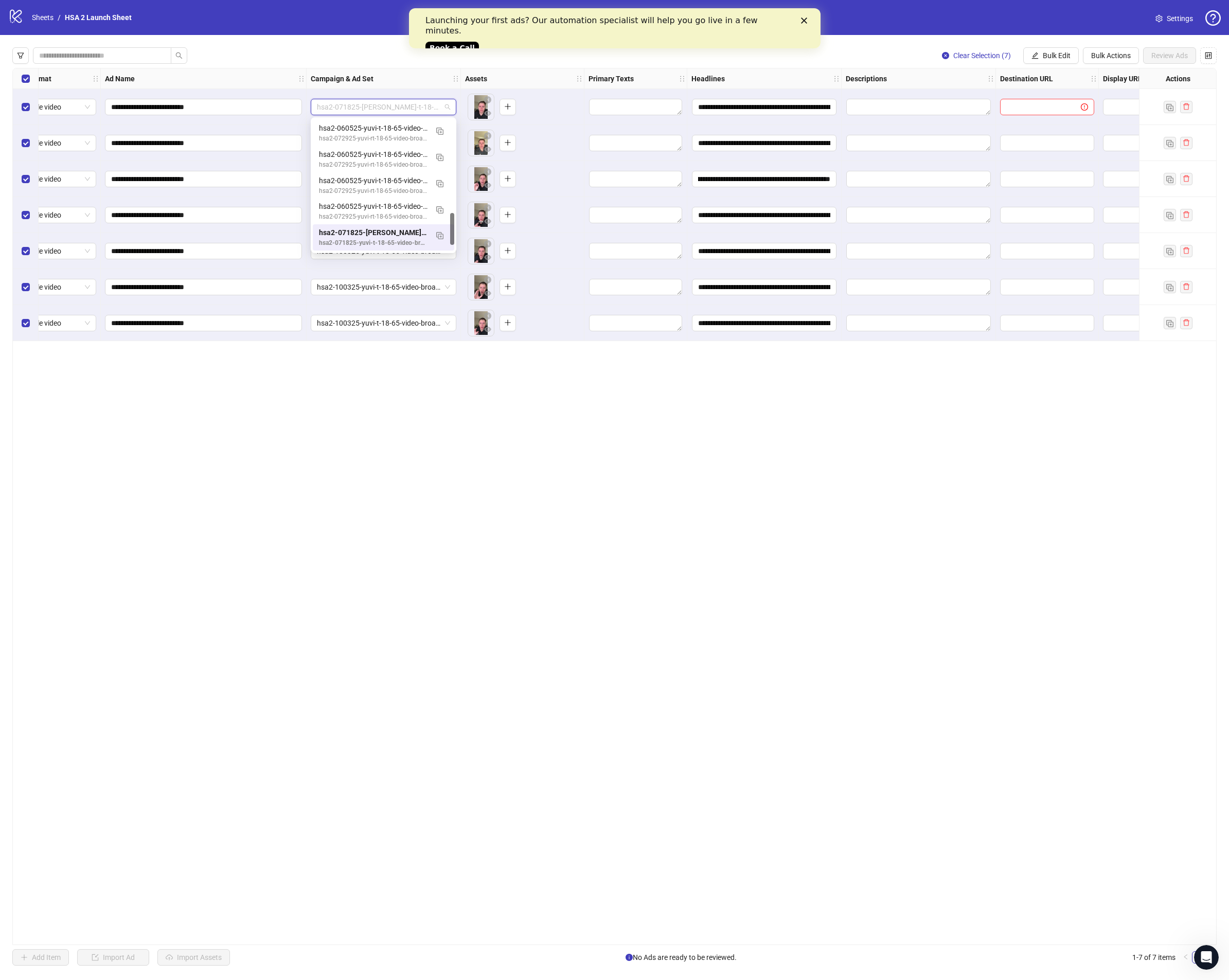
click at [1020, 49] on div "Clear Selection (7) Bulk Edit Bulk Actions Review Ads" at bounding box center [1075, 55] width 283 height 16
click at [1017, 53] on div "Clear Selection (7) Bulk Edit Bulk Actions Review Ads" at bounding box center [1075, 55] width 283 height 16
click at [1019, 53] on div "Clear Selection (7) Bulk Edit Bulk Actions Review Ads" at bounding box center [1075, 55] width 283 height 16
click at [1028, 56] on button "Bulk Edit" at bounding box center [1051, 55] width 56 height 16
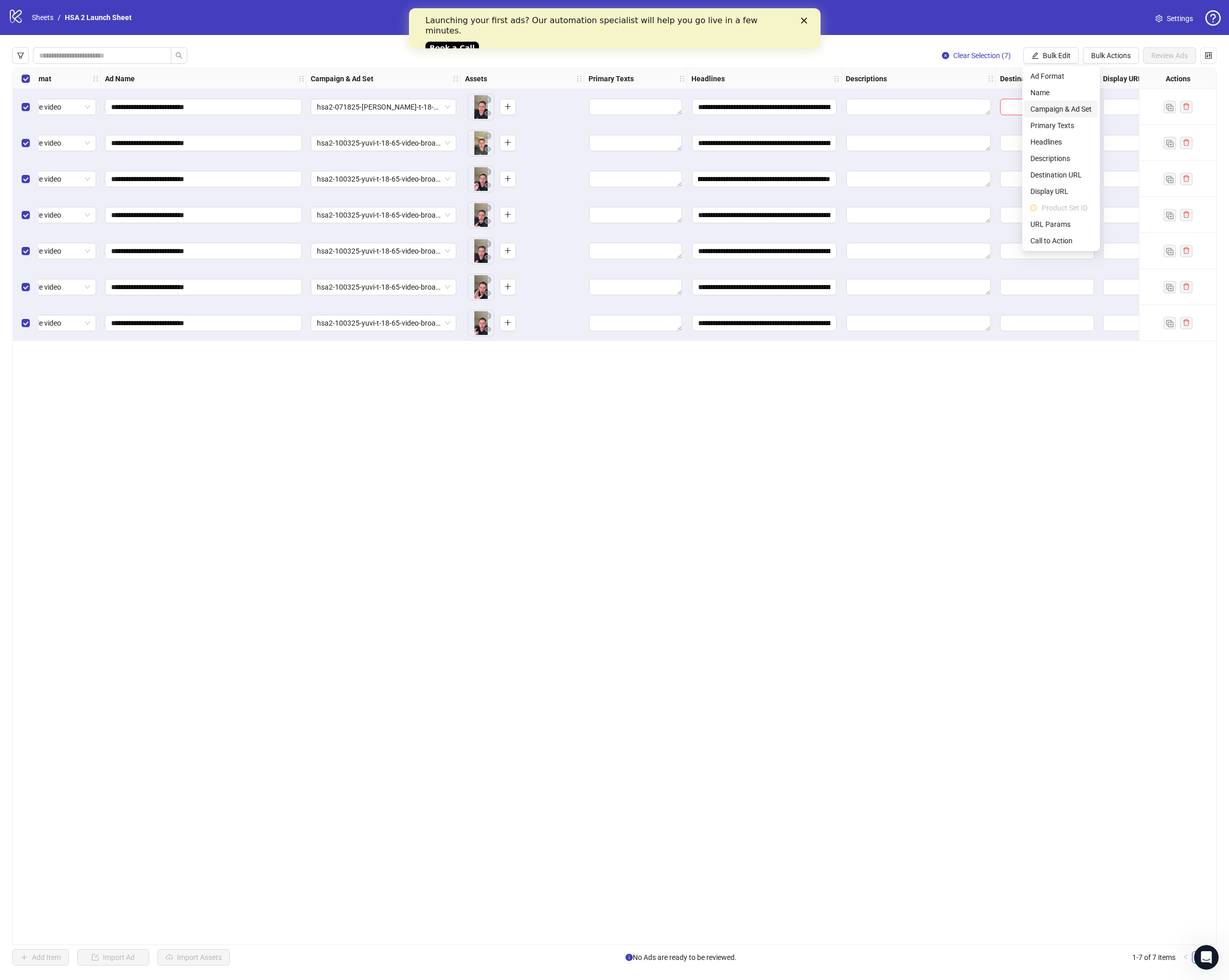
click at [1082, 110] on span "Campaign & Ad Set" at bounding box center [1061, 108] width 61 height 11
click at [1036, 93] on span "hsa2-071825-[PERSON_NAME]-t-18-65-video-broad-rca-vsl-2-top" at bounding box center [1023, 100] width 193 height 16
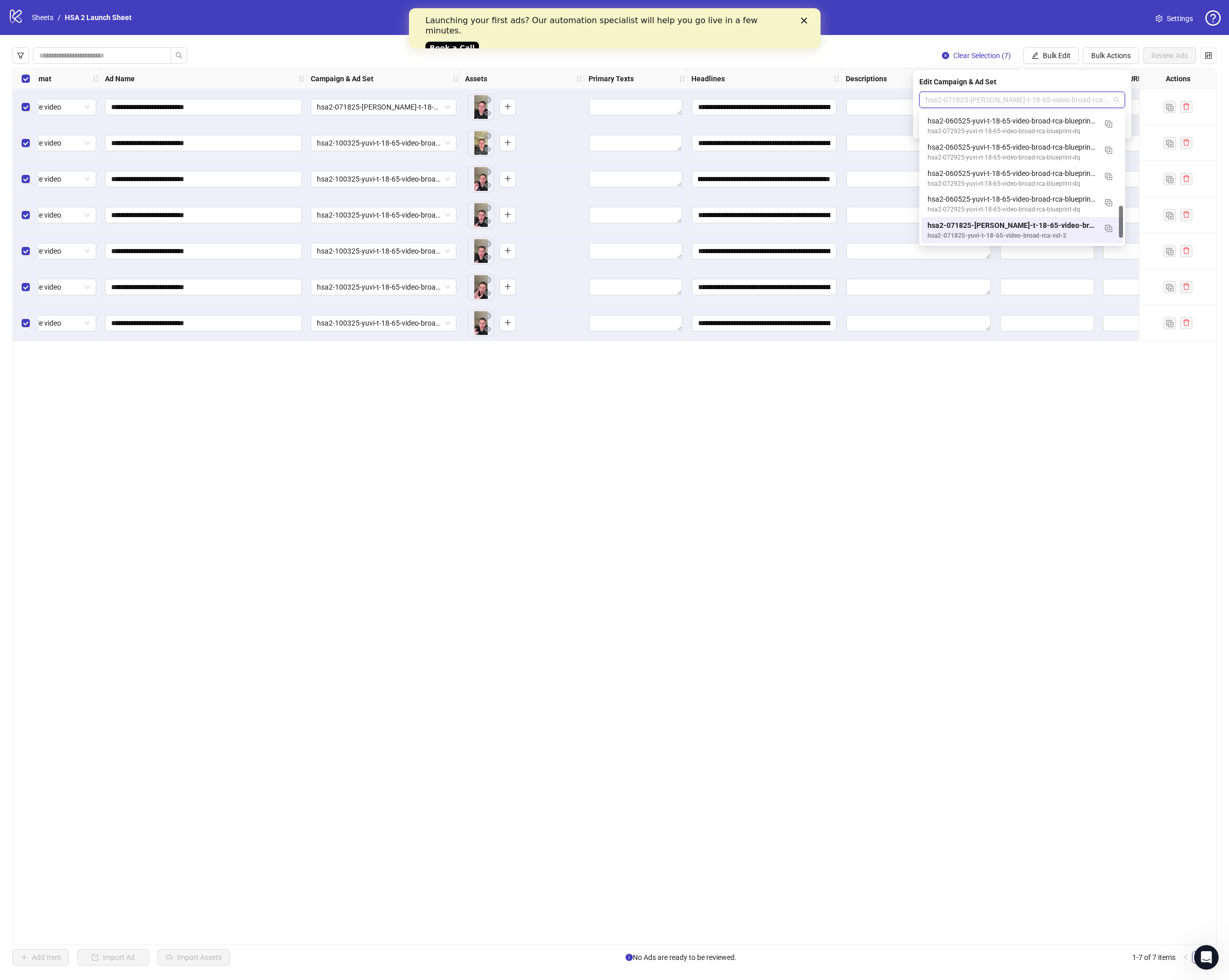
paste input "**********"
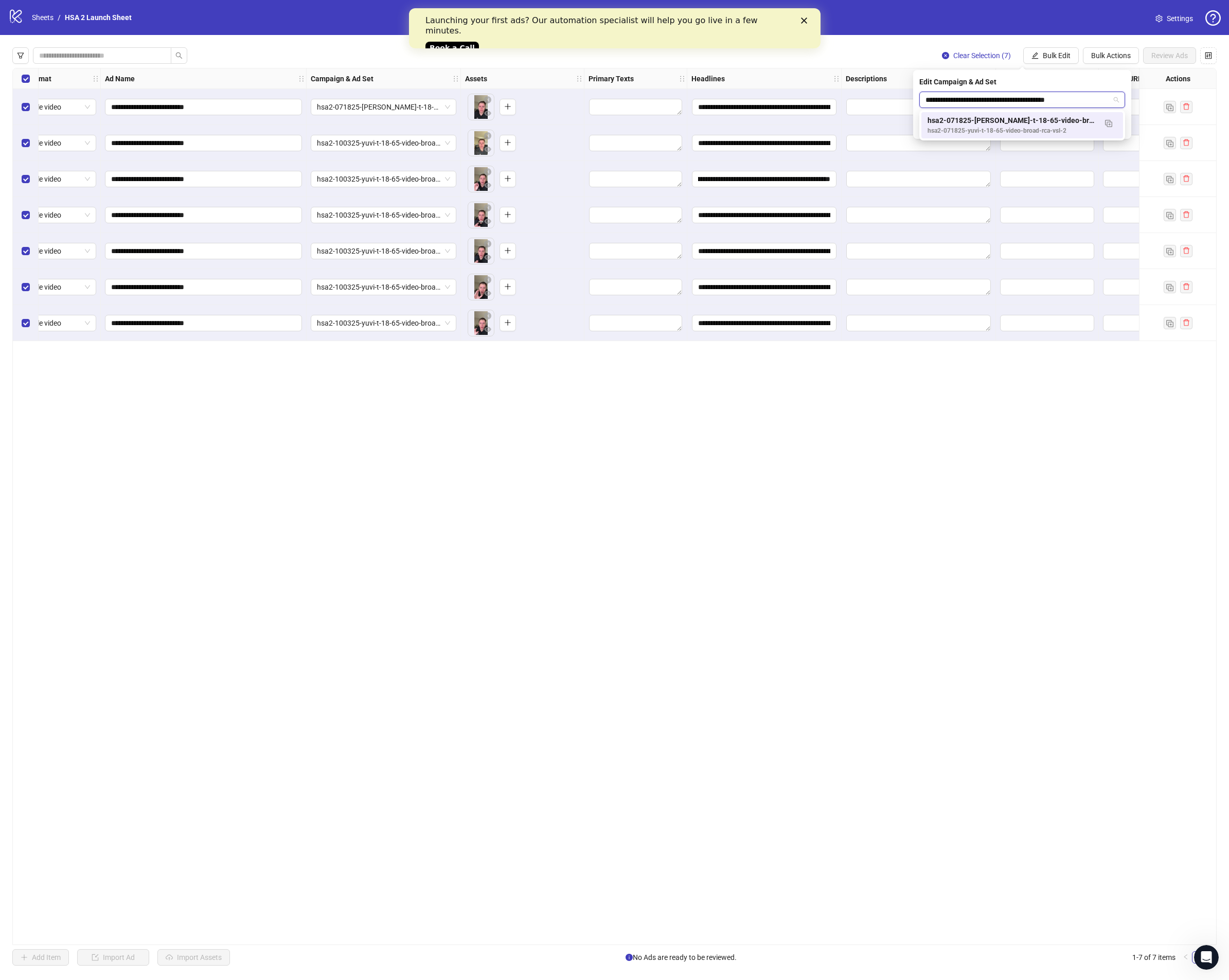
scroll to position [0, 0]
click at [1105, 126] on img "button" at bounding box center [1108, 123] width 7 height 7
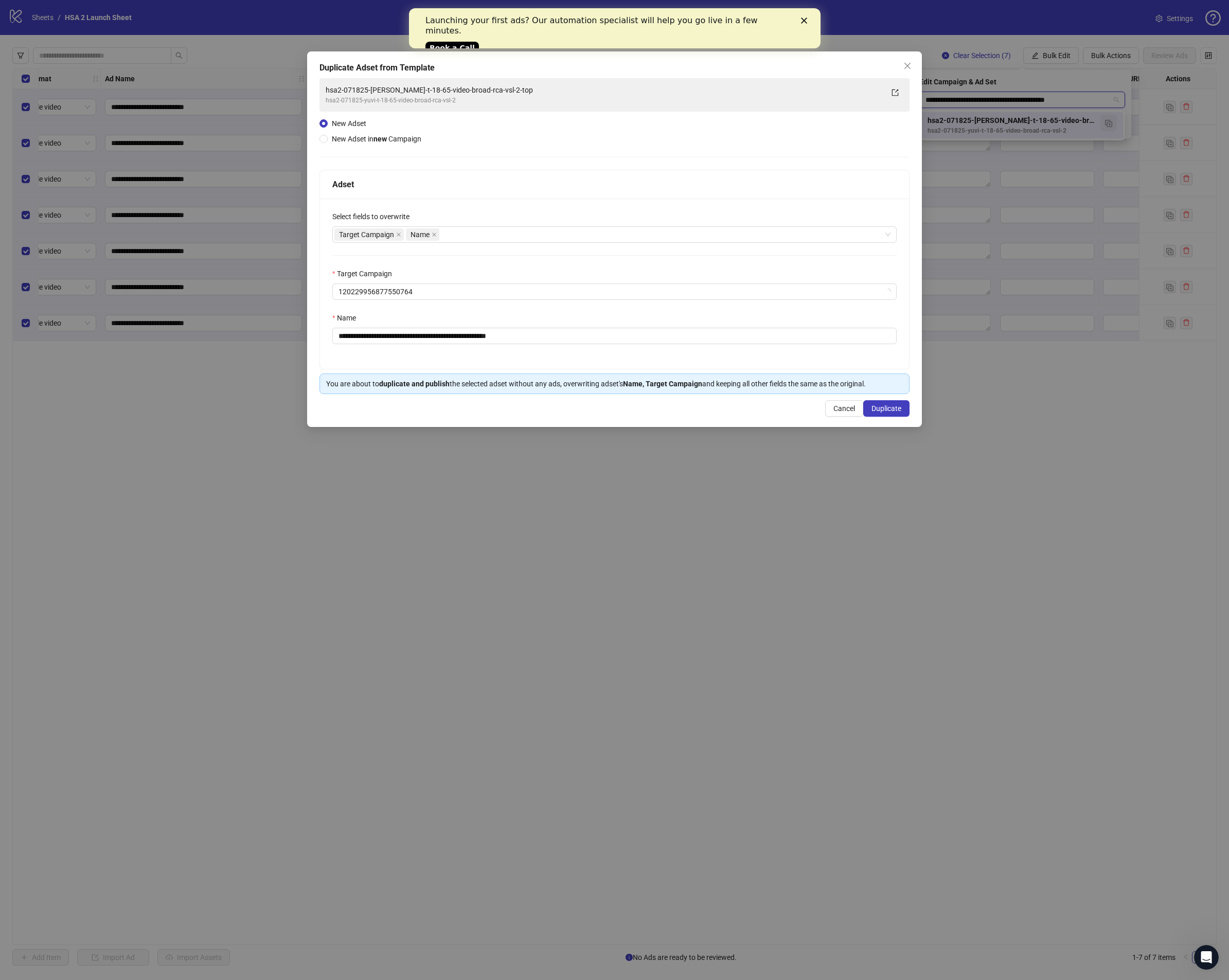
type input "**********"
click at [905, 69] on icon "close" at bounding box center [908, 66] width 8 height 8
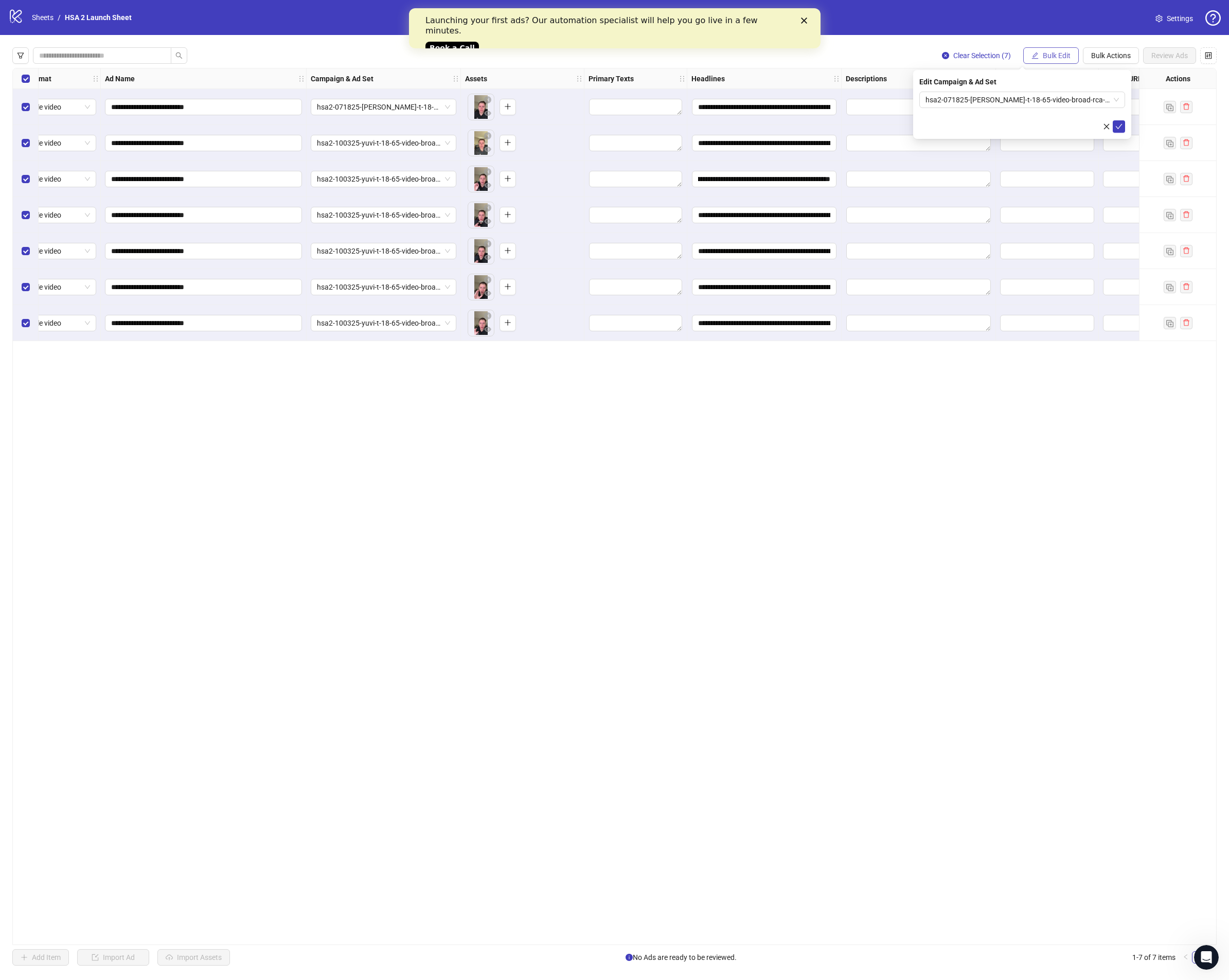
click at [1045, 56] on span "Bulk Edit" at bounding box center [1057, 55] width 28 height 8
click at [1058, 107] on span "Campaign & Ad Set" at bounding box center [1061, 108] width 61 height 11
click at [1028, 100] on span "hsa2-071825-[PERSON_NAME]-t-18-65-video-broad-rca-vsl-2-top" at bounding box center [1023, 100] width 193 height 16
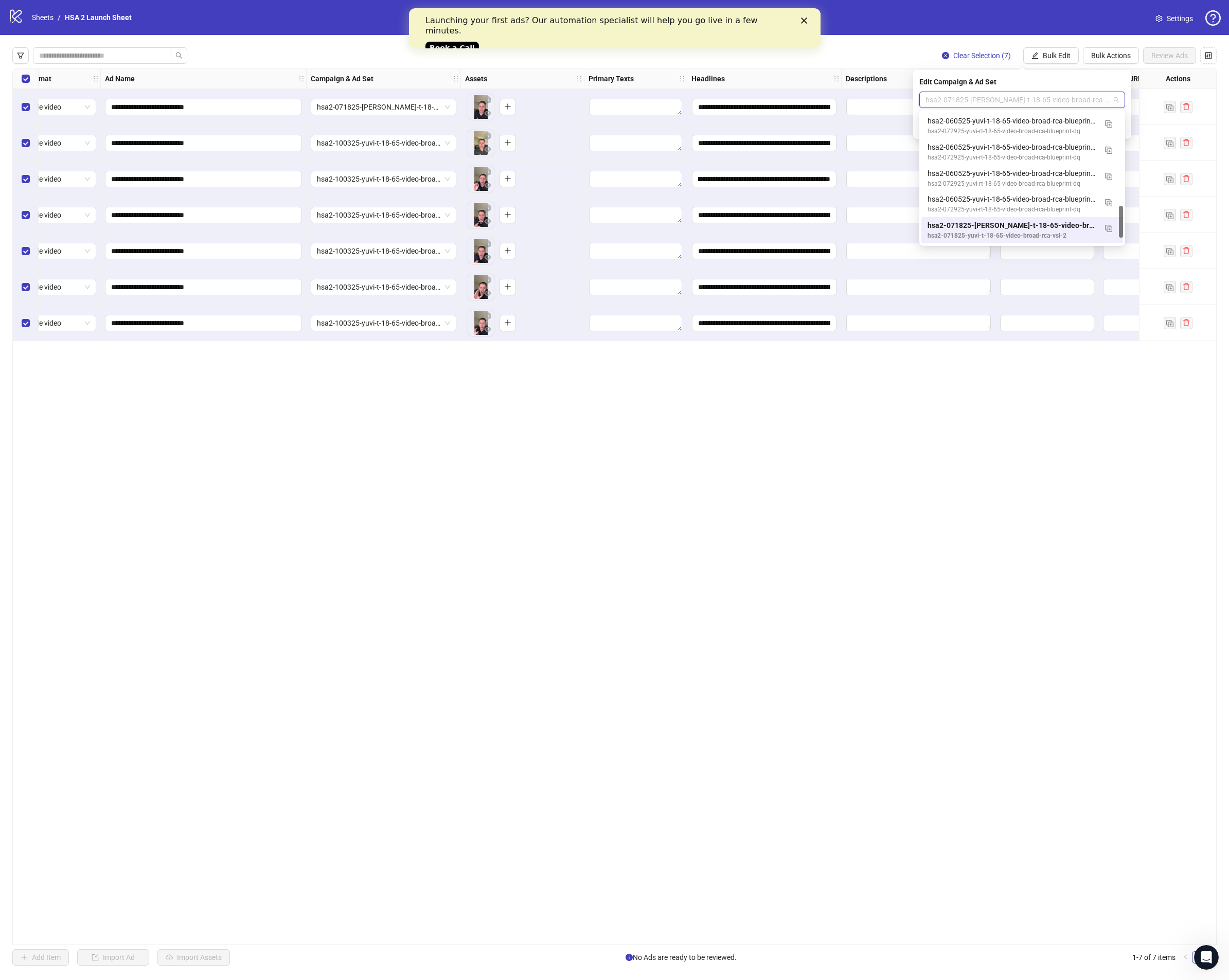
paste input "**********"
type input "**********"
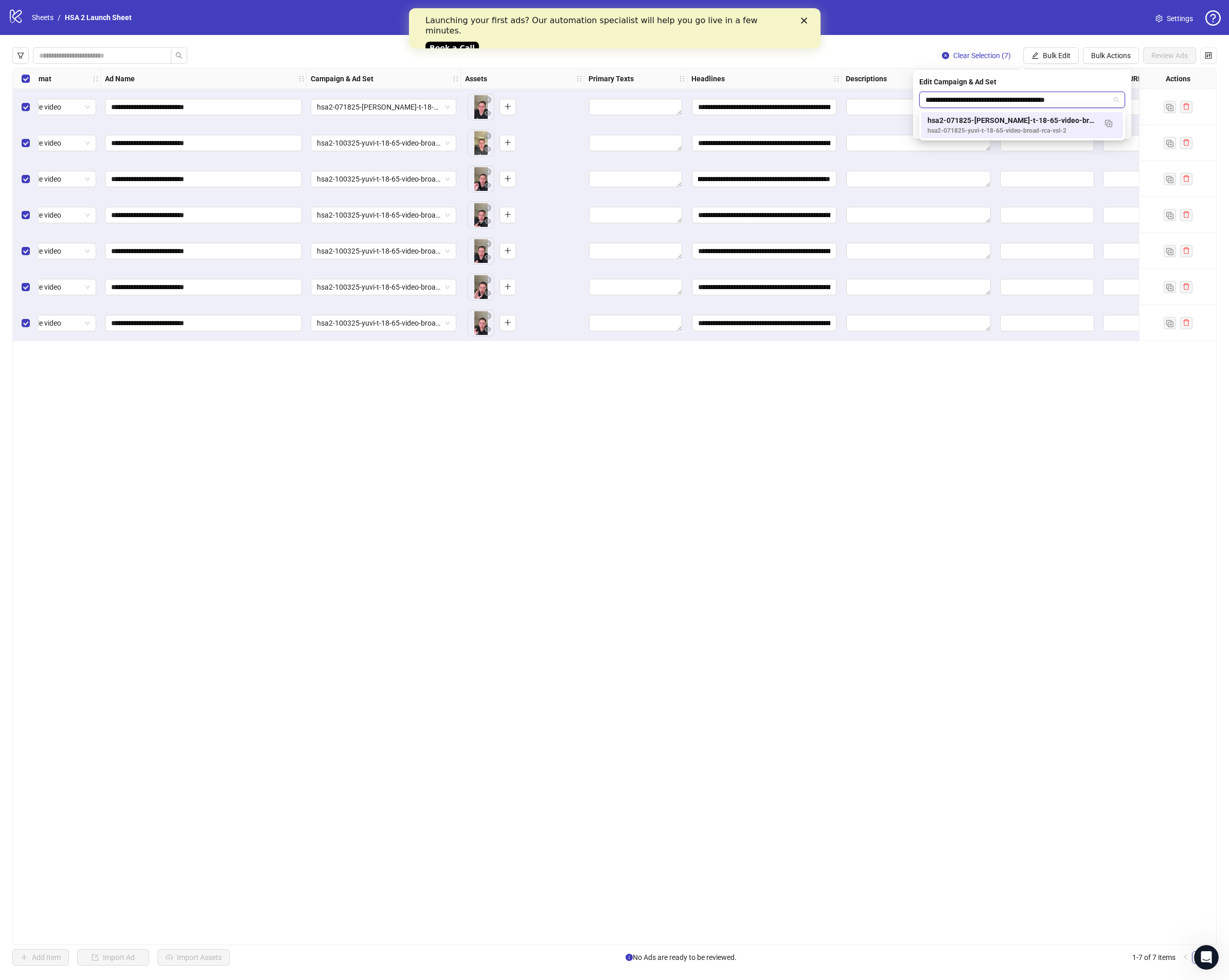
scroll to position [0, 0]
click at [1051, 120] on div "hsa2-071825-[PERSON_NAME]-t-18-65-video-broad-rca-vsl-2-top" at bounding box center [1012, 120] width 169 height 11
click at [1115, 125] on button "submit" at bounding box center [1119, 126] width 12 height 12
click at [449, 170] on div "hsa2-071825-[PERSON_NAME]-t-18-65-video-broad-rca-vsl-2-top" at bounding box center [384, 178] width 155 height 36
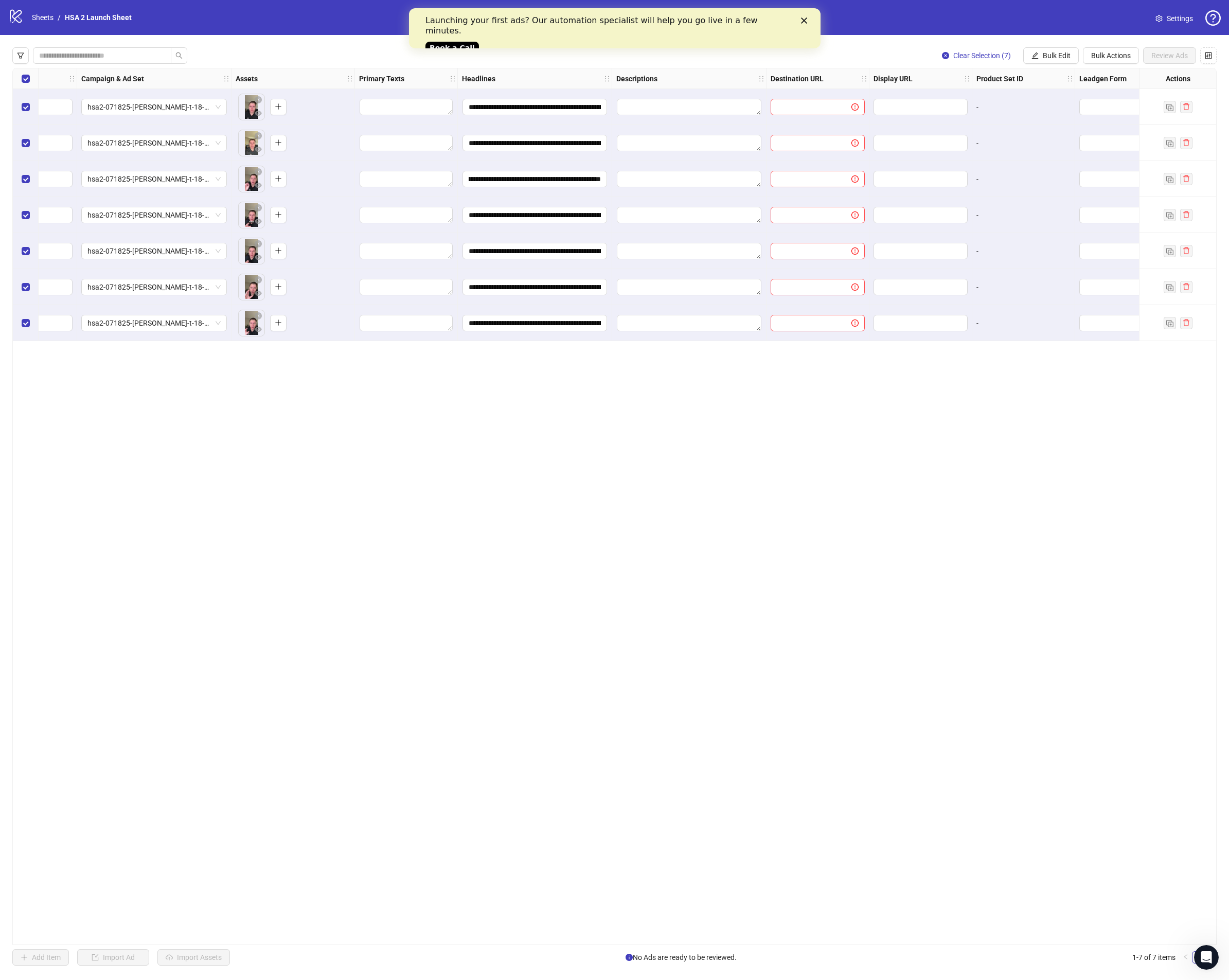
click at [886, 369] on div "**********" at bounding box center [614, 506] width 1204 height 877
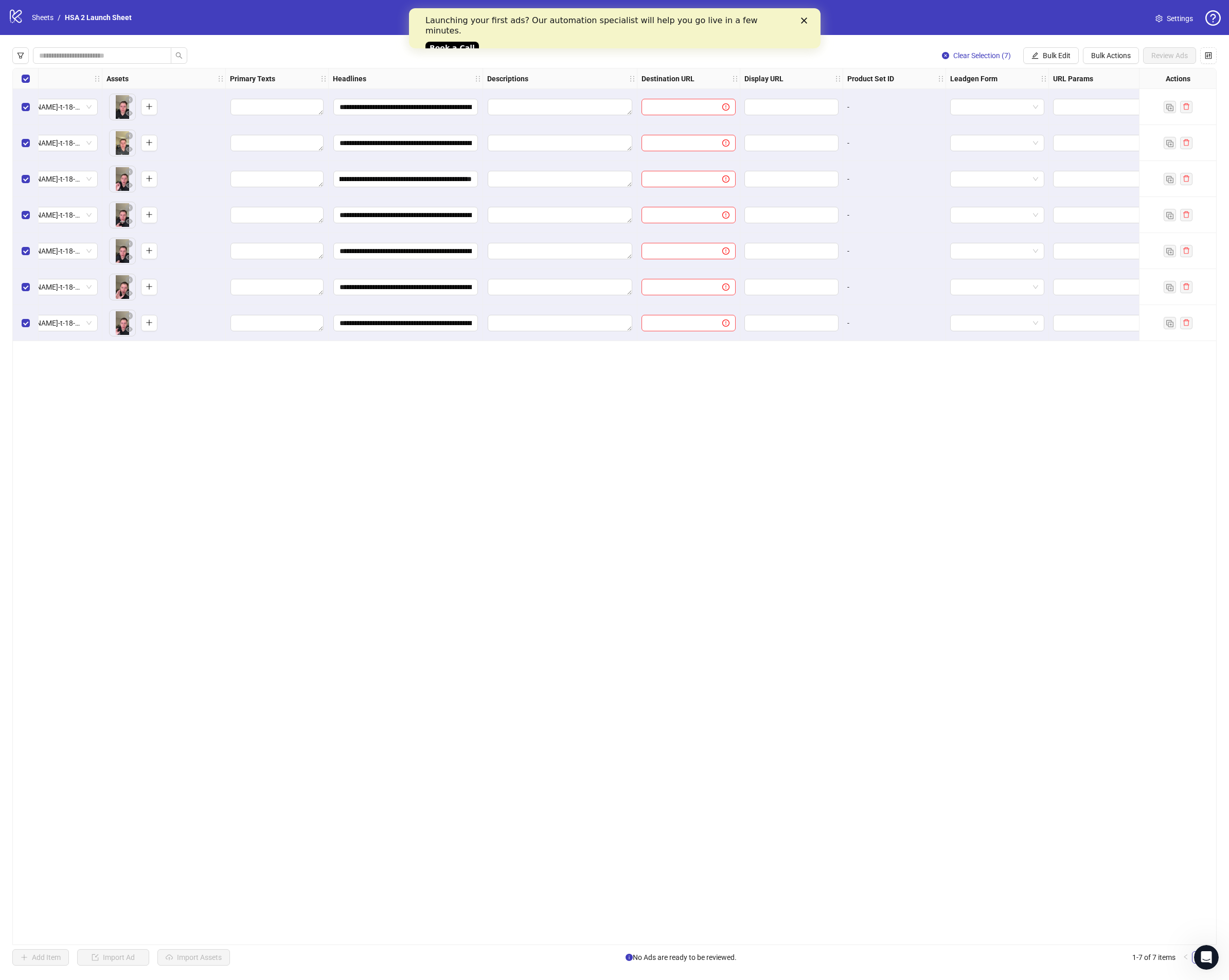
scroll to position [0, 397]
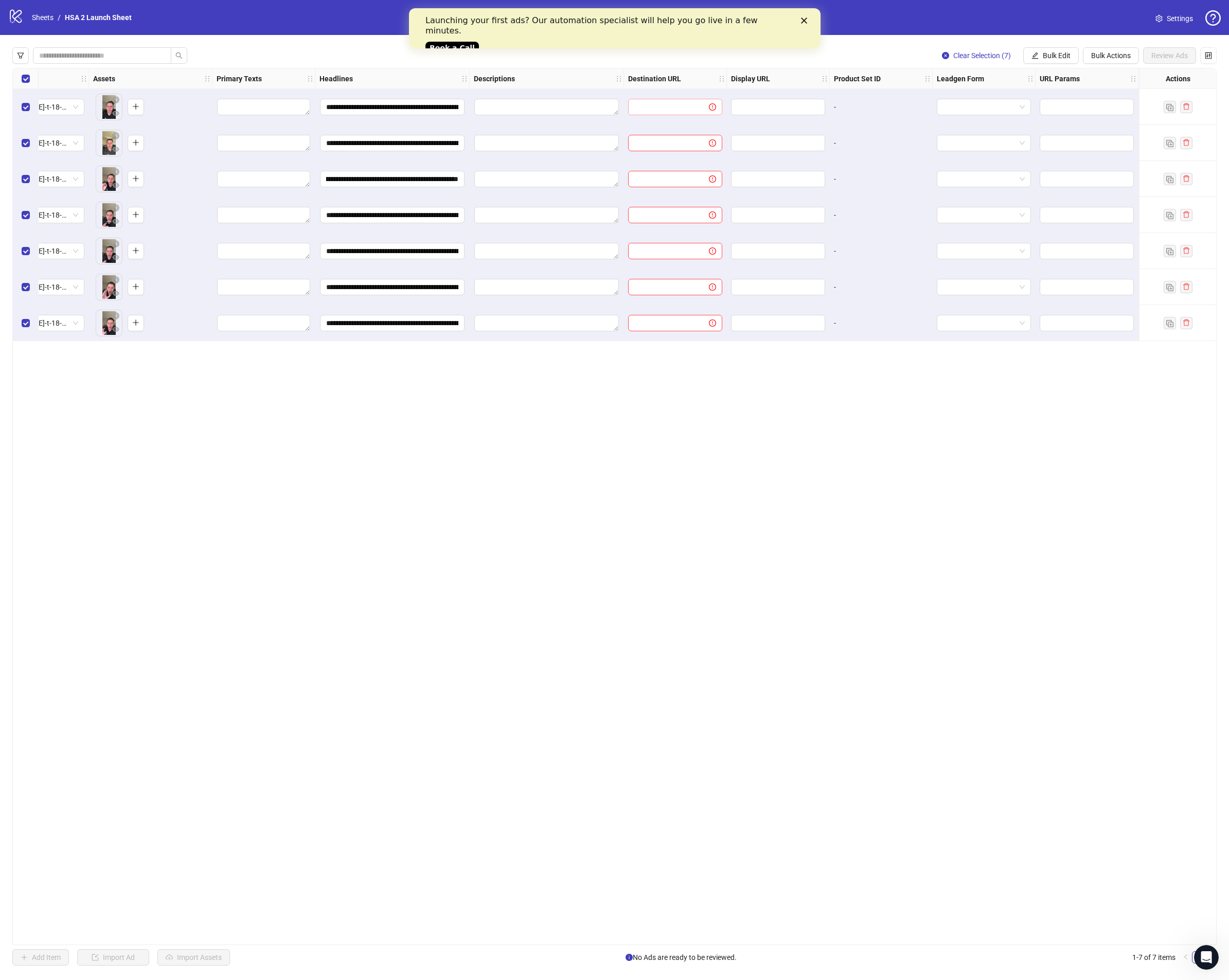
click at [699, 103] on span at bounding box center [706, 106] width 19 height 11
type input "*"
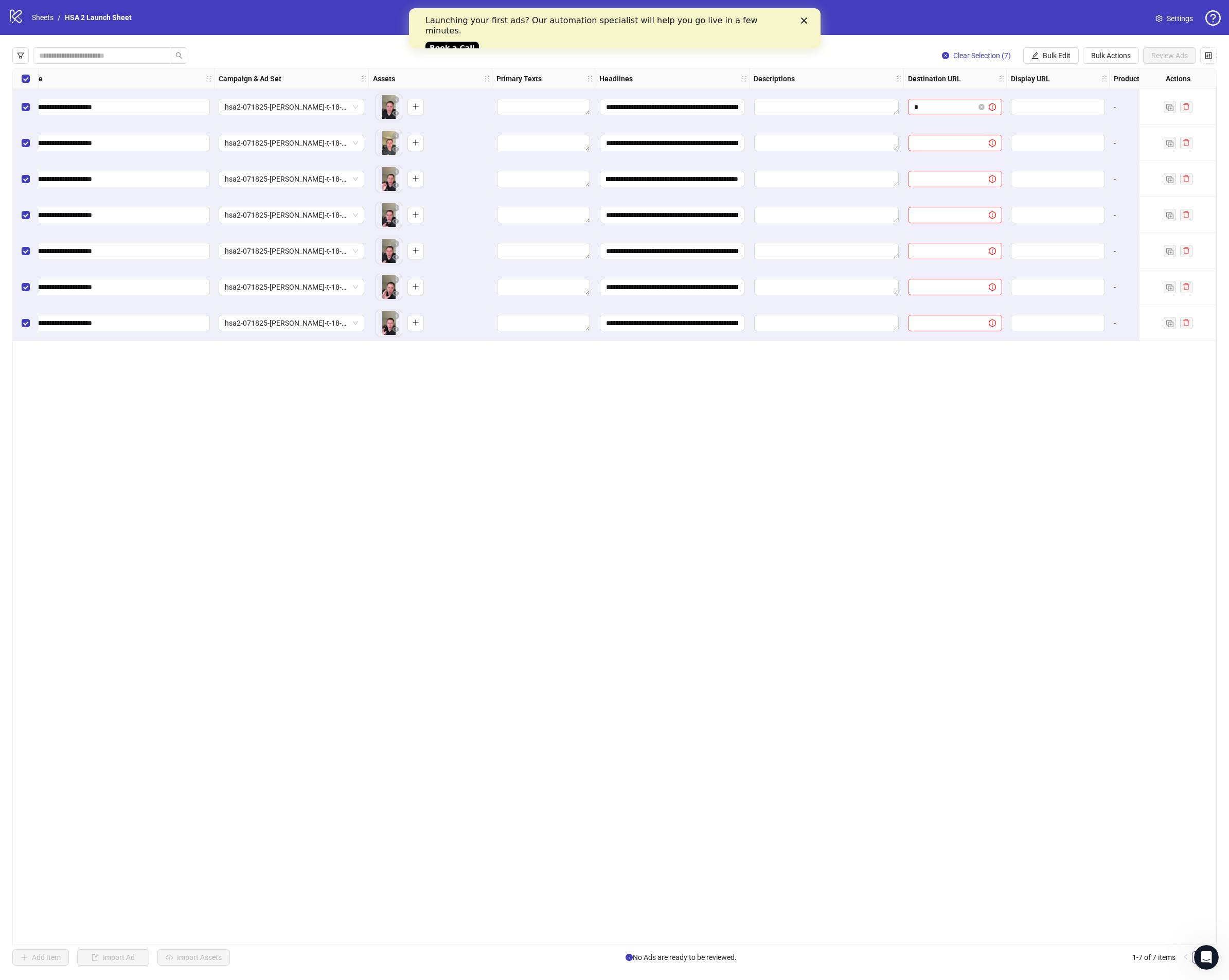
scroll to position [0, 114]
click at [320, 112] on span "hsa2-071825-[PERSON_NAME]-t-18-65-video-broad-rca-vsl-2-top" at bounding box center [294, 107] width 133 height 16
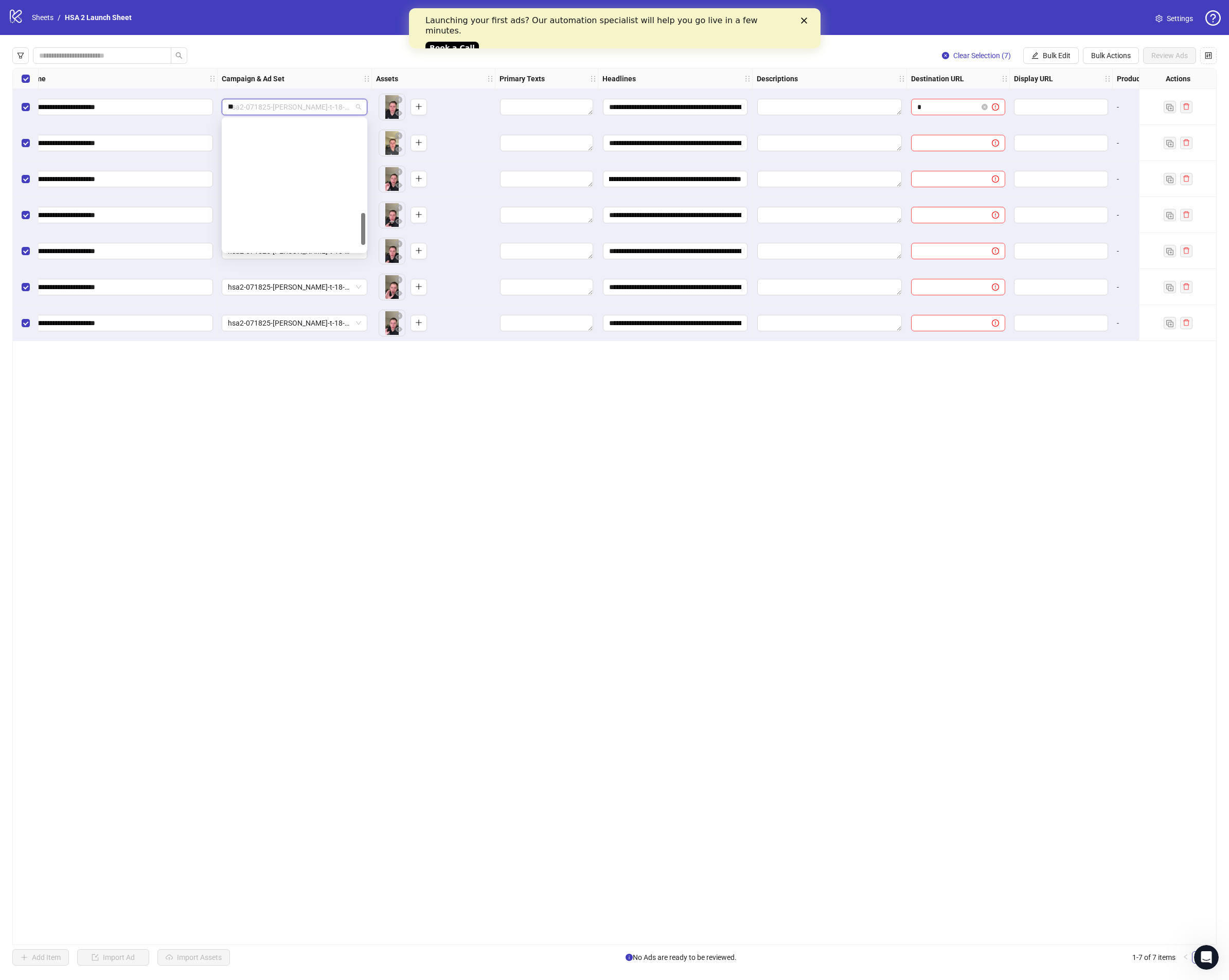
type input "***"
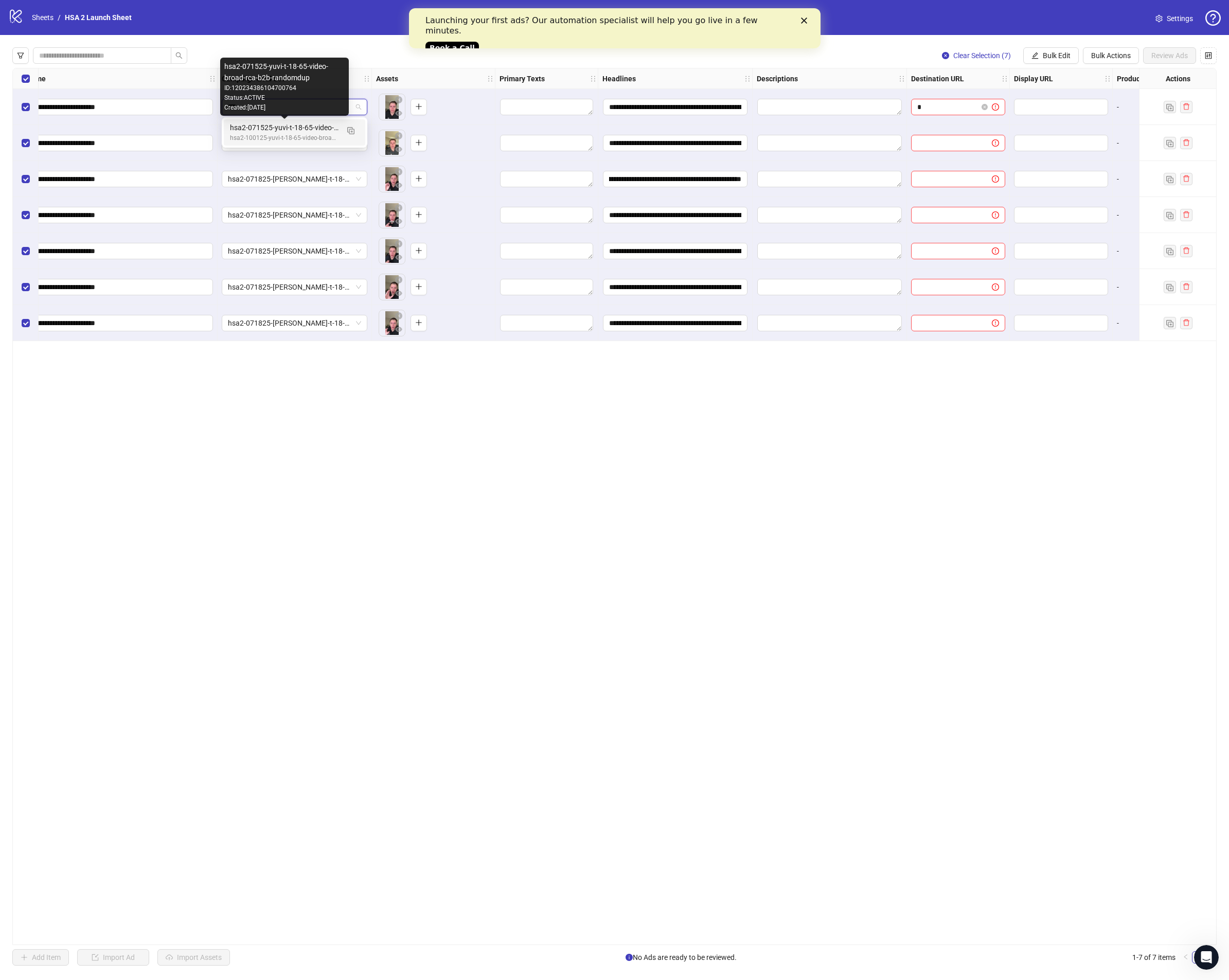
drag, startPoint x: 317, startPoint y: 127, endPoint x: 333, endPoint y: 116, distance: 19.4
click at [317, 127] on div "hsa2-071525-yuvi-t-18-65-video-broad-rca-b2b-randomdup" at bounding box center [284, 127] width 108 height 11
click at [294, 109] on span "hsa2-071525-yuvi-t-18-65-video-broad-rca-b2b-randomdup" at bounding box center [294, 107] width 133 height 16
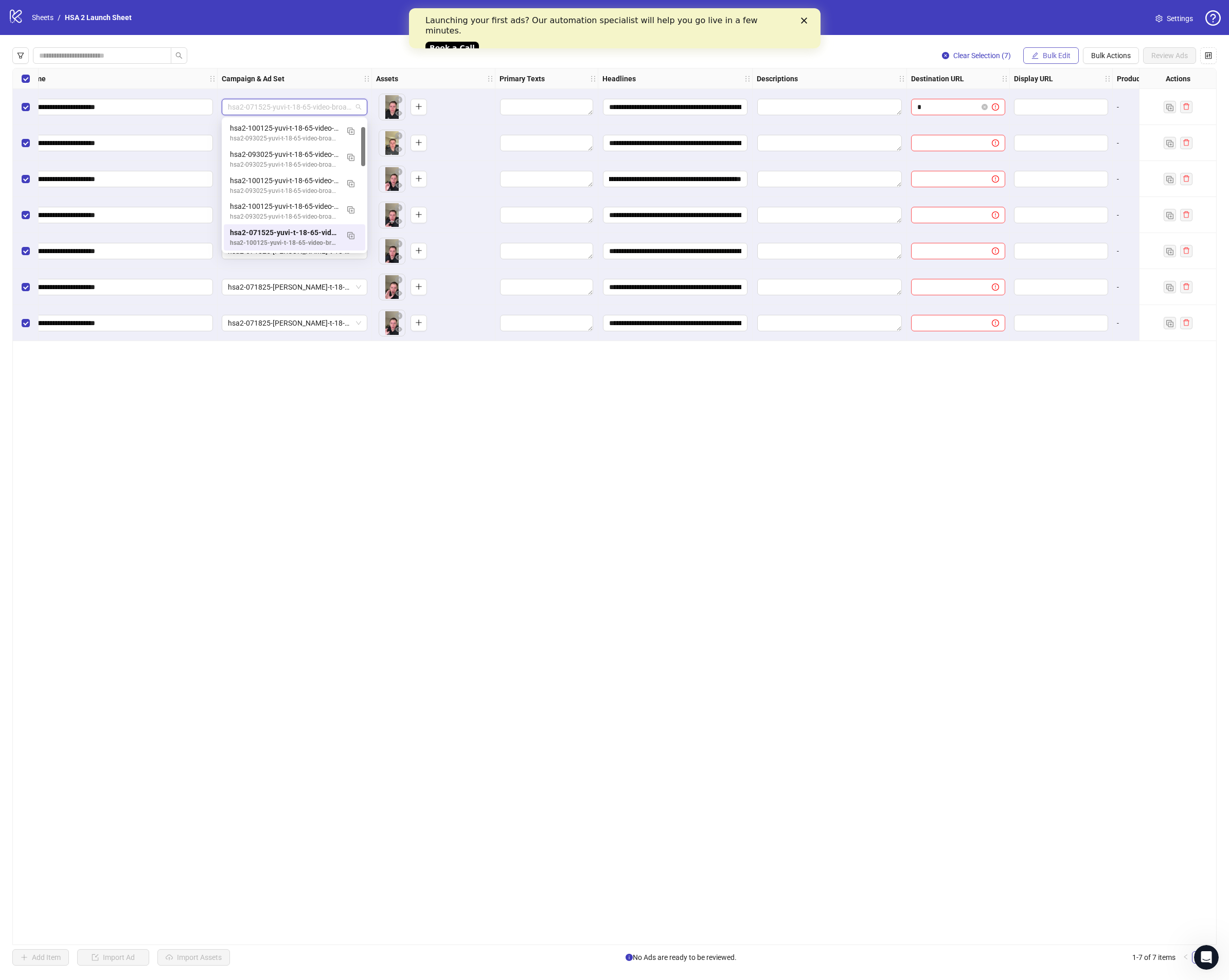
click at [1045, 55] on span "Bulk Edit" at bounding box center [1057, 55] width 28 height 8
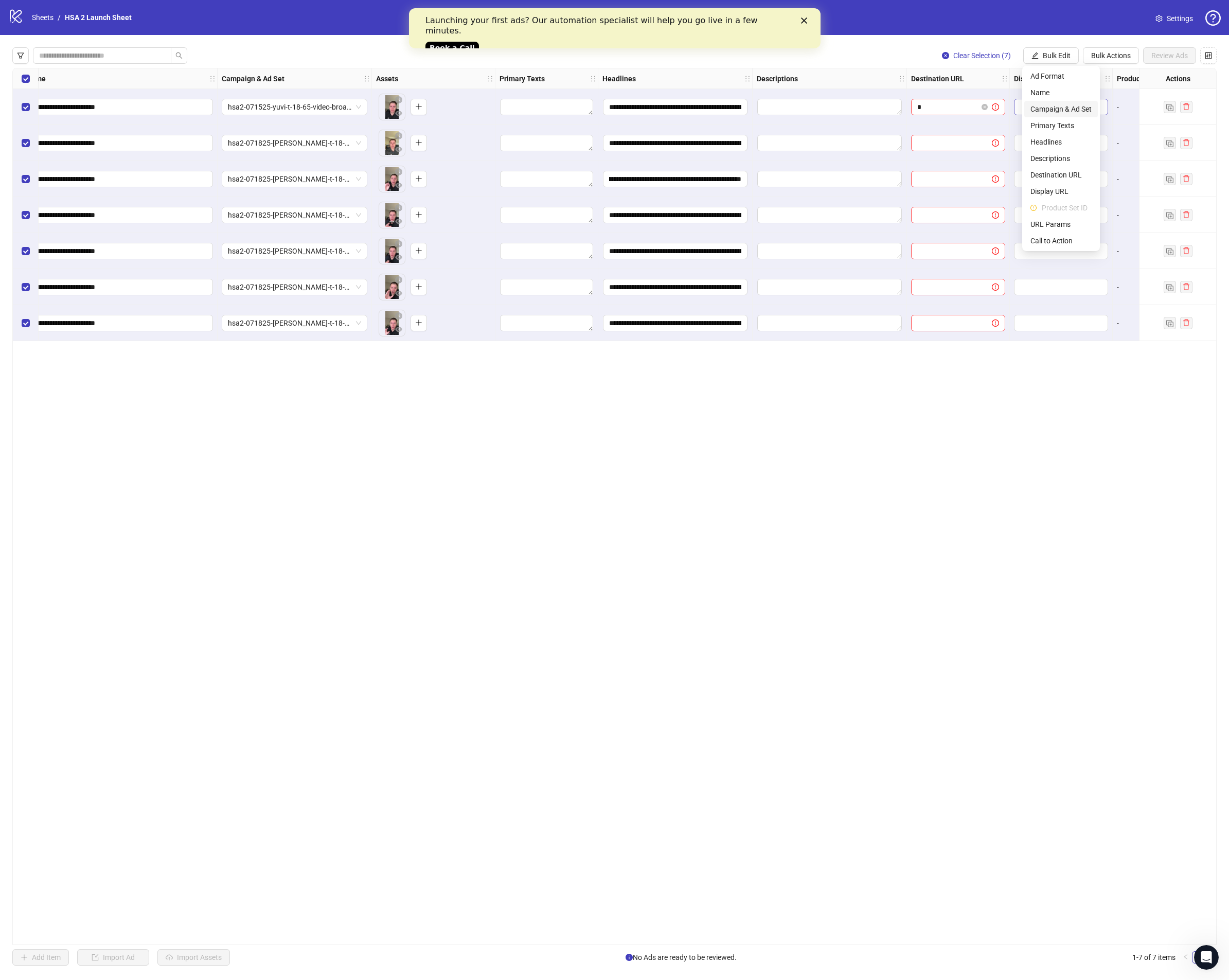
click at [1080, 105] on span "Campaign & Ad Set" at bounding box center [1061, 108] width 61 height 11
click at [966, 97] on span "hsa2-071525-yuvi-t-18-65-video-broad-rca-b2b-randomdup" at bounding box center [1023, 100] width 193 height 16
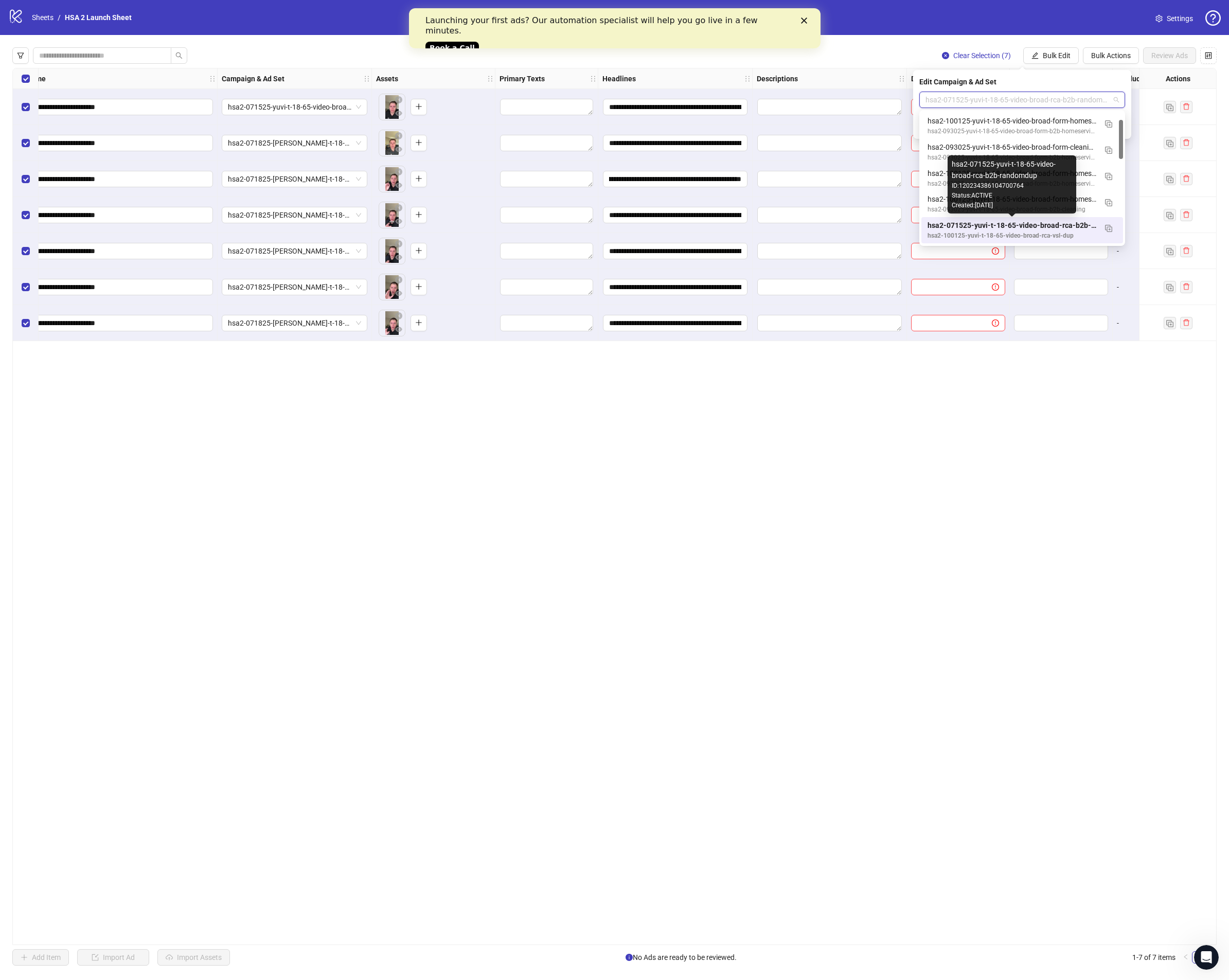
click at [1067, 229] on div "hsa2-071525-yuvi-t-18-65-video-broad-rca-b2b-randomdup" at bounding box center [1012, 225] width 169 height 11
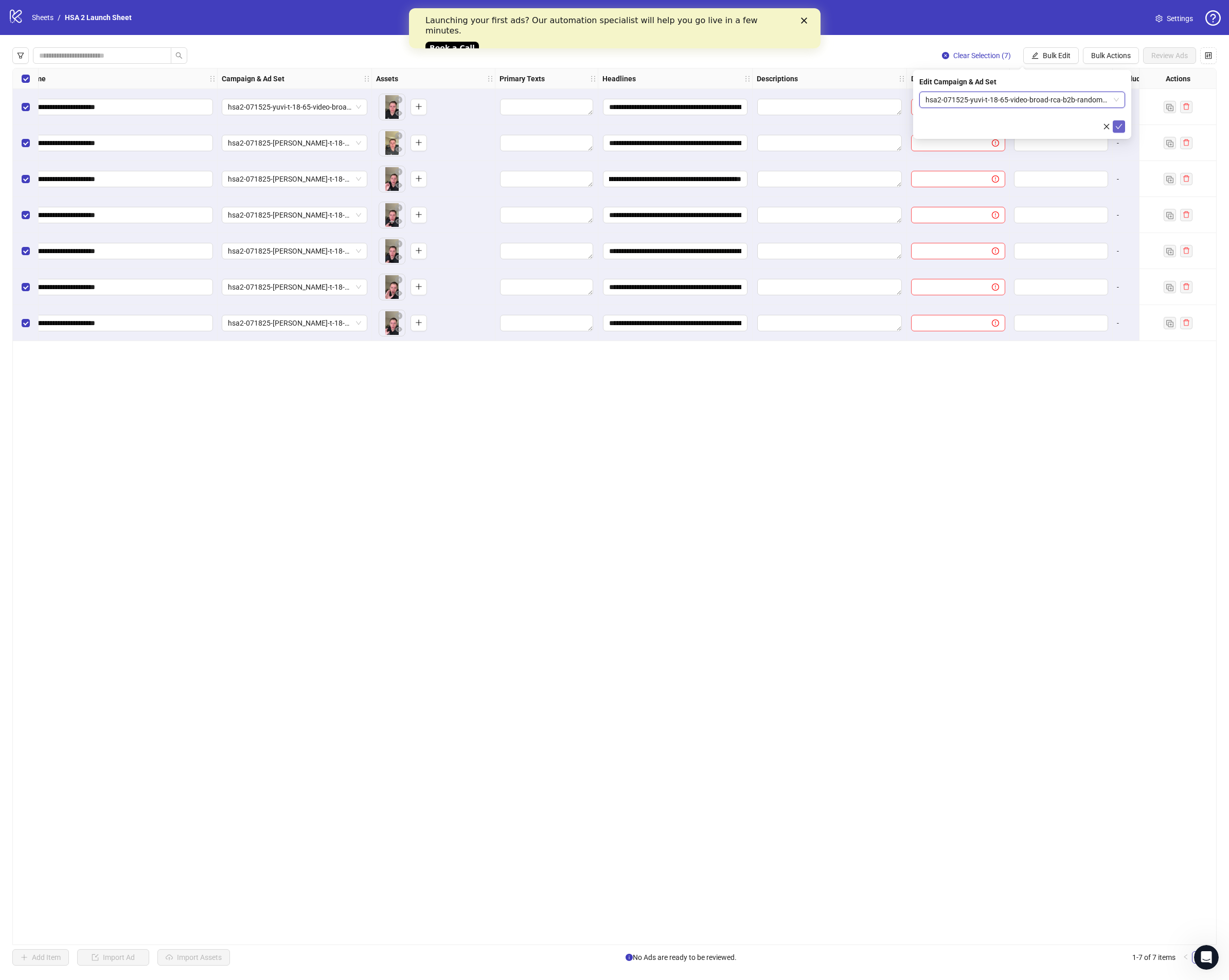
click at [1123, 127] on icon "check" at bounding box center [1119, 126] width 7 height 7
click at [292, 106] on span "hsa2-071525-yuvi-t-18-65-video-broad-rca-b2b-randomdup" at bounding box center [294, 107] width 133 height 16
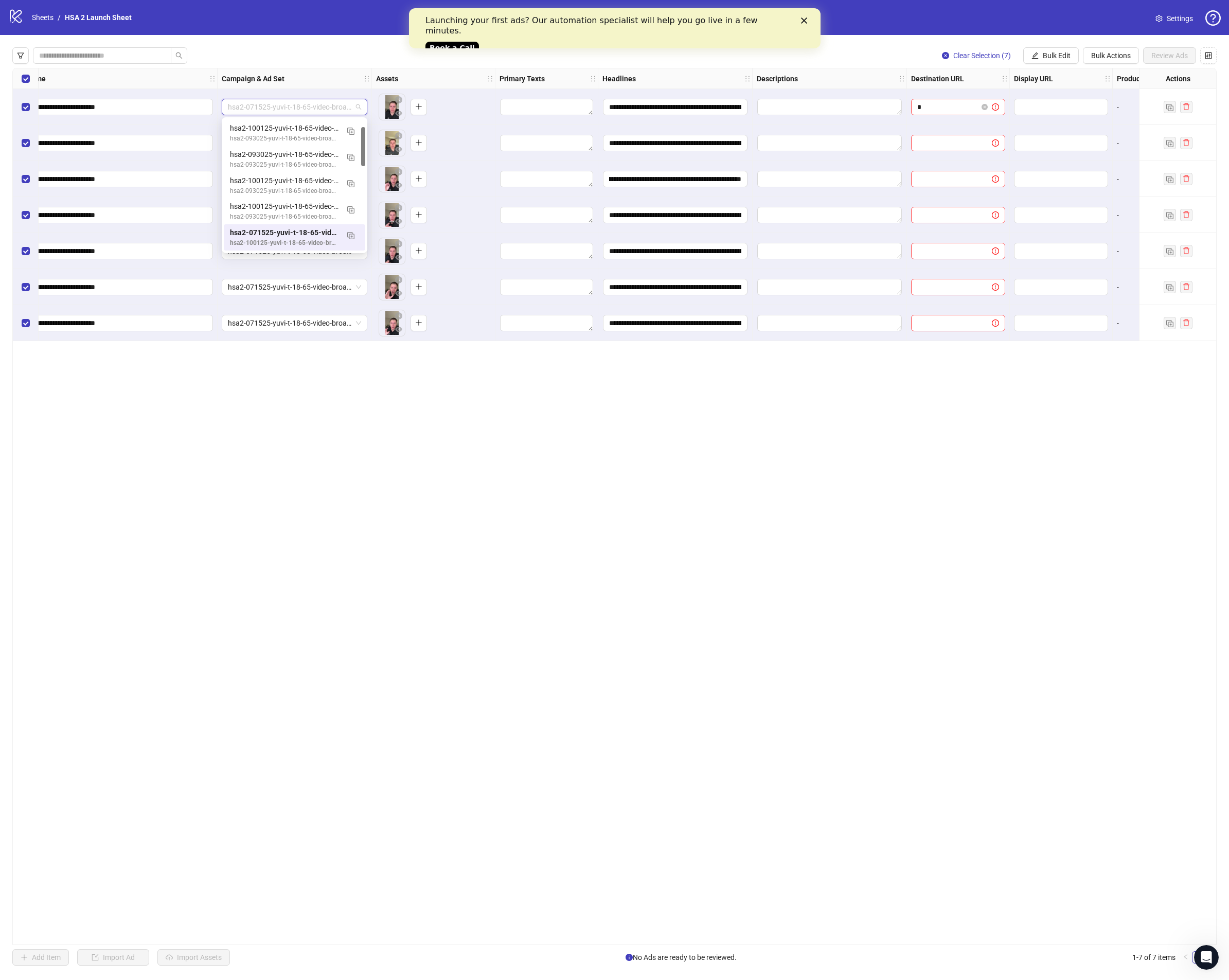
click at [493, 500] on div "**********" at bounding box center [614, 506] width 1204 height 877
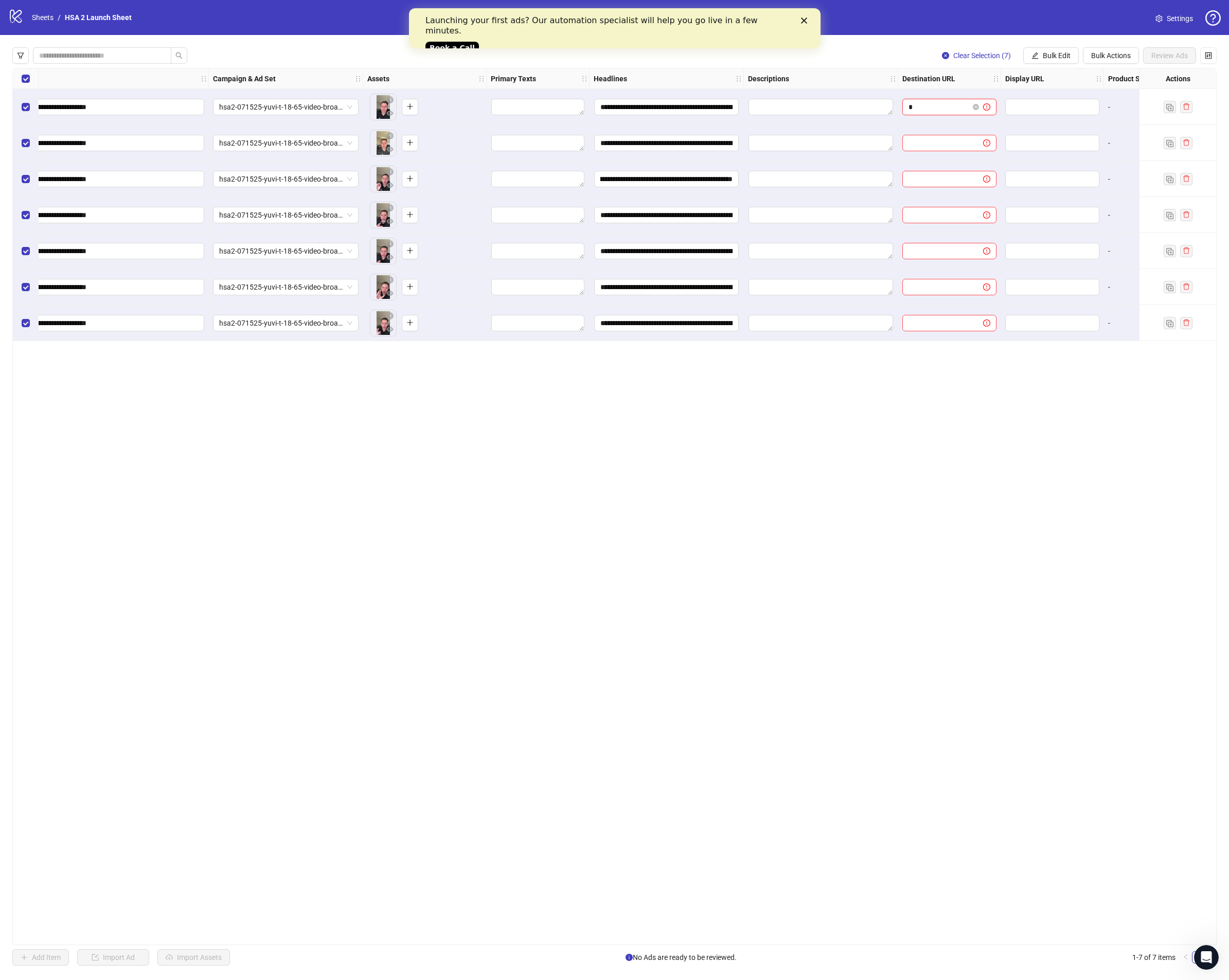
click at [935, 111] on input "*" at bounding box center [939, 106] width 60 height 11
paste input "**********"
type input "**********"
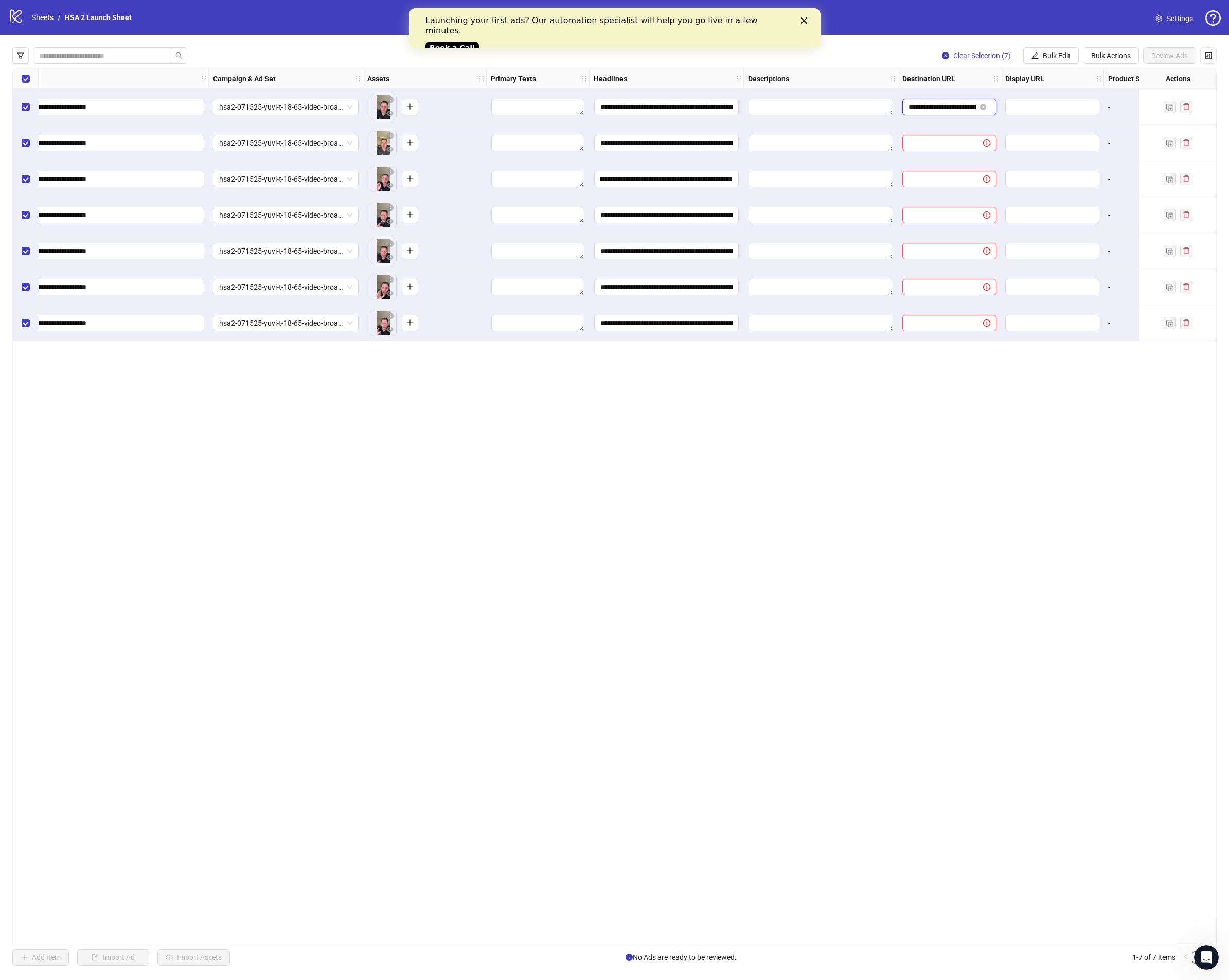
scroll to position [0, 945]
click at [1062, 56] on span "Bulk Edit" at bounding box center [1057, 55] width 28 height 8
click at [1068, 175] on span "Destination URL" at bounding box center [1061, 175] width 61 height 11
click at [1121, 131] on button "submit" at bounding box center [1119, 126] width 12 height 12
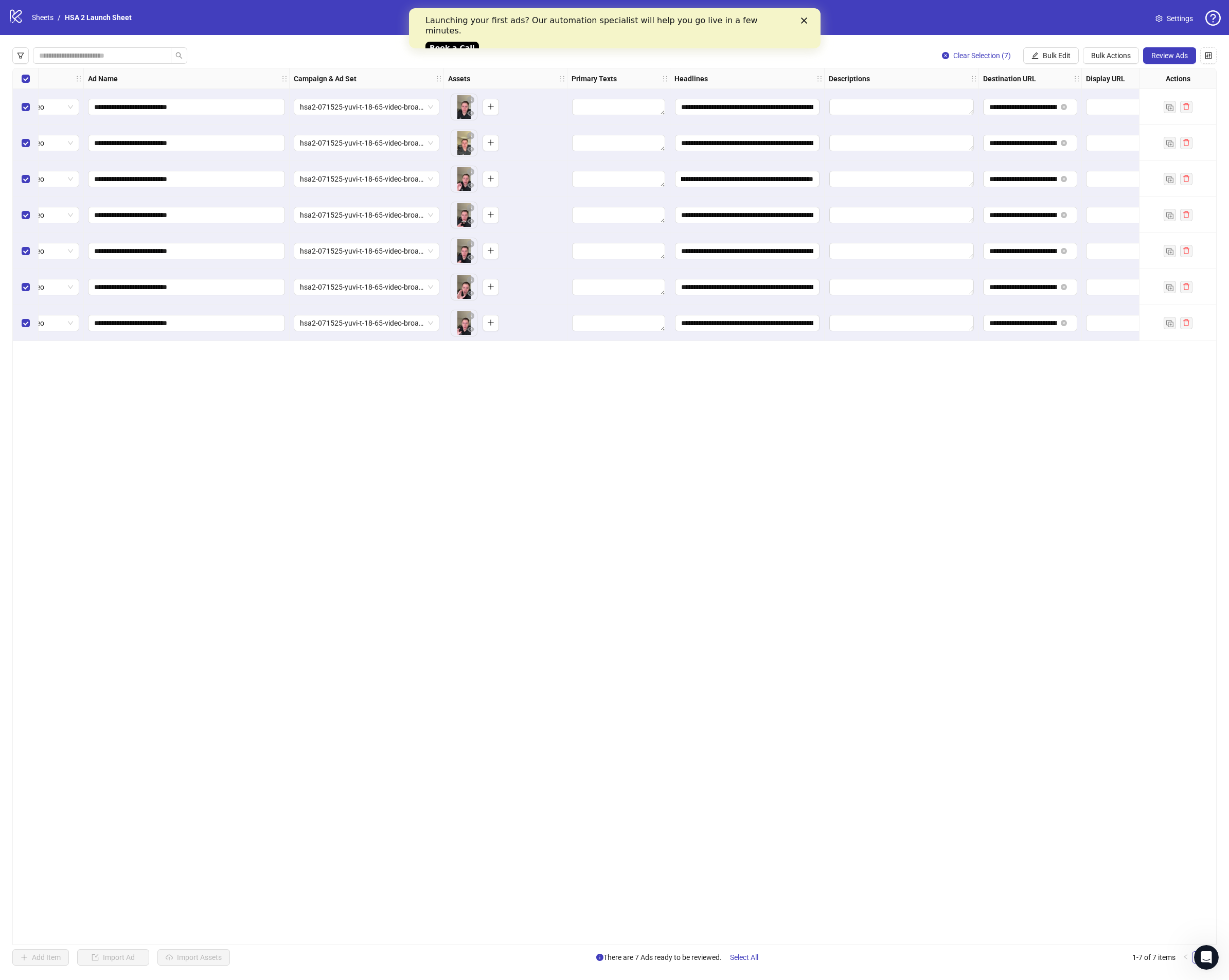
scroll to position [0, 0]
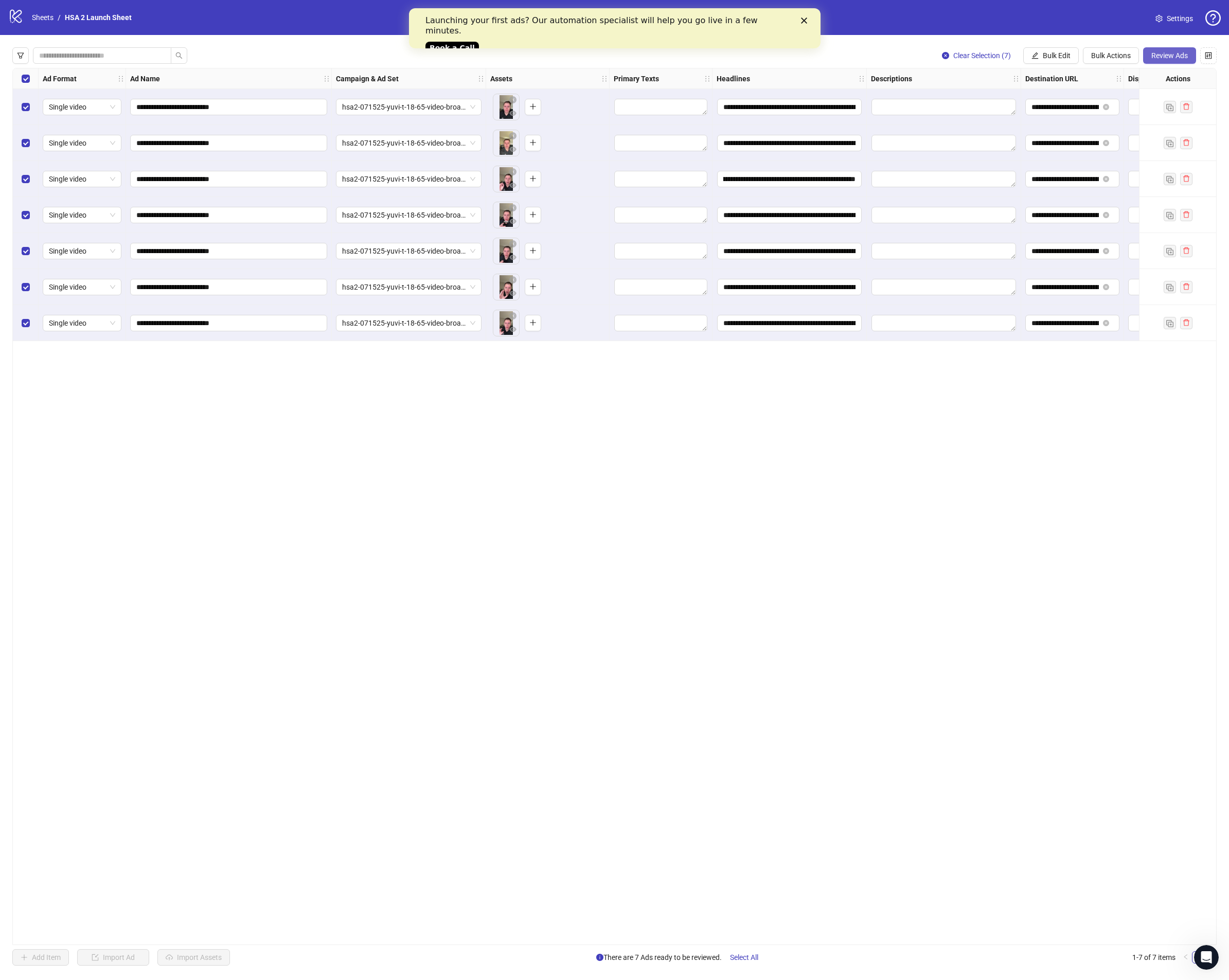
click at [1178, 53] on span "Review Ads" at bounding box center [1170, 55] width 36 height 8
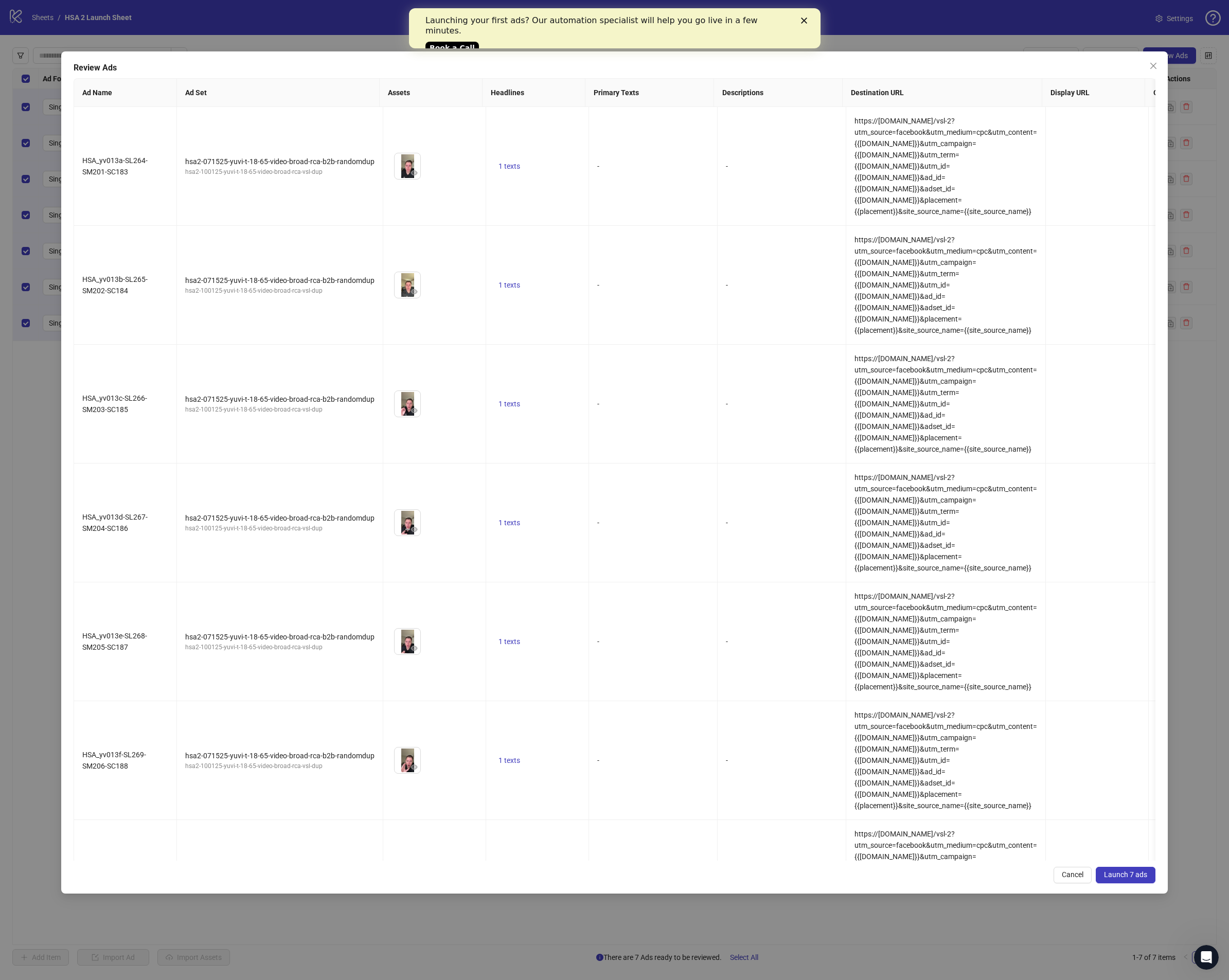
drag, startPoint x: 1157, startPoint y: 71, endPoint x: 1142, endPoint y: 76, distance: 15.8
click at [1156, 71] on button "Close" at bounding box center [1153, 66] width 16 height 16
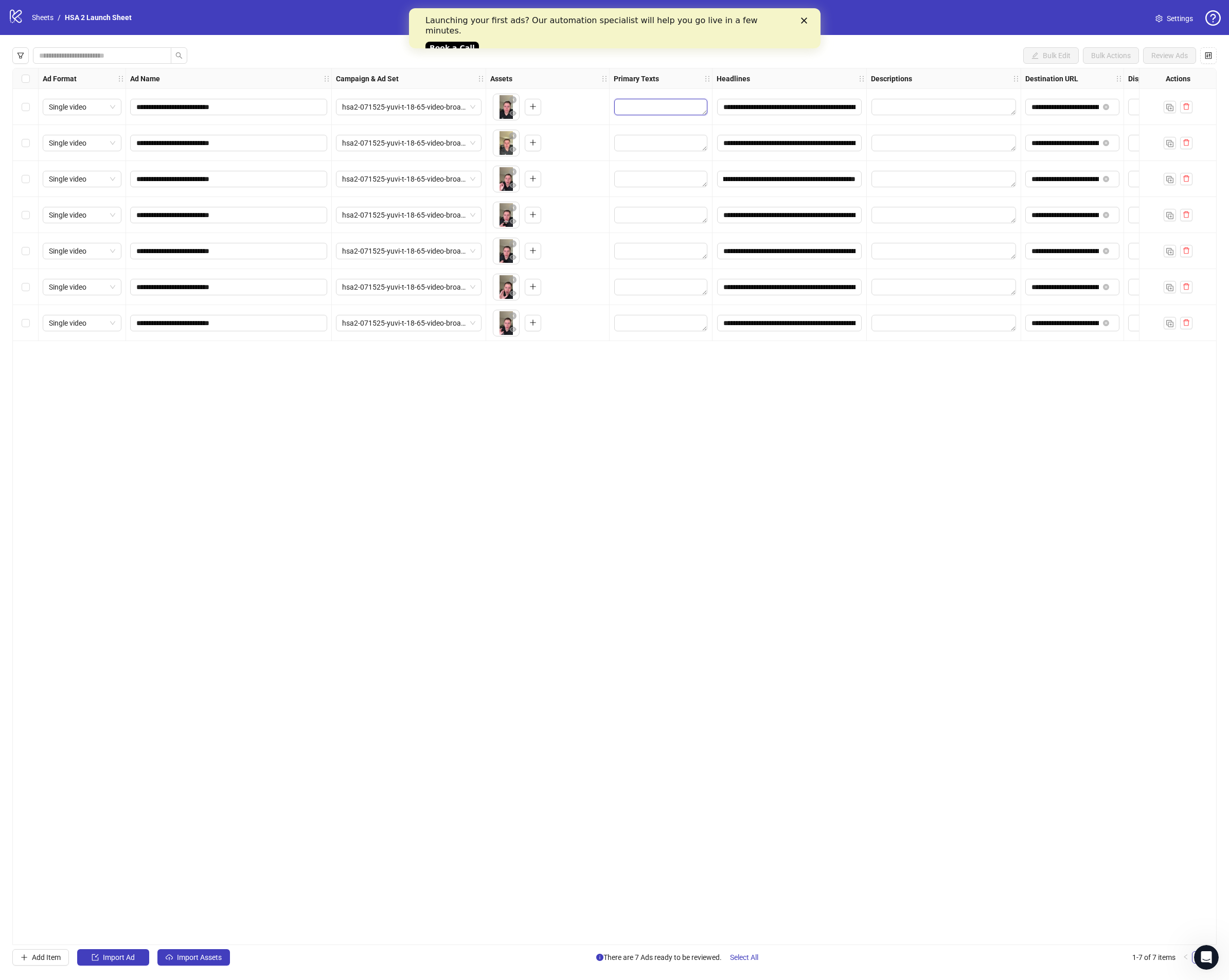
click at [699, 106] on textarea "Edit values" at bounding box center [660, 106] width 93 height 16
click at [650, 113] on textarea "Edit values" at bounding box center [660, 106] width 93 height 16
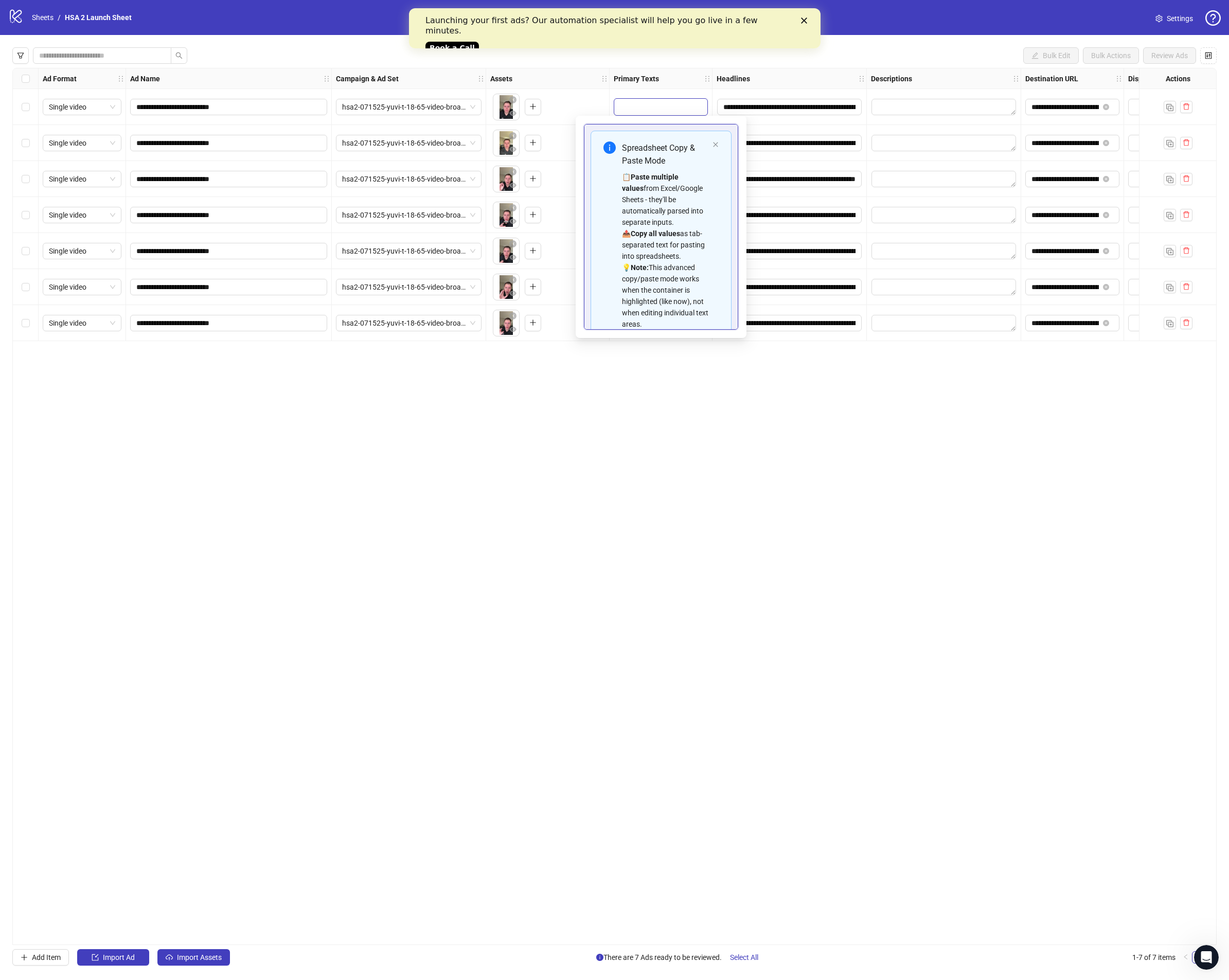
scroll to position [53, 0]
click at [636, 319] on textarea "Multi-text input container - paste or copy values" at bounding box center [661, 308] width 141 height 28
paste textarea "**********"
type textarea "**********"
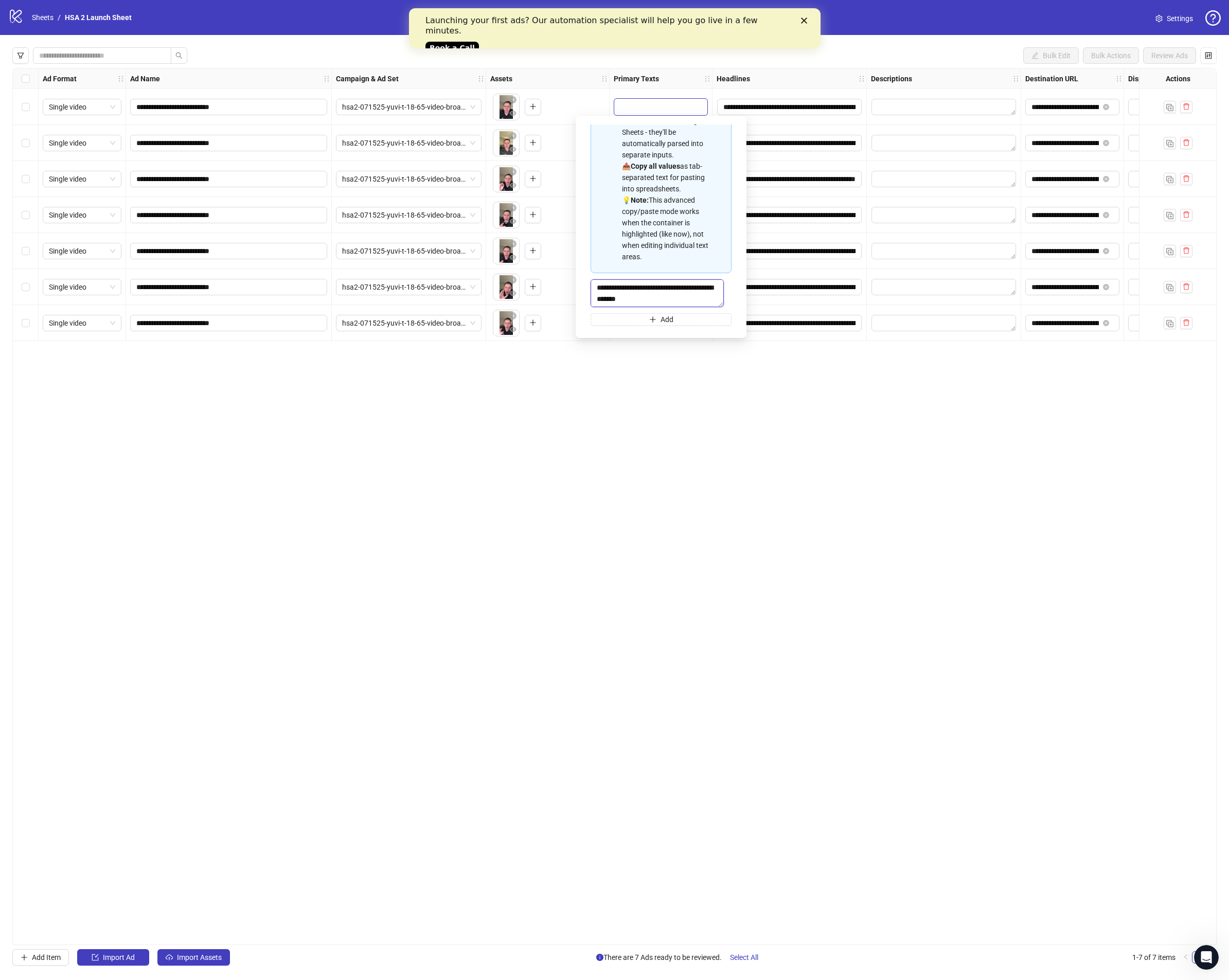
scroll to position [93, 0]
click at [951, 172] on textarea "Edit values" at bounding box center [944, 178] width 145 height 16
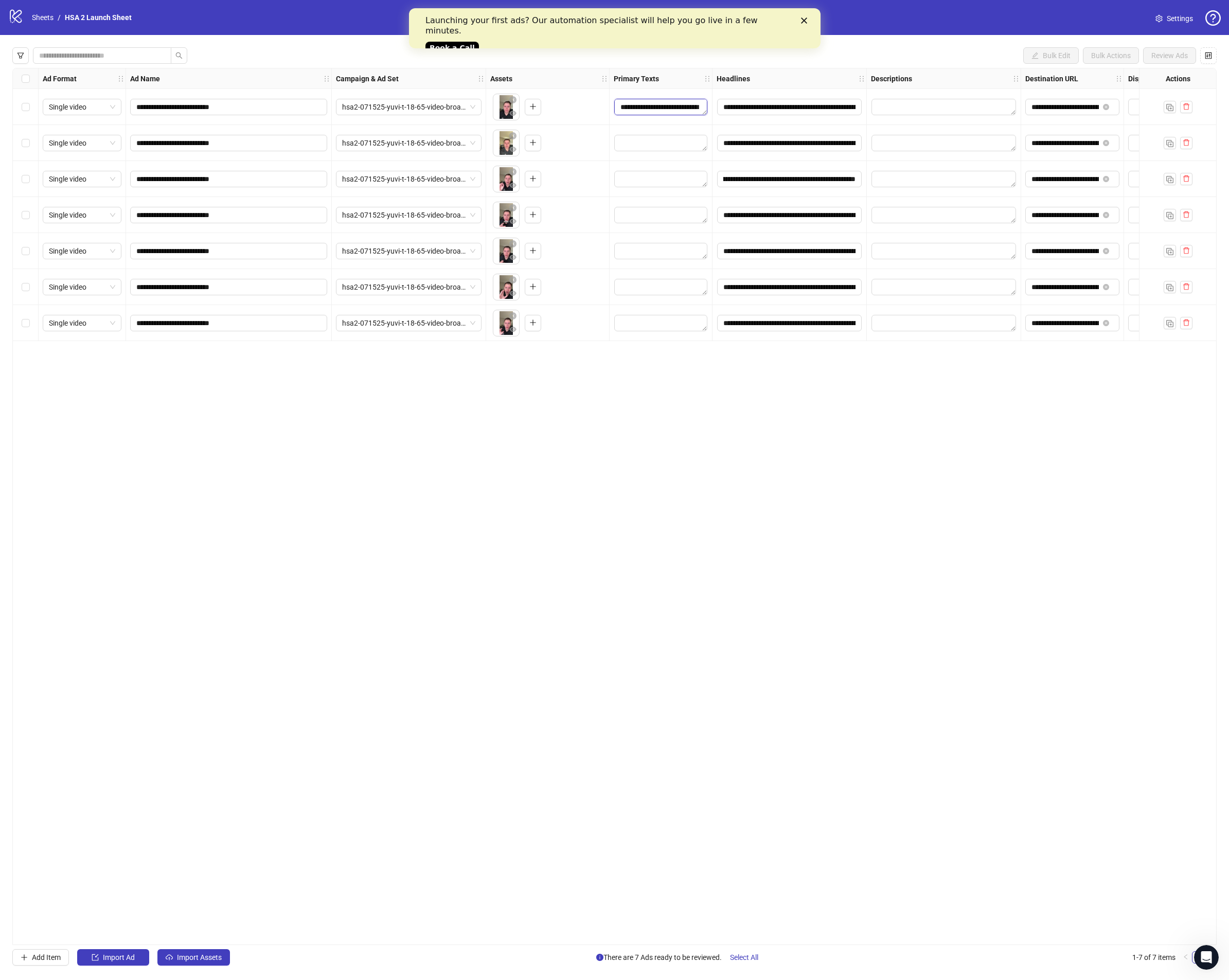
click at [686, 112] on textarea "Edit values" at bounding box center [660, 106] width 93 height 16
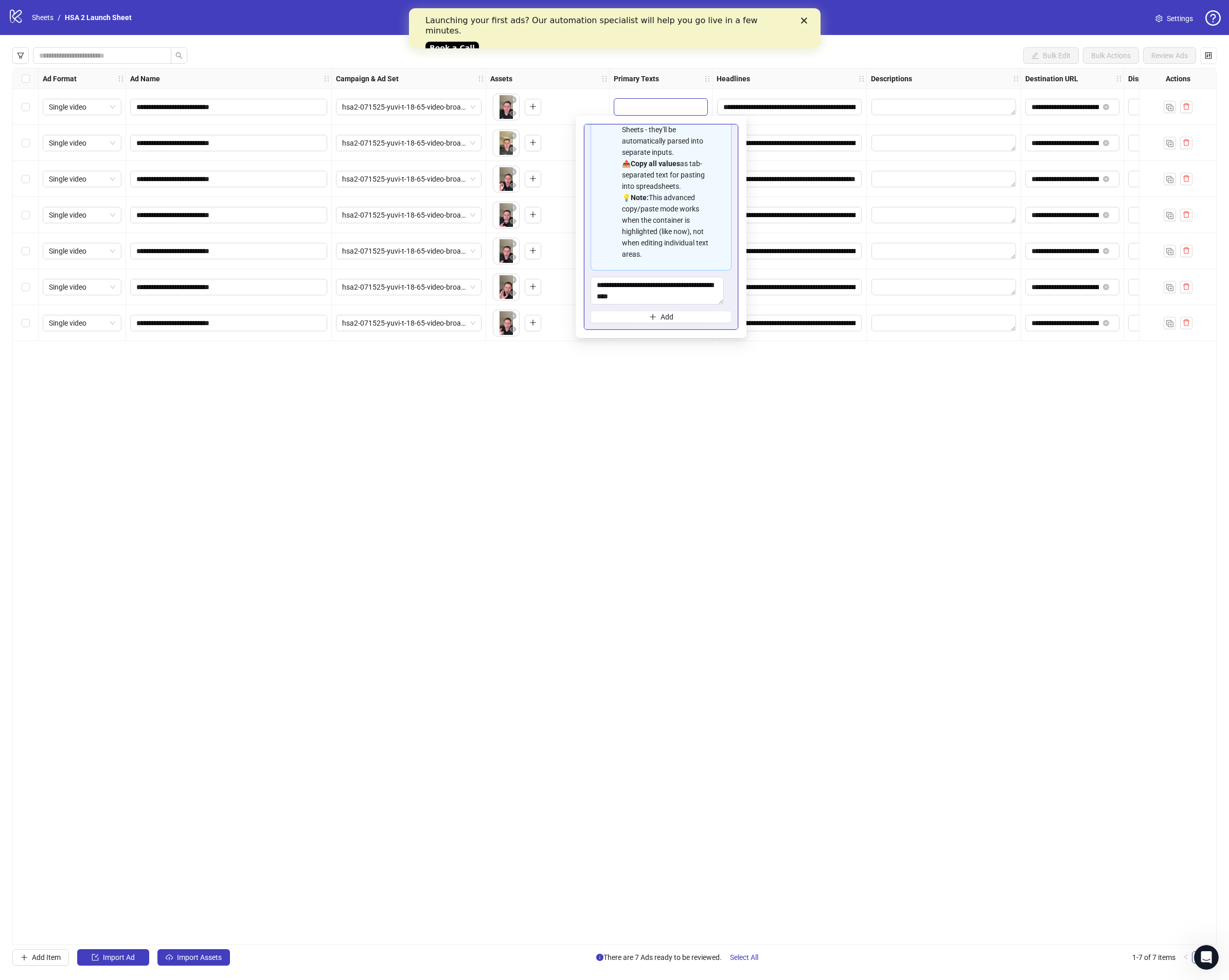
scroll to position [0, 0]
click at [1041, 75] on strong "Destination URL" at bounding box center [1052, 79] width 53 height 11
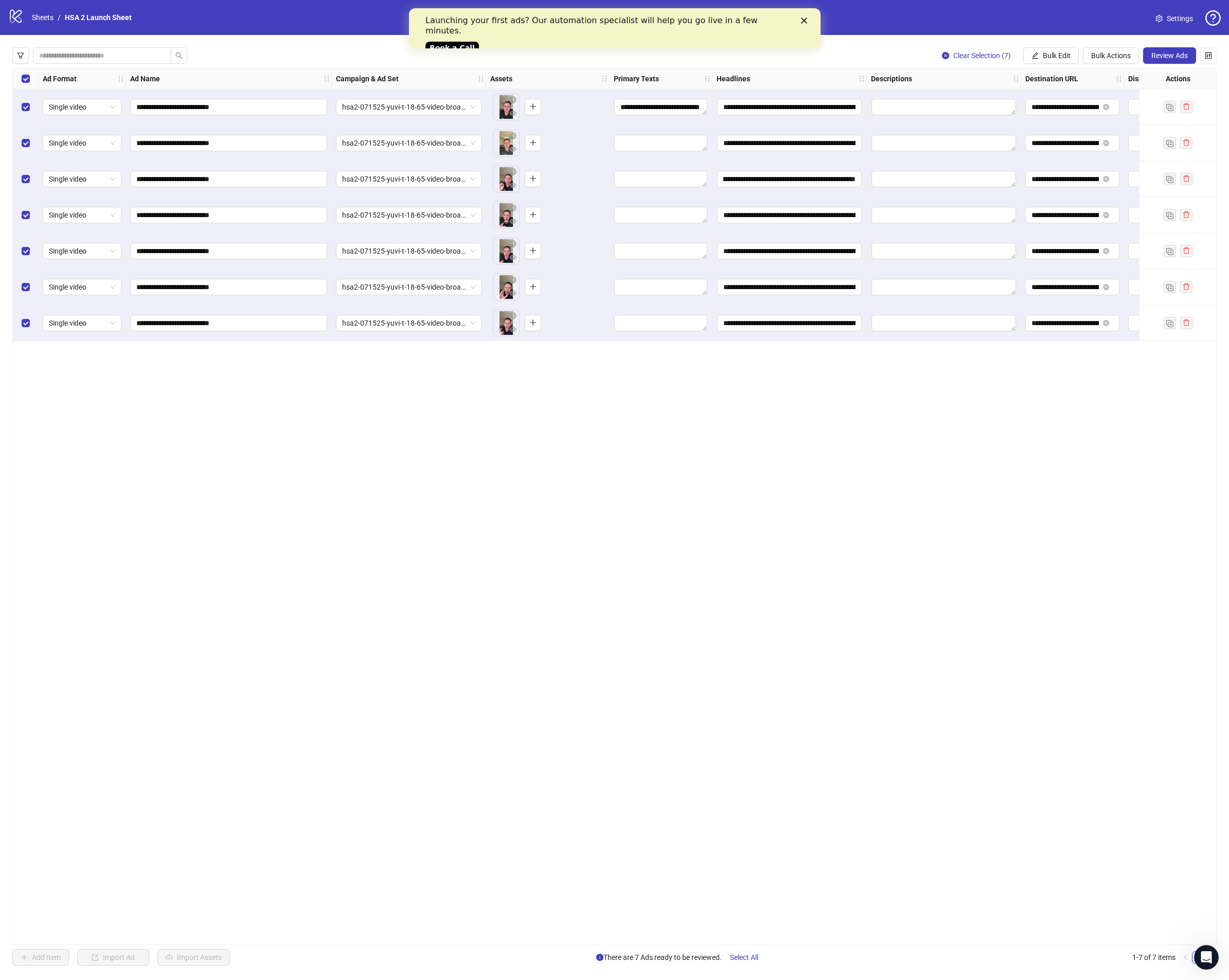
drag, startPoint x: 1031, startPoint y: 58, endPoint x: 993, endPoint y: 93, distance: 51.7
click at [1032, 58] on icon "edit" at bounding box center [1035, 55] width 7 height 7
click at [1044, 121] on span "Primary Texts" at bounding box center [1061, 125] width 61 height 11
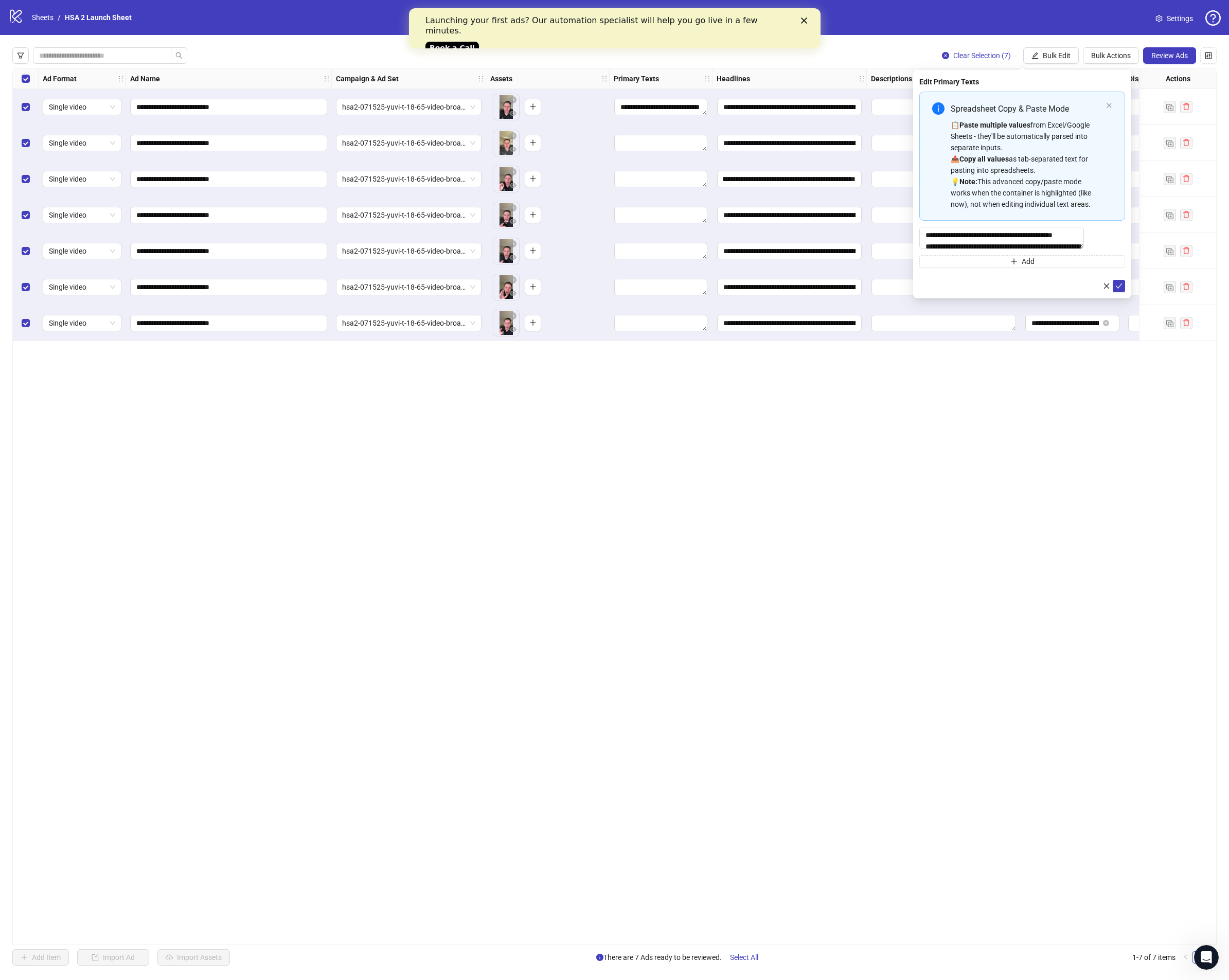
drag, startPoint x: 1120, startPoint y: 291, endPoint x: 1072, endPoint y: 279, distance: 49.5
click at [1120, 289] on icon "check" at bounding box center [1119, 286] width 6 height 5
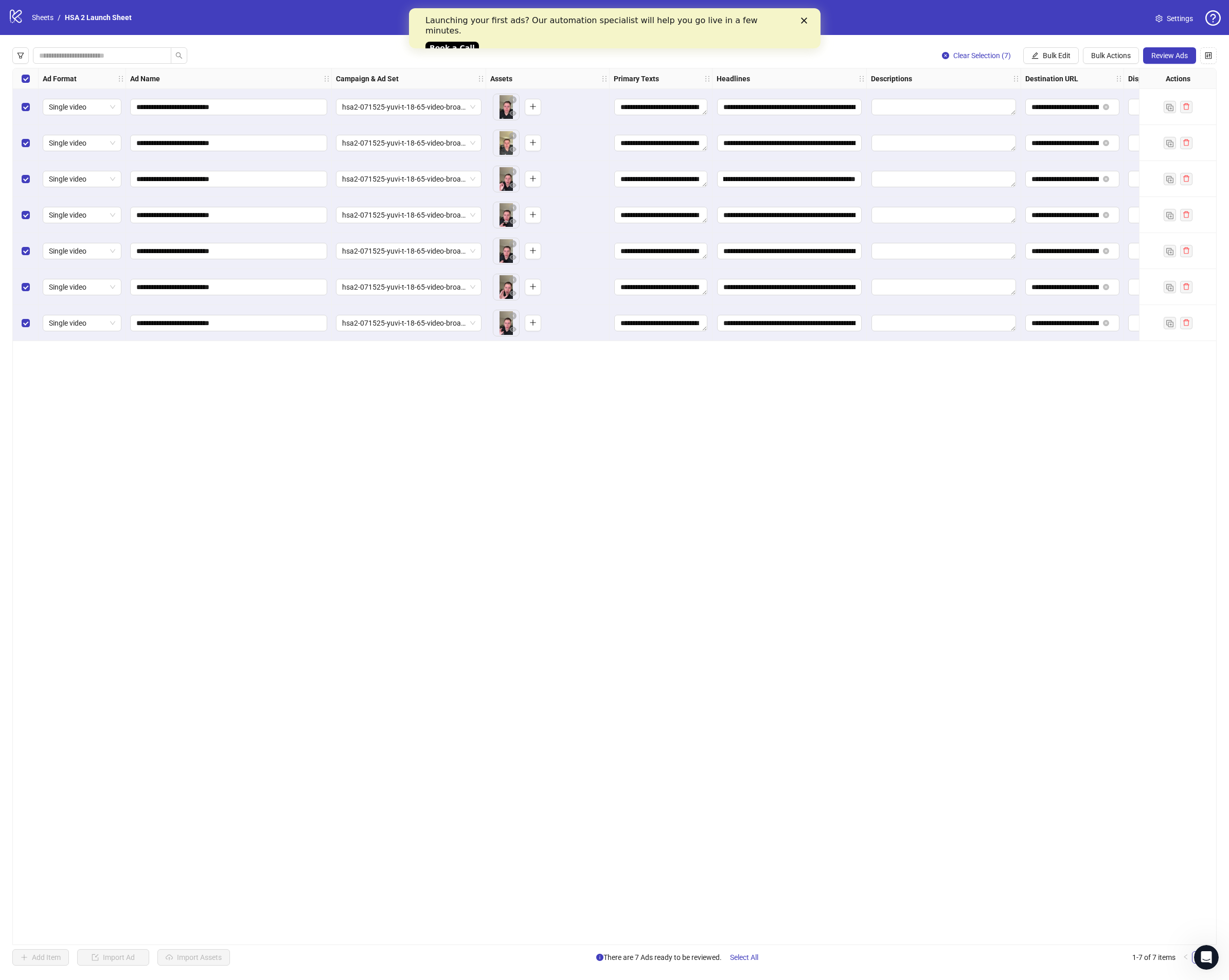
drag, startPoint x: 873, startPoint y: 437, endPoint x: 1180, endPoint y: 135, distance: 430.6
click at [873, 437] on div "**********" at bounding box center [614, 506] width 1204 height 877
click at [1163, 56] on span "Review Ads" at bounding box center [1170, 55] width 36 height 8
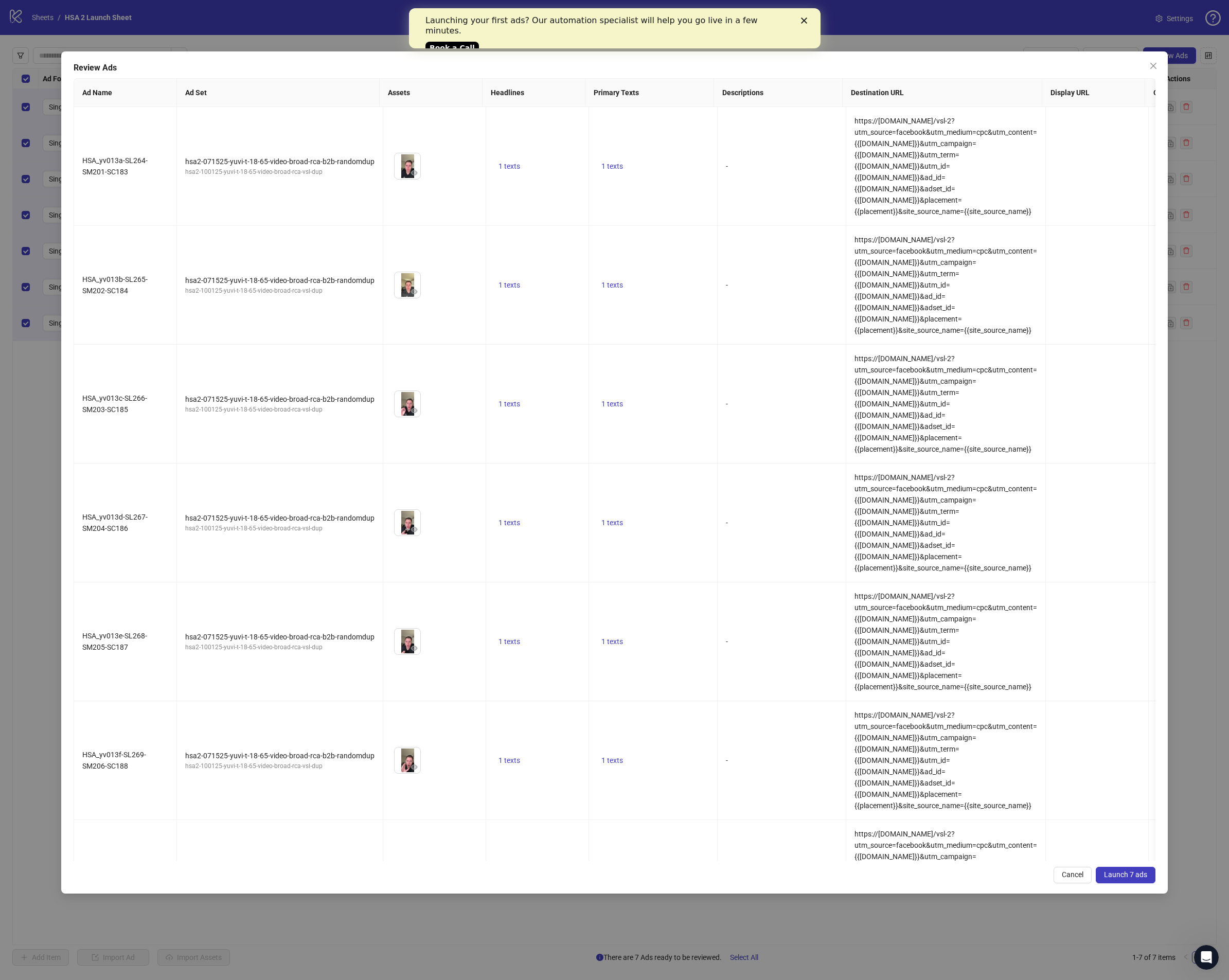
drag, startPoint x: 1117, startPoint y: 801, endPoint x: 1119, endPoint y: 795, distance: 6.3
click at [1117, 870] on span "Launch 7 ads" at bounding box center [1126, 874] width 43 height 8
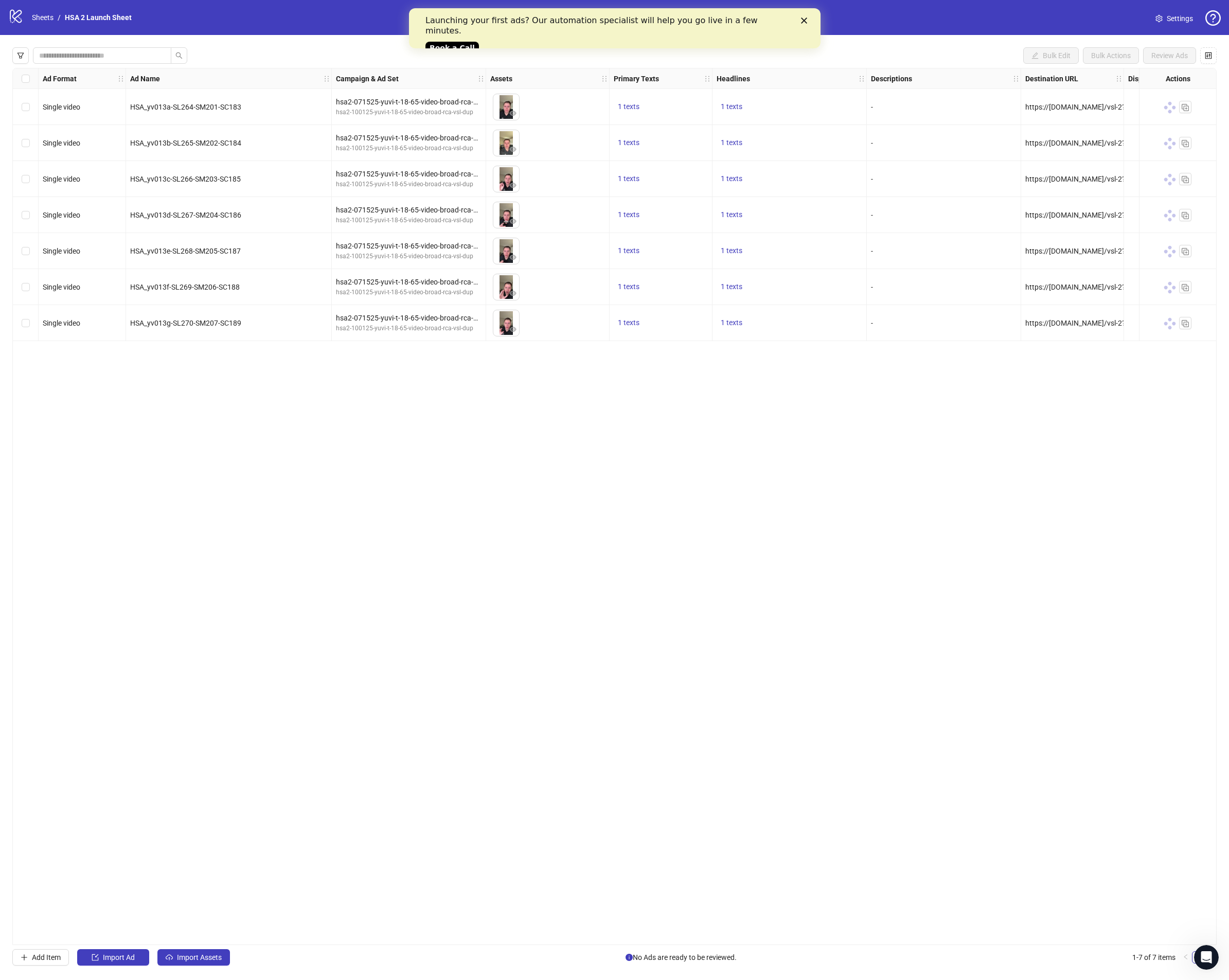
drag, startPoint x: 728, startPoint y: 431, endPoint x: 741, endPoint y: 417, distance: 19.1
click at [730, 429] on div "Ad Format Ad Name Campaign & Ad Set Assets Primary Texts Headlines Descriptions…" at bounding box center [614, 506] width 1204 height 877
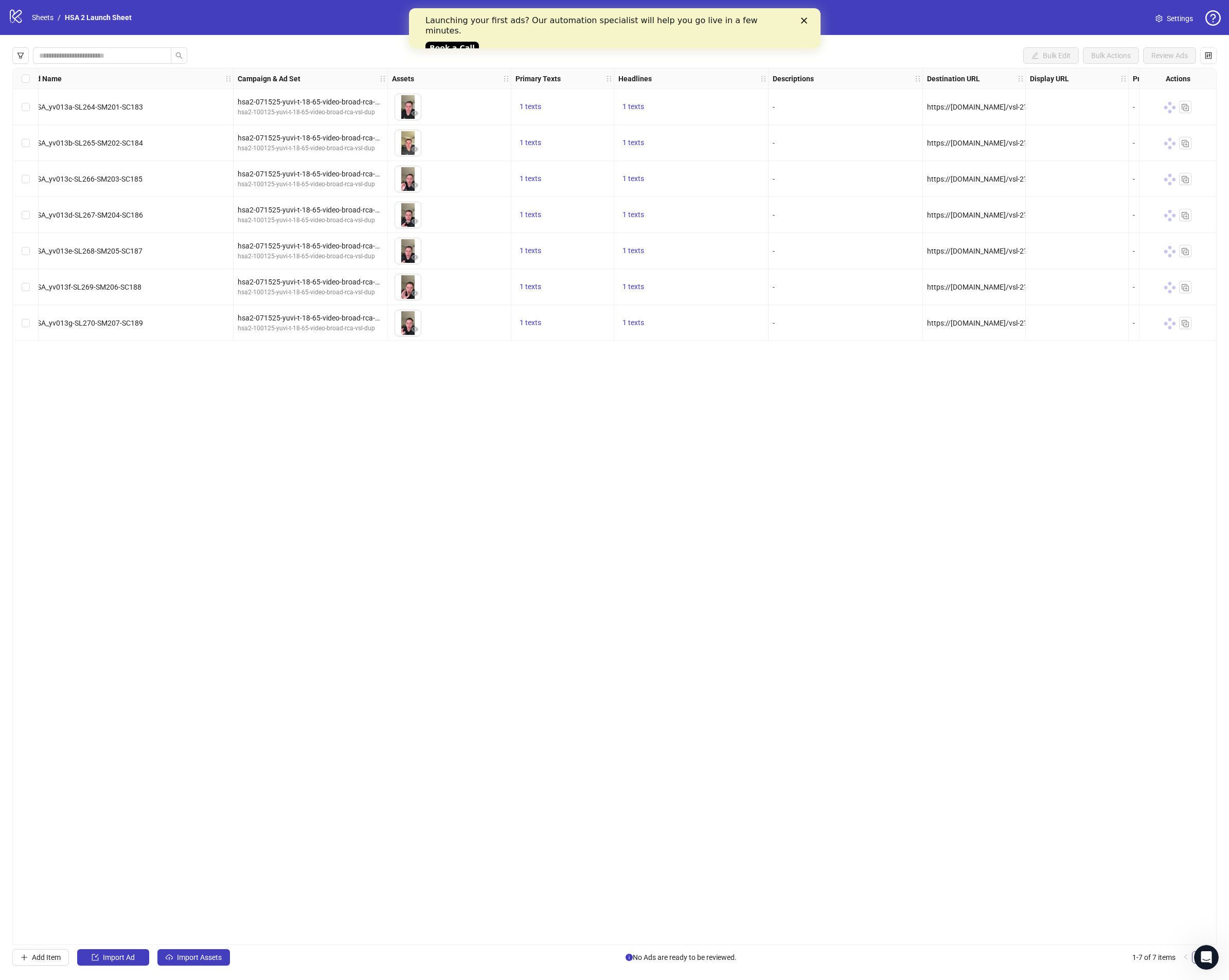
scroll to position [0, 45]
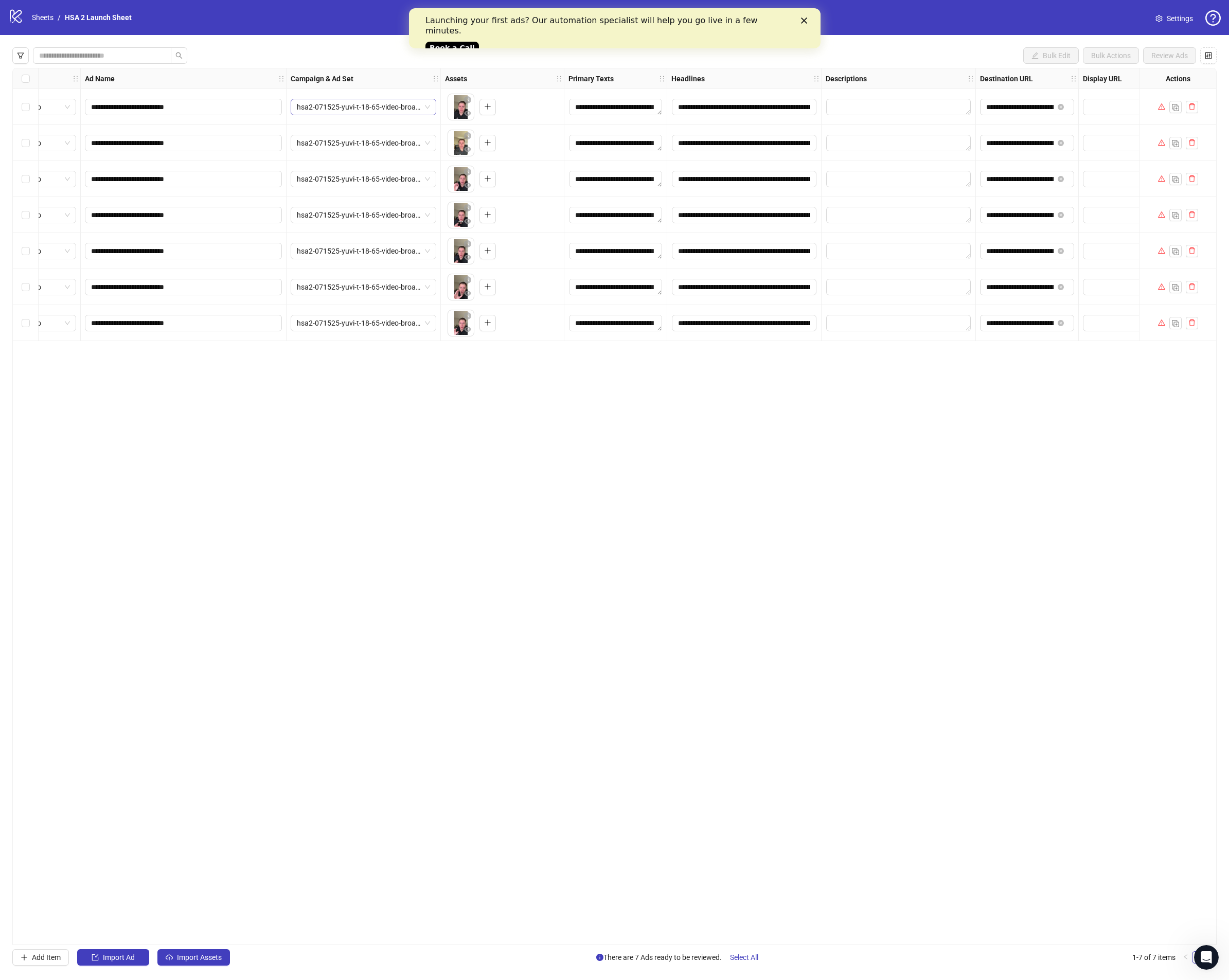
click at [368, 103] on span "hsa2-071525-yuvi-t-18-65-video-broad-rca-b2b-randomdup" at bounding box center [363, 107] width 133 height 16
click at [369, 107] on span "hsa2-071525-yuvi-t-18-65-video-broad-rca-b2b-randomdup" at bounding box center [363, 107] width 133 height 16
paste input "**********"
type input "**********"
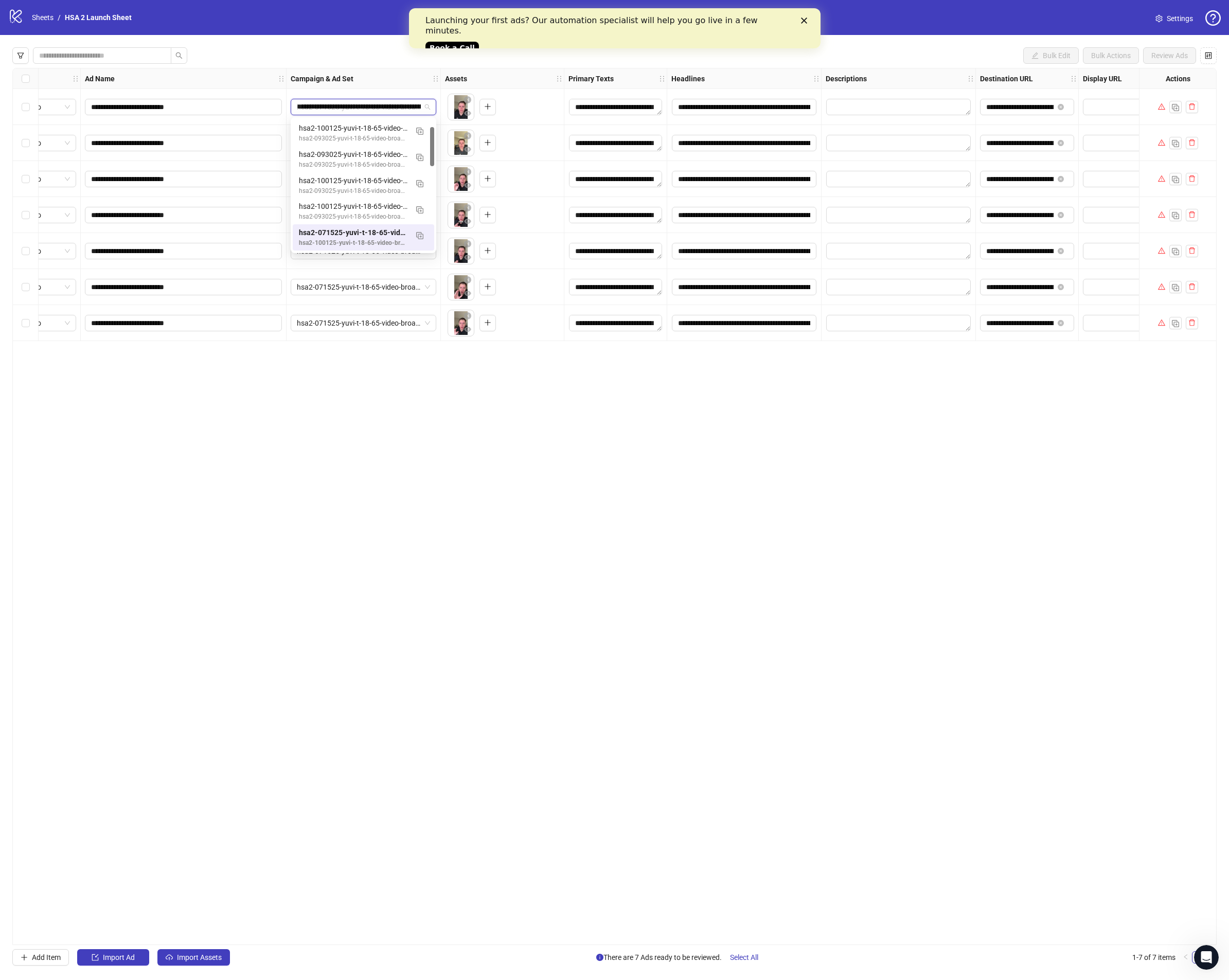
scroll to position [0, 0]
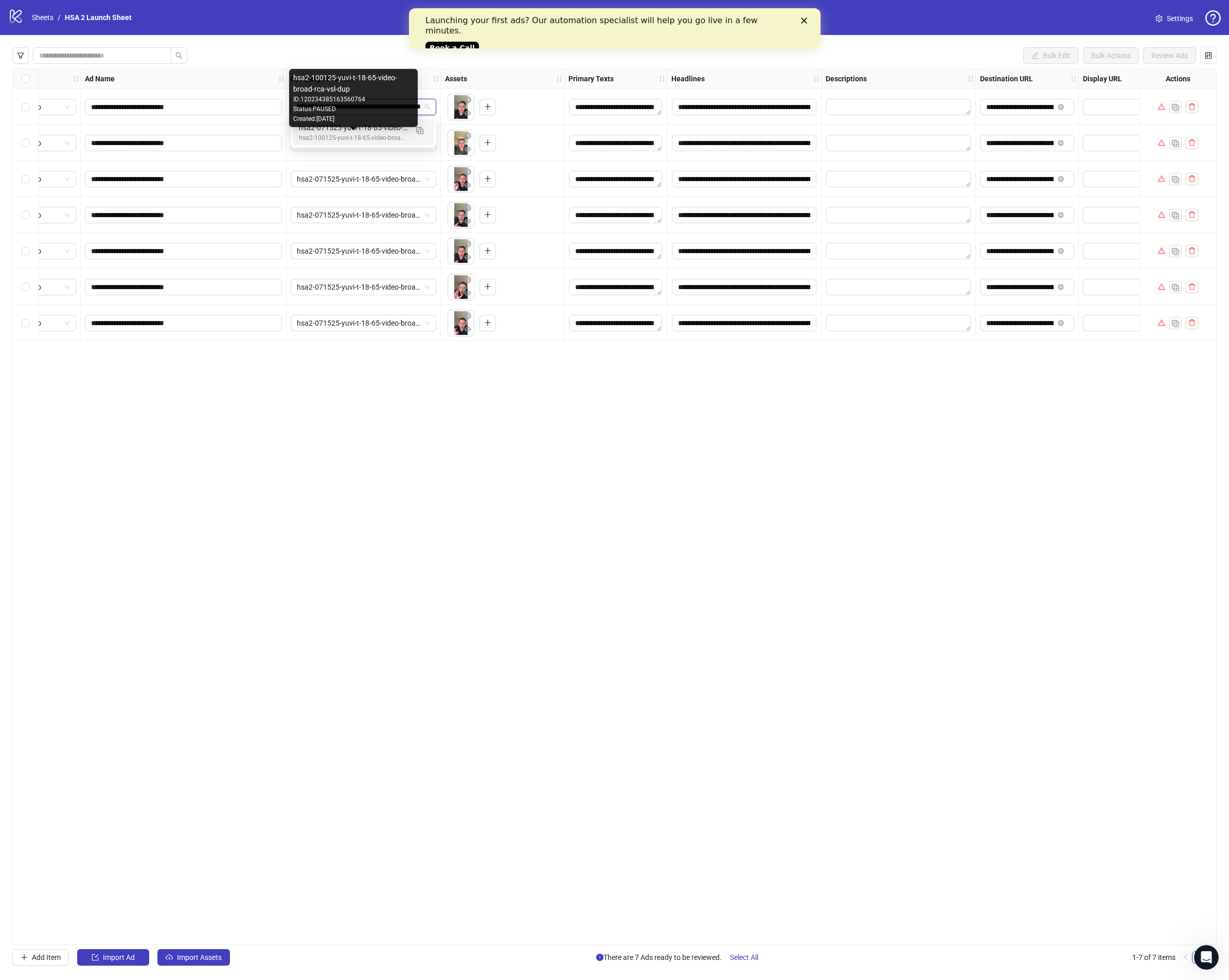
click at [336, 140] on div "hsa2-100125-yuvi-t-18-65-video-broad-rca-vsl-dup" at bounding box center [353, 138] width 108 height 10
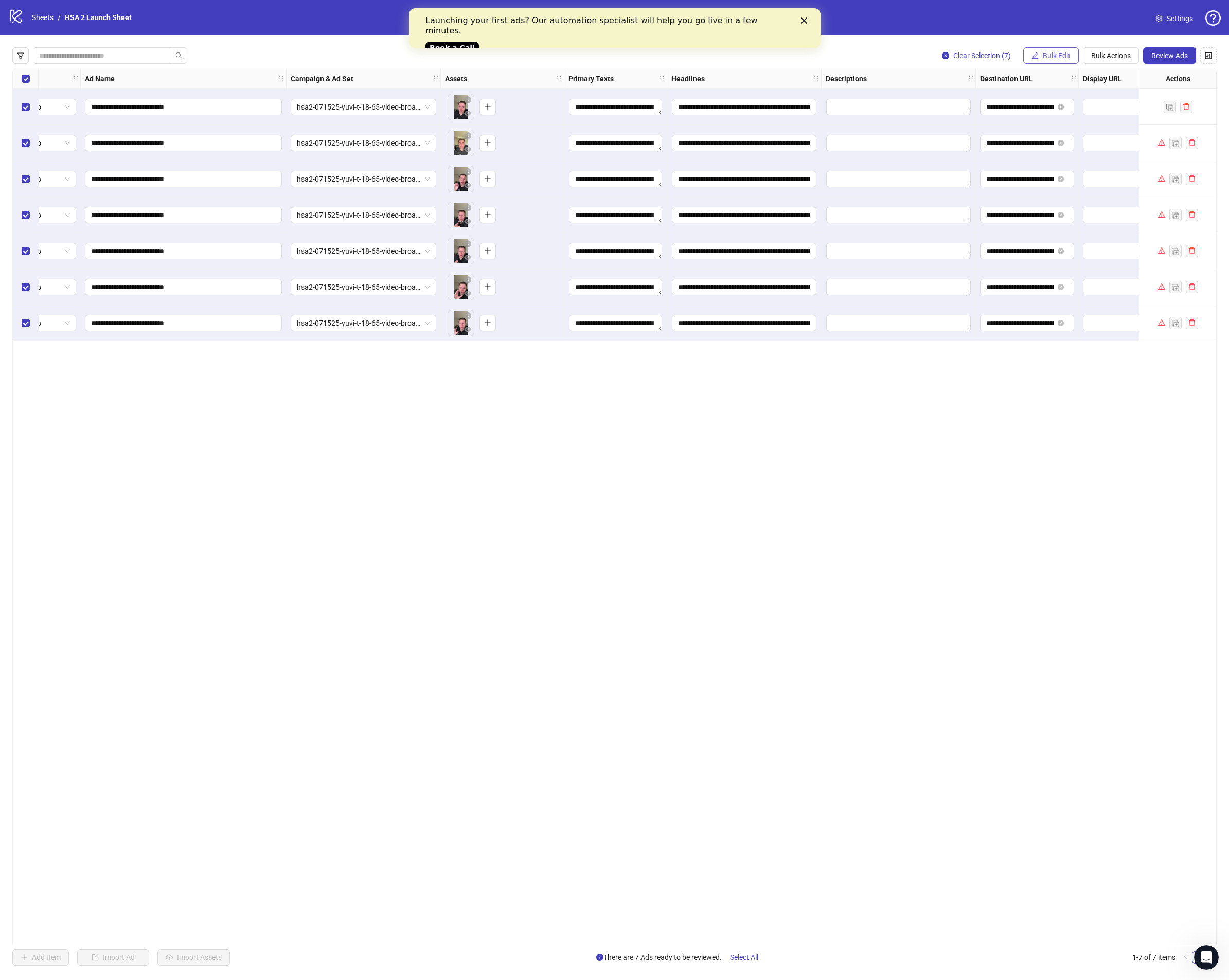
click at [1052, 51] on button "Bulk Edit" at bounding box center [1051, 55] width 56 height 16
click at [1042, 103] on li "Campaign & Ad Set" at bounding box center [1061, 108] width 73 height 16
click at [947, 99] on span "hsa2-071525-yuvi-t-18-65-video-broad-rca-b2b-generic" at bounding box center [1023, 100] width 193 height 16
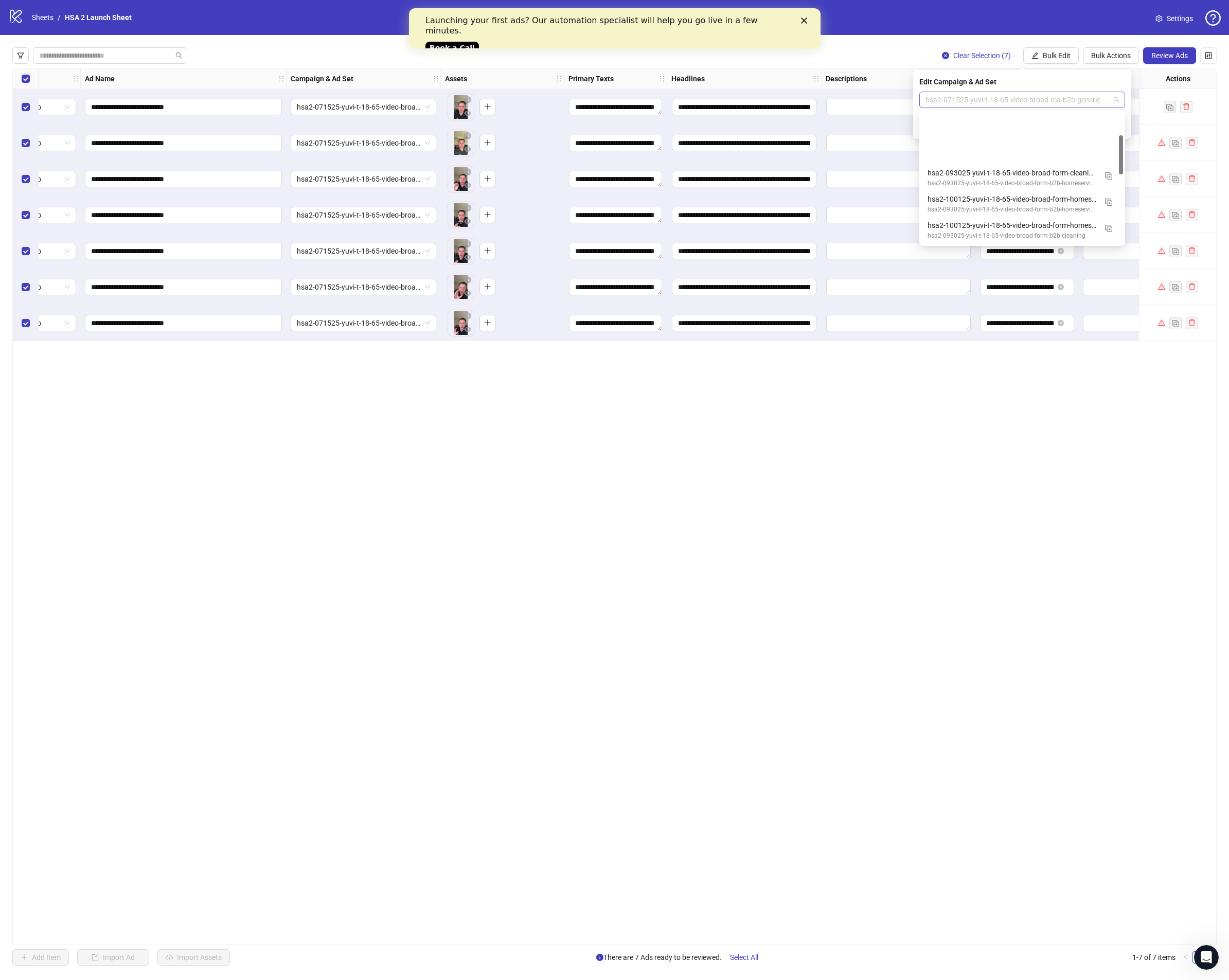
scroll to position [78, 0]
paste input "**********"
type input "**********"
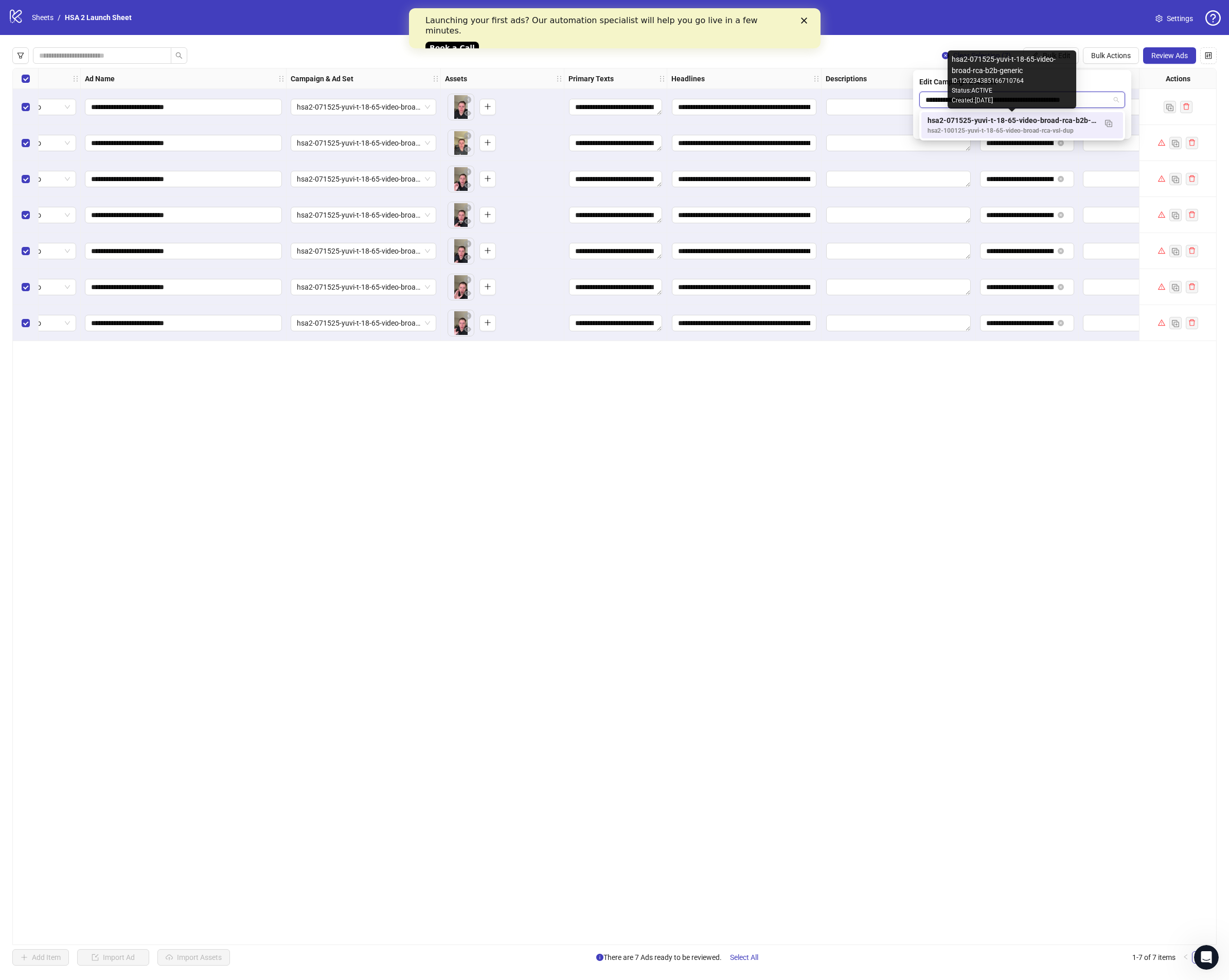
click at [1085, 120] on div "hsa2-071525-yuvi-t-18-65-video-broad-rca-b2b-generic" at bounding box center [1012, 120] width 169 height 11
click at [1119, 125] on icon "check" at bounding box center [1119, 126] width 7 height 7
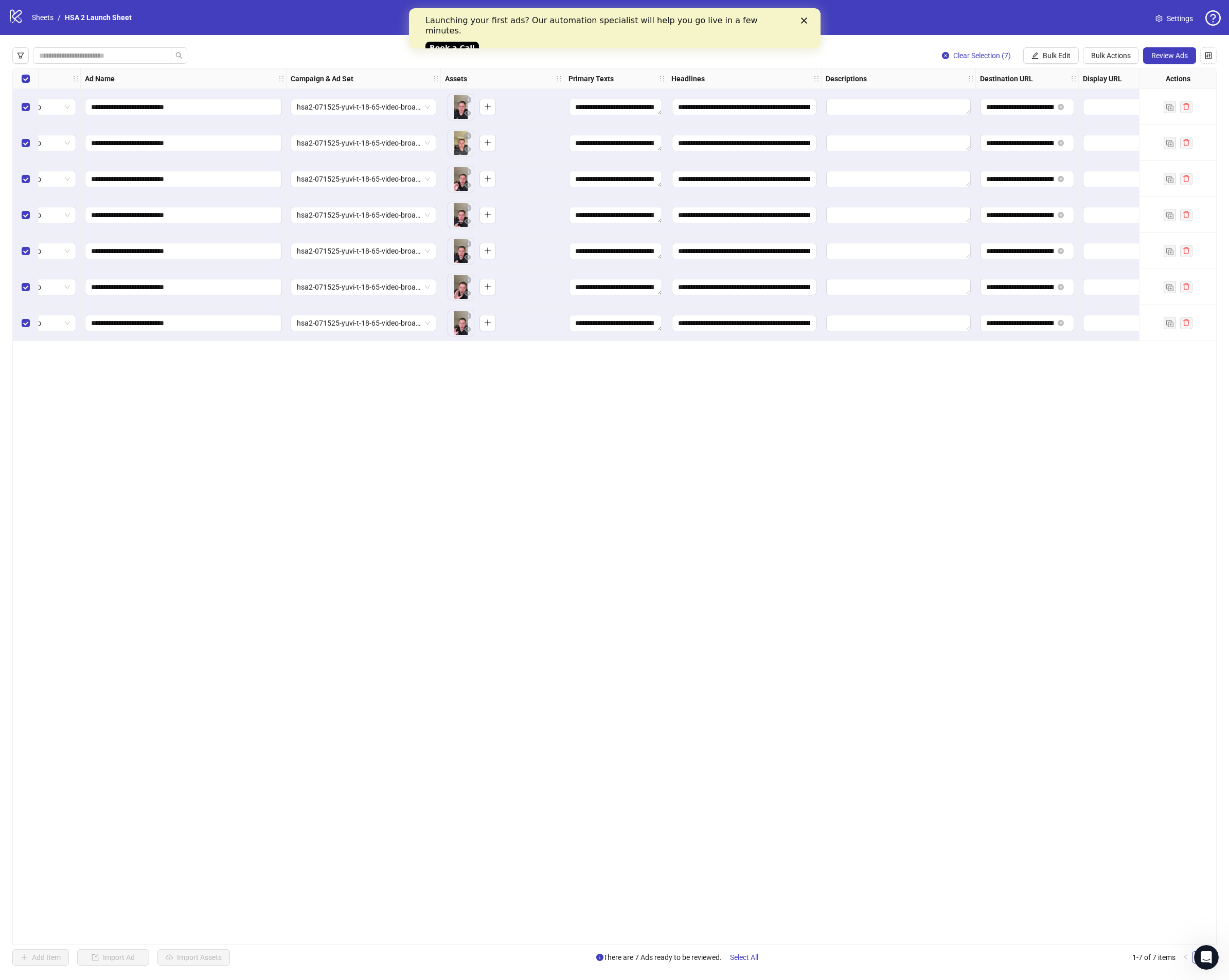
click at [1160, 58] on span "Review Ads" at bounding box center [1170, 55] width 36 height 8
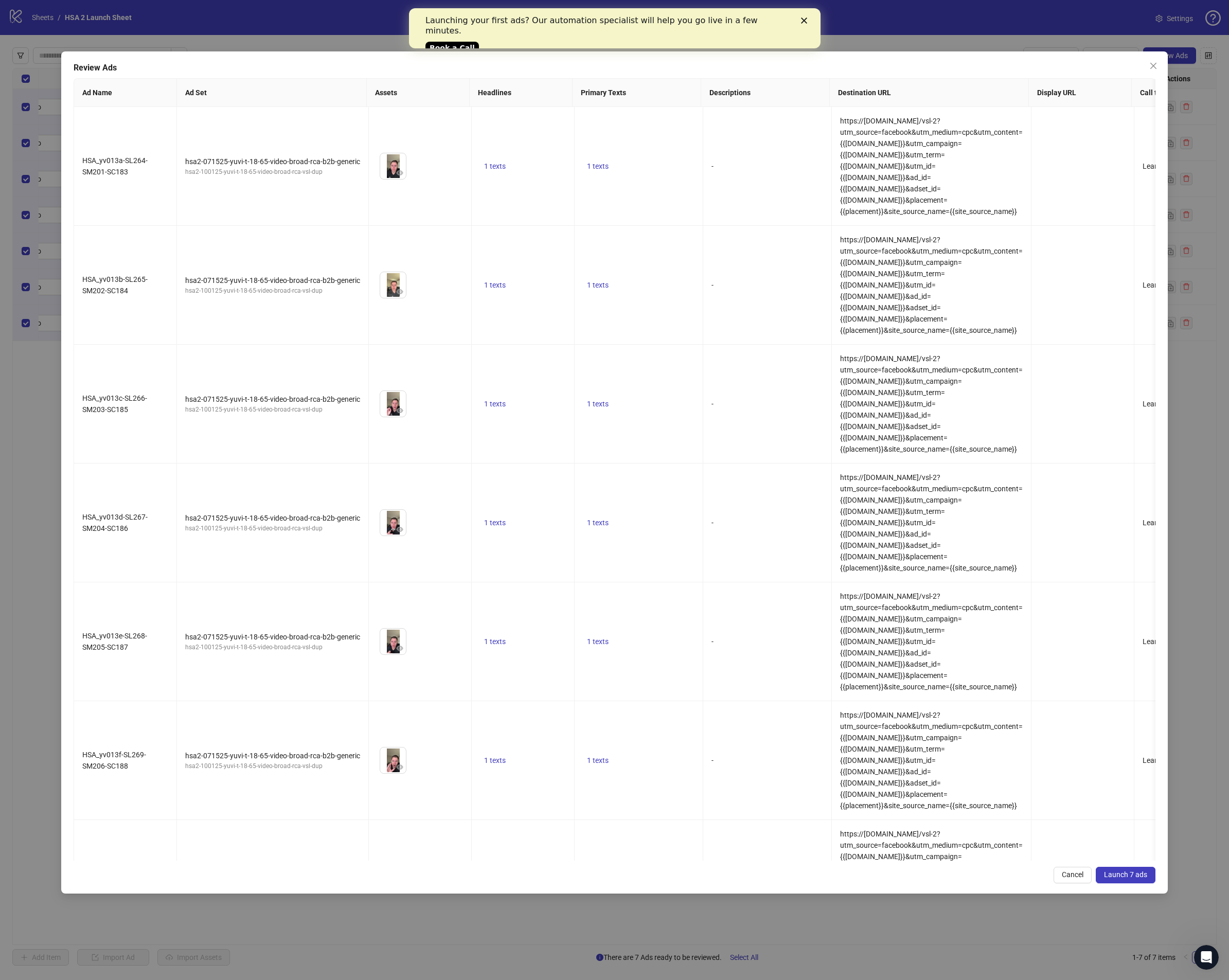
click at [1143, 870] on span "Launch 7 ads" at bounding box center [1126, 874] width 43 height 8
